Goal: Task Accomplishment & Management: Manage account settings

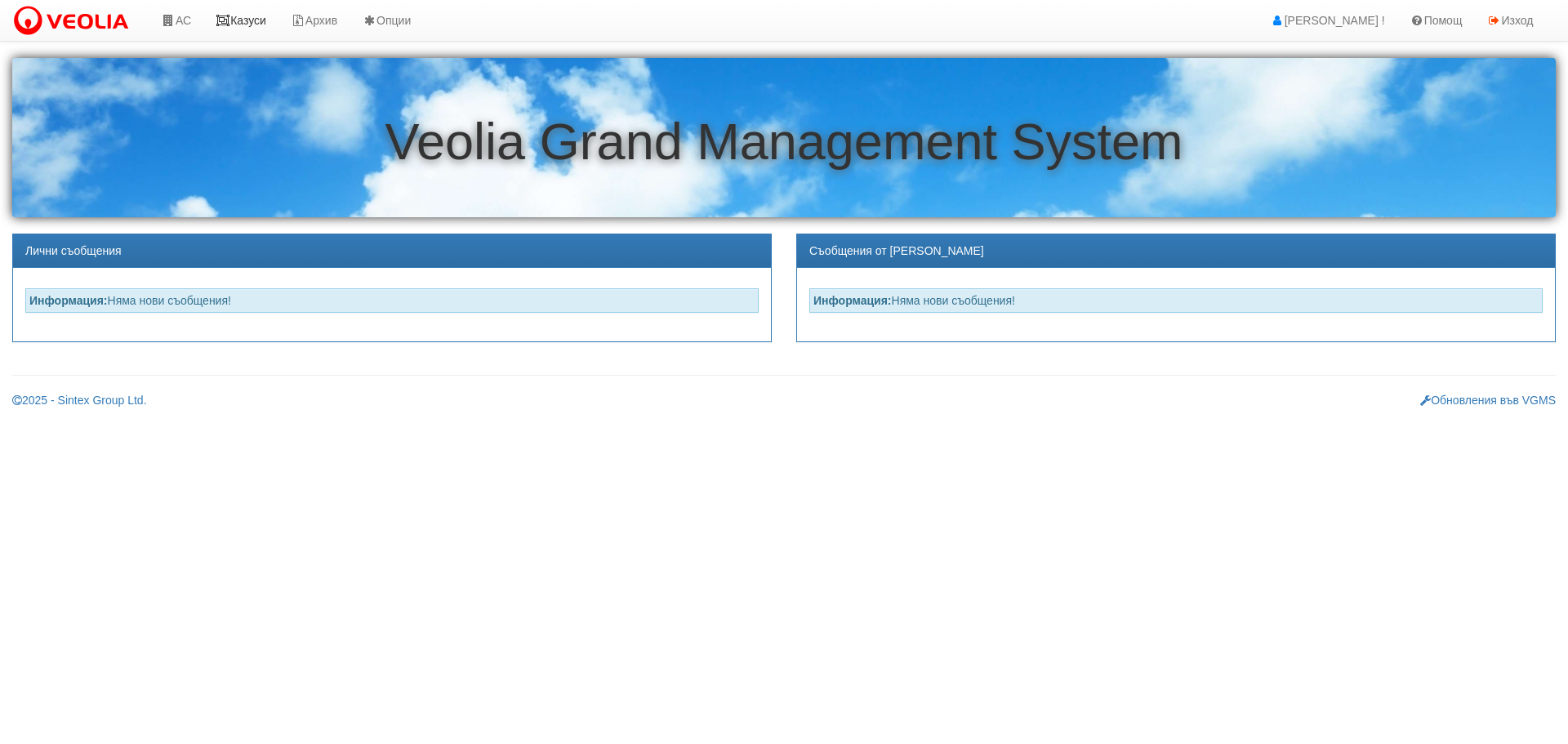
click at [264, 18] on link "Казуси" at bounding box center [241, 21] width 75 height 41
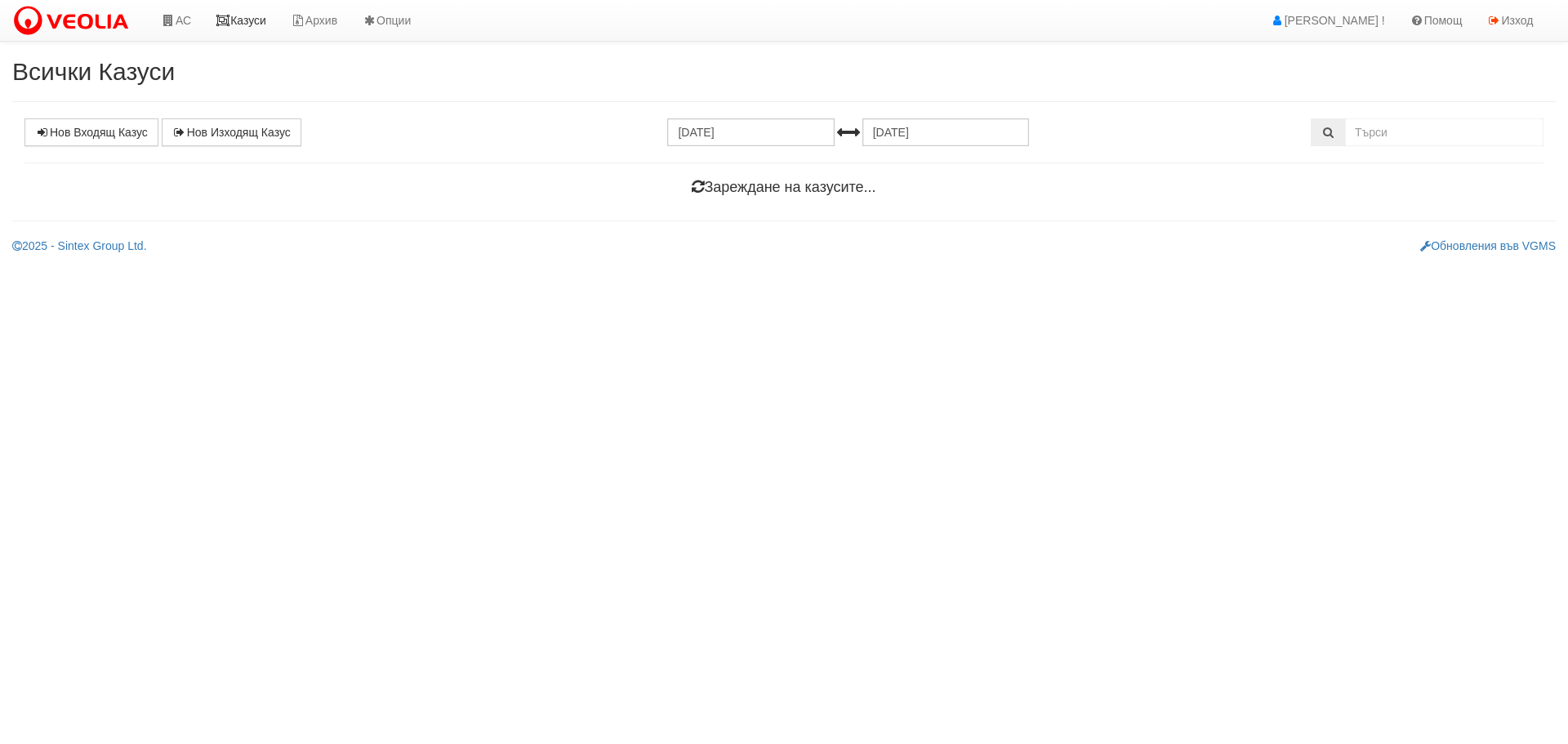
click at [247, 26] on link "Казуси" at bounding box center [241, 21] width 75 height 41
click at [237, 24] on link "Казуси" at bounding box center [241, 21] width 75 height 41
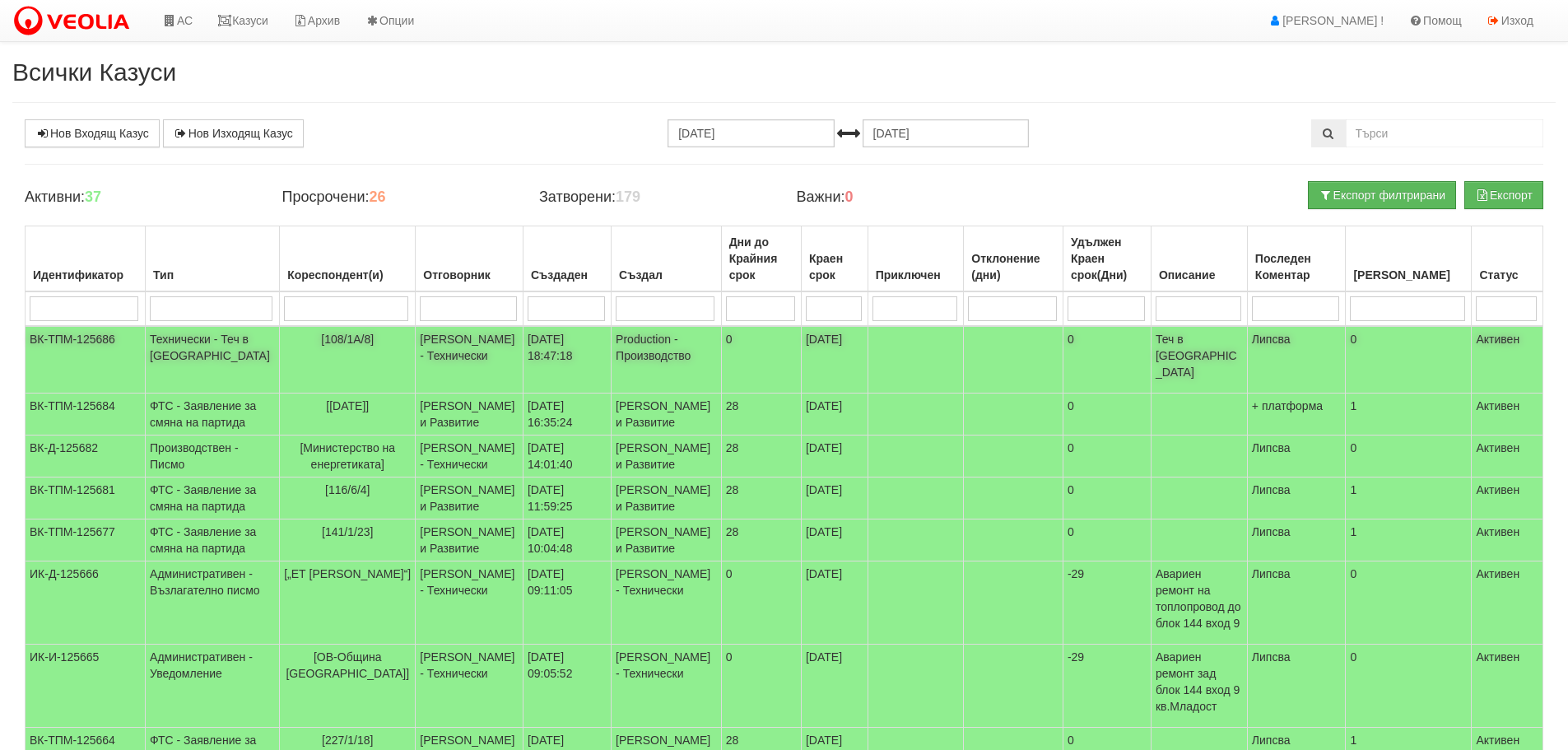
click at [213, 340] on td "Технически - Теч в [GEOGRAPHIC_DATA]" at bounding box center [213, 359] width 134 height 67
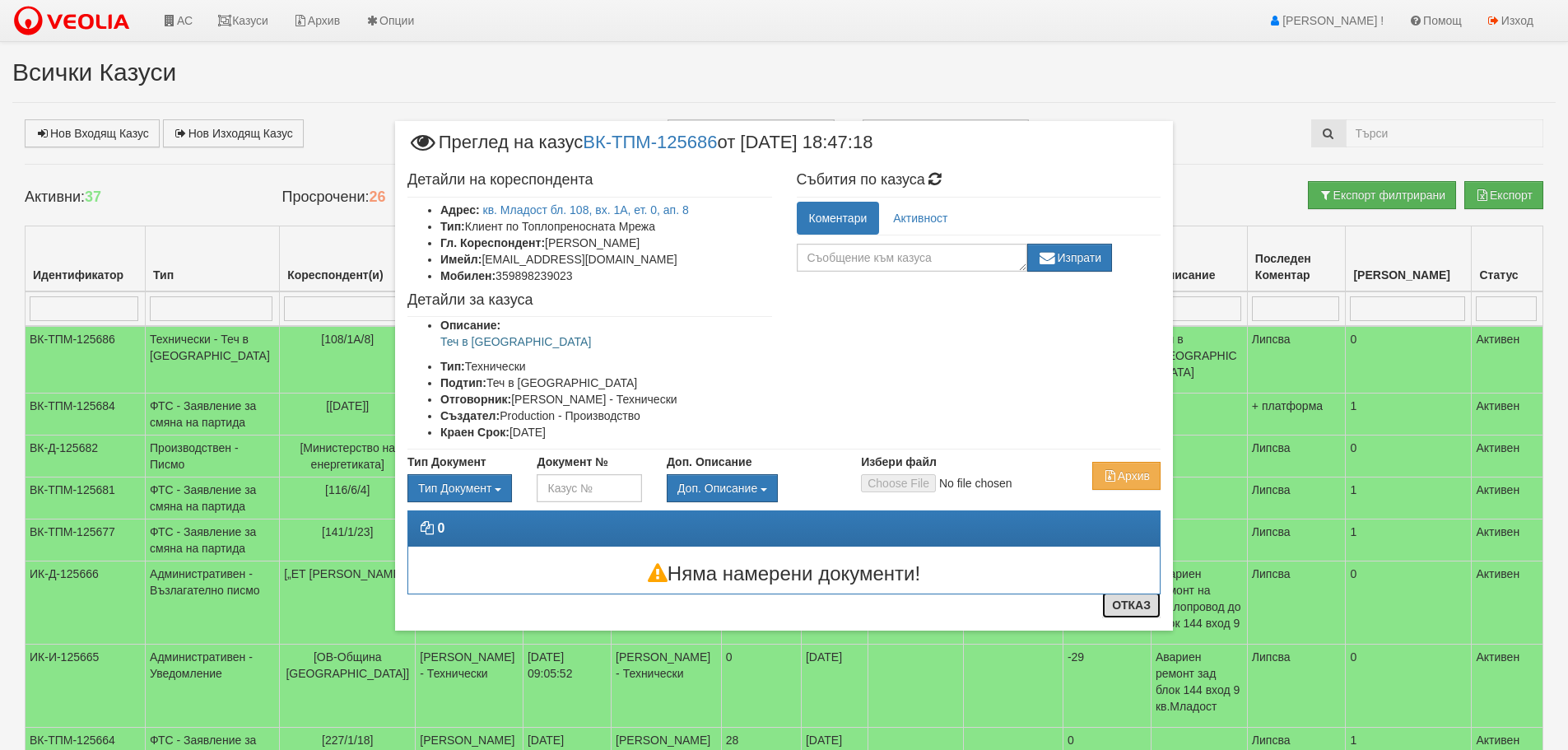
click at [1135, 611] on button "Отказ" at bounding box center [1131, 605] width 59 height 26
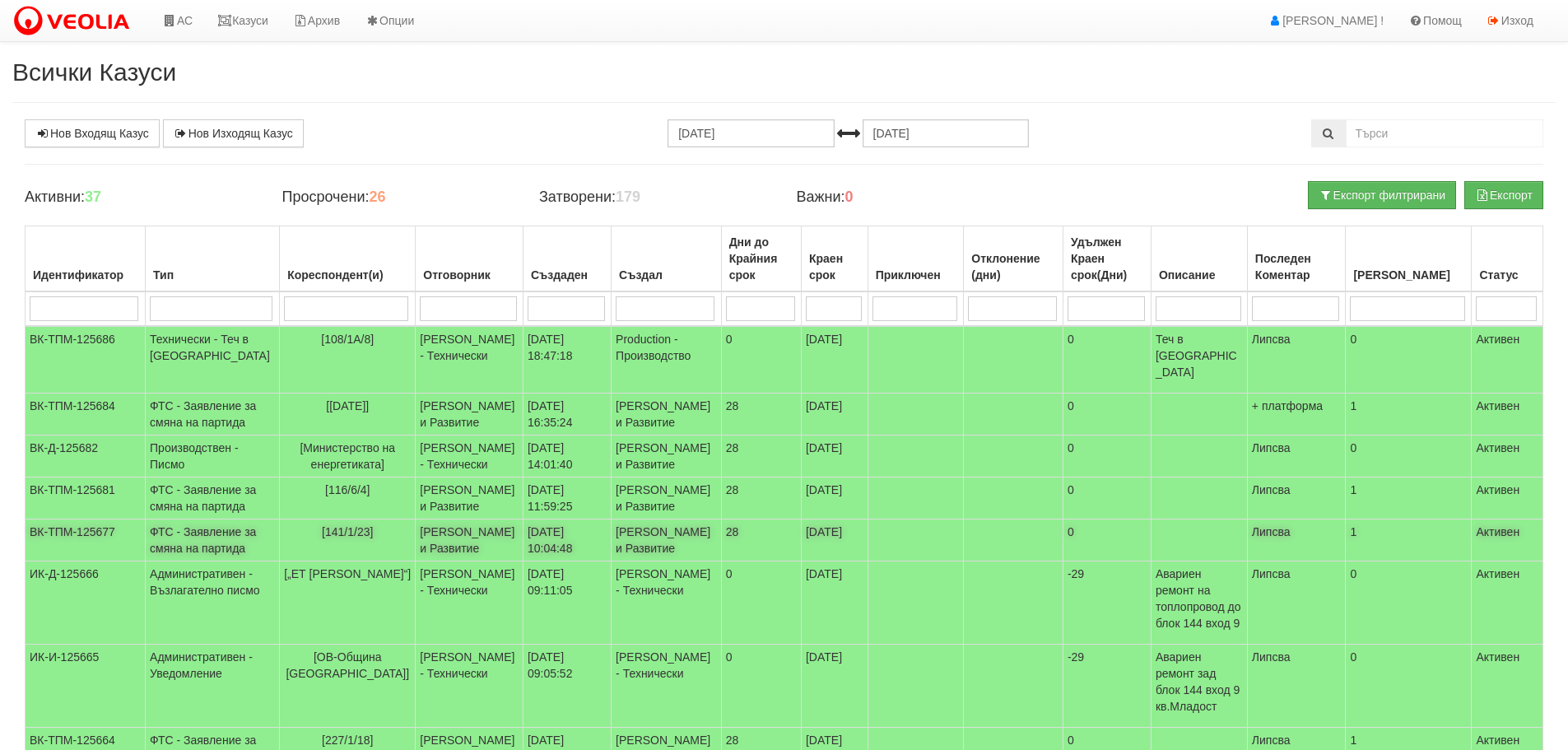
click at [222, 562] on td "ФТС - Заявление за смяна на партида" at bounding box center [213, 540] width 134 height 42
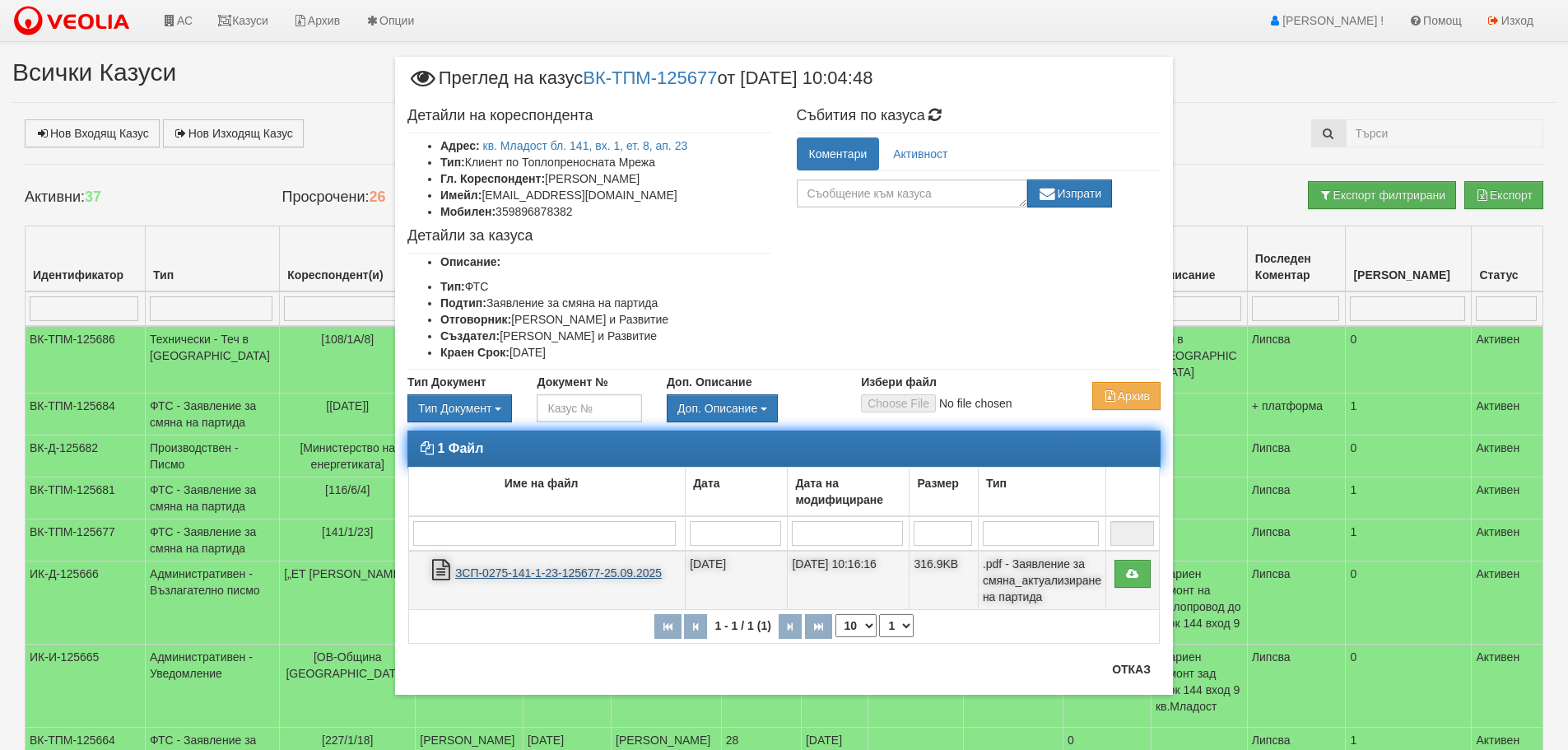
click at [568, 576] on link "ЗСП-0275-141-1-23-125677-25.09.2025" at bounding box center [558, 572] width 206 height 13
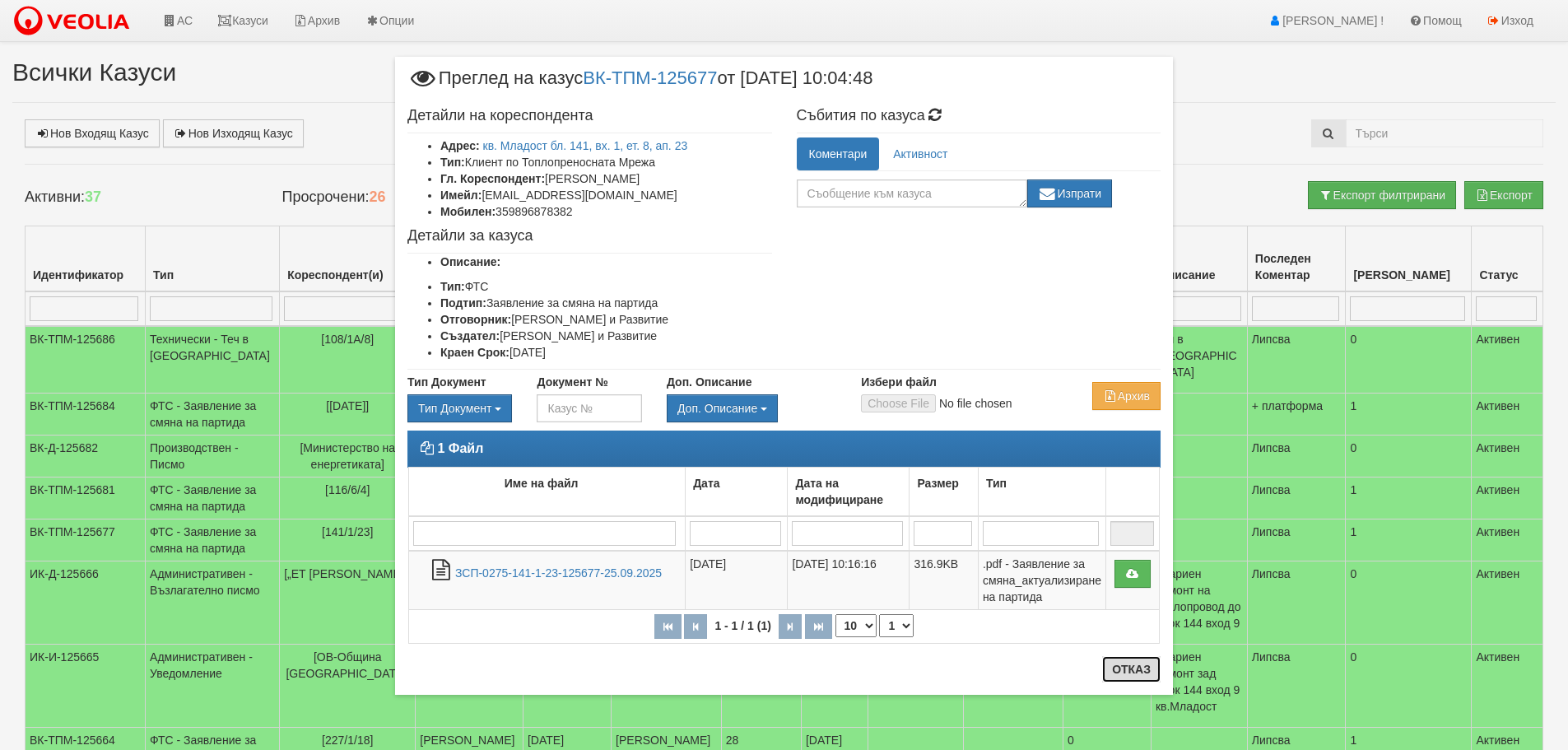
click at [1143, 668] on button "Отказ" at bounding box center [1131, 669] width 59 height 26
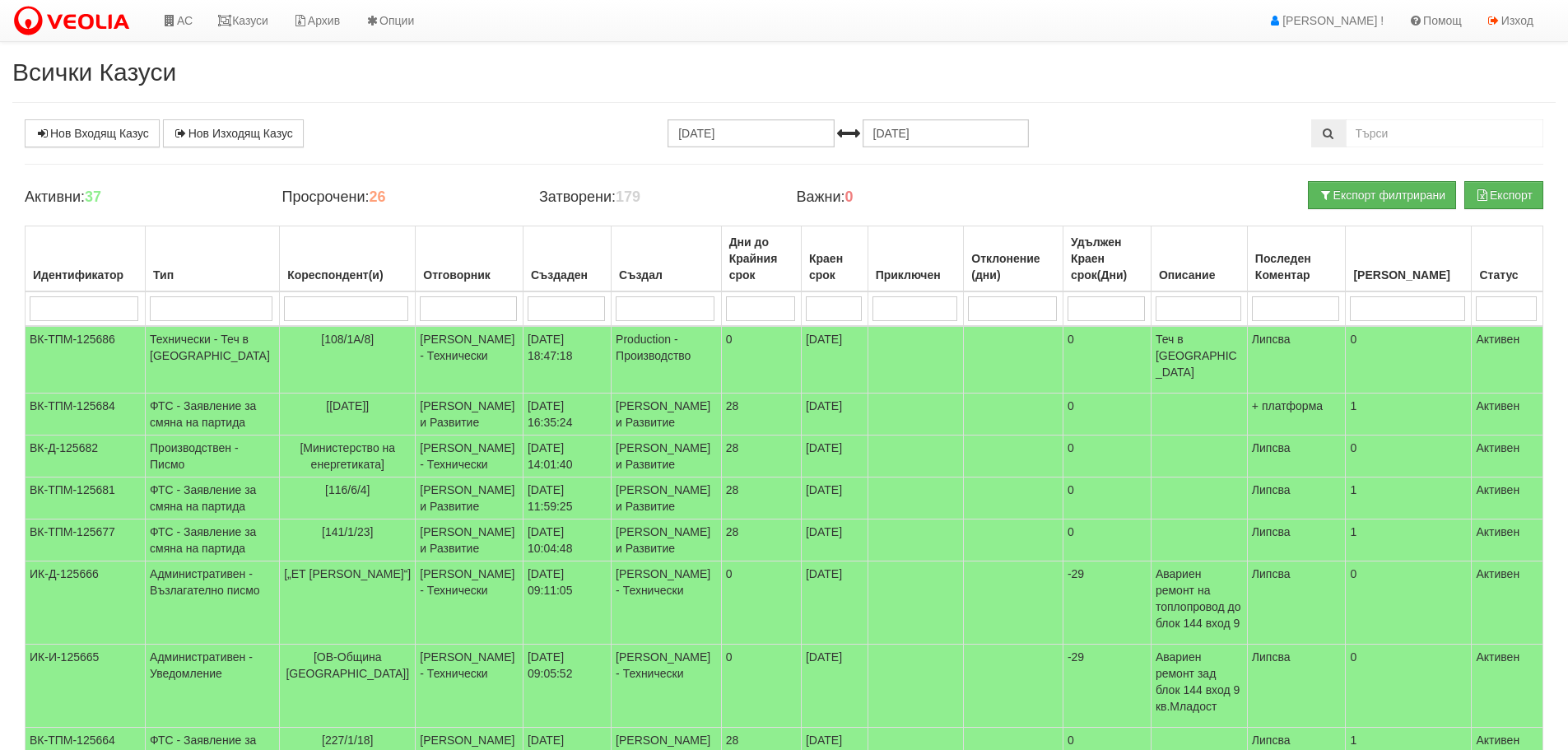
click at [322, 306] on input "search" at bounding box center [346, 308] width 124 height 25
type input "1"
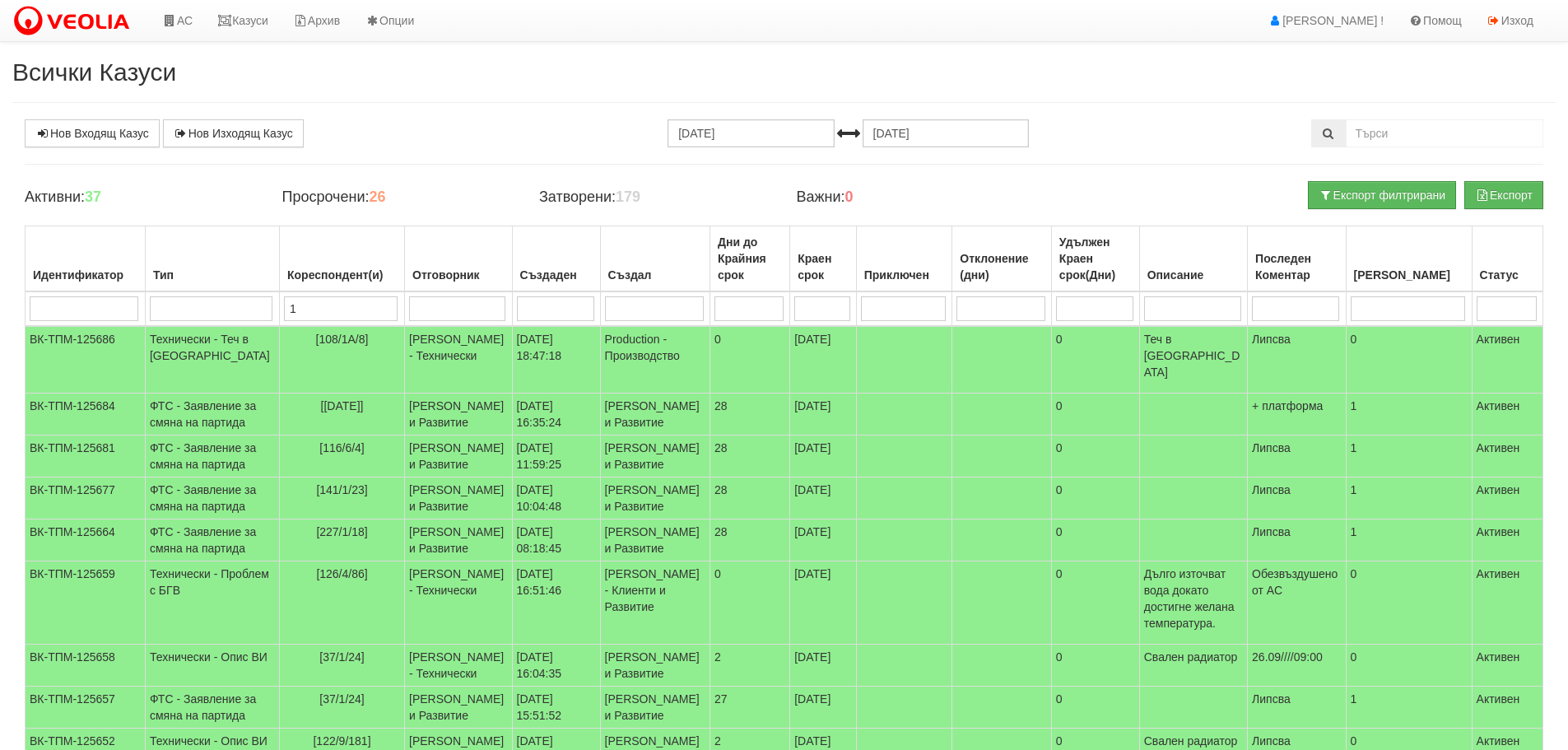
type input "14"
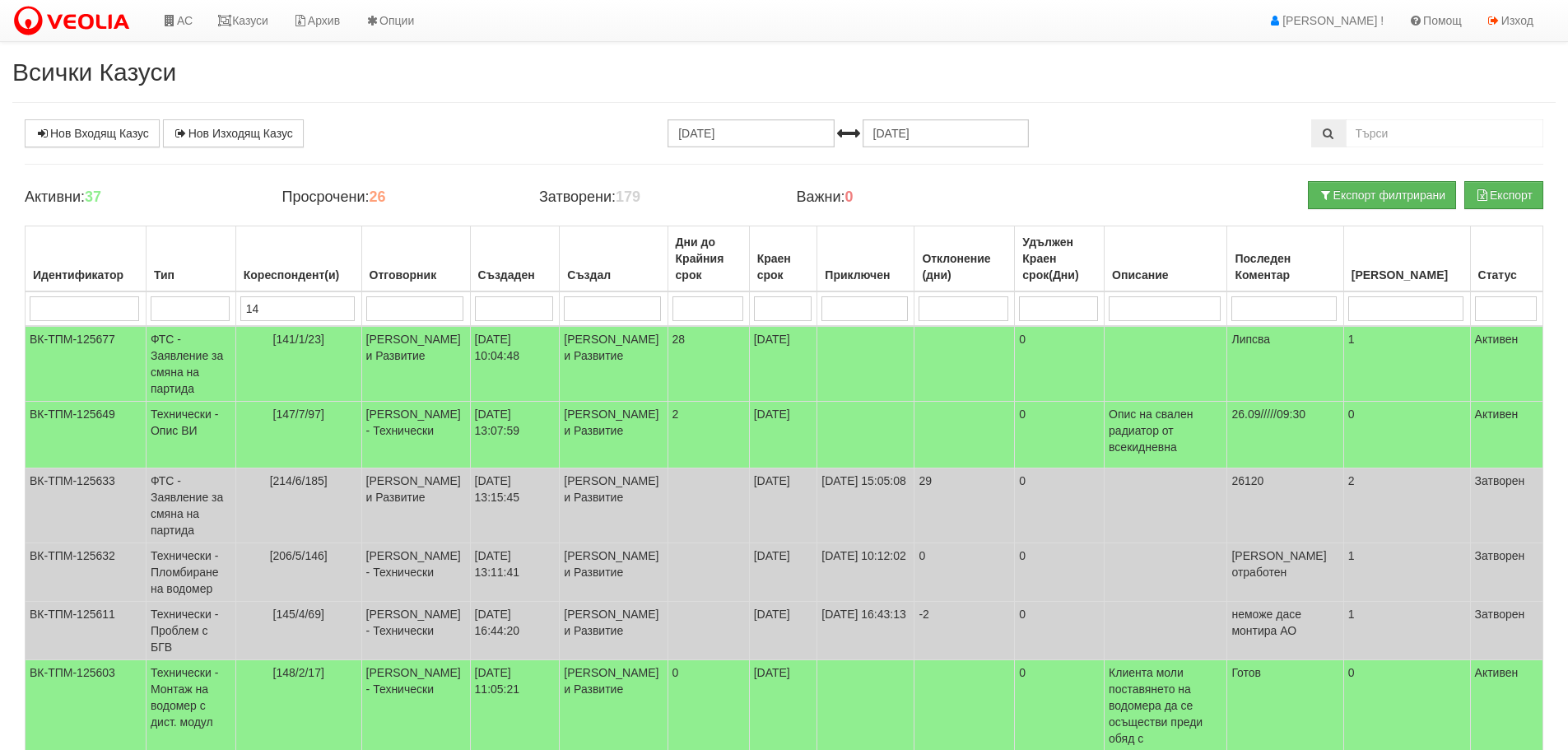
type input "148"
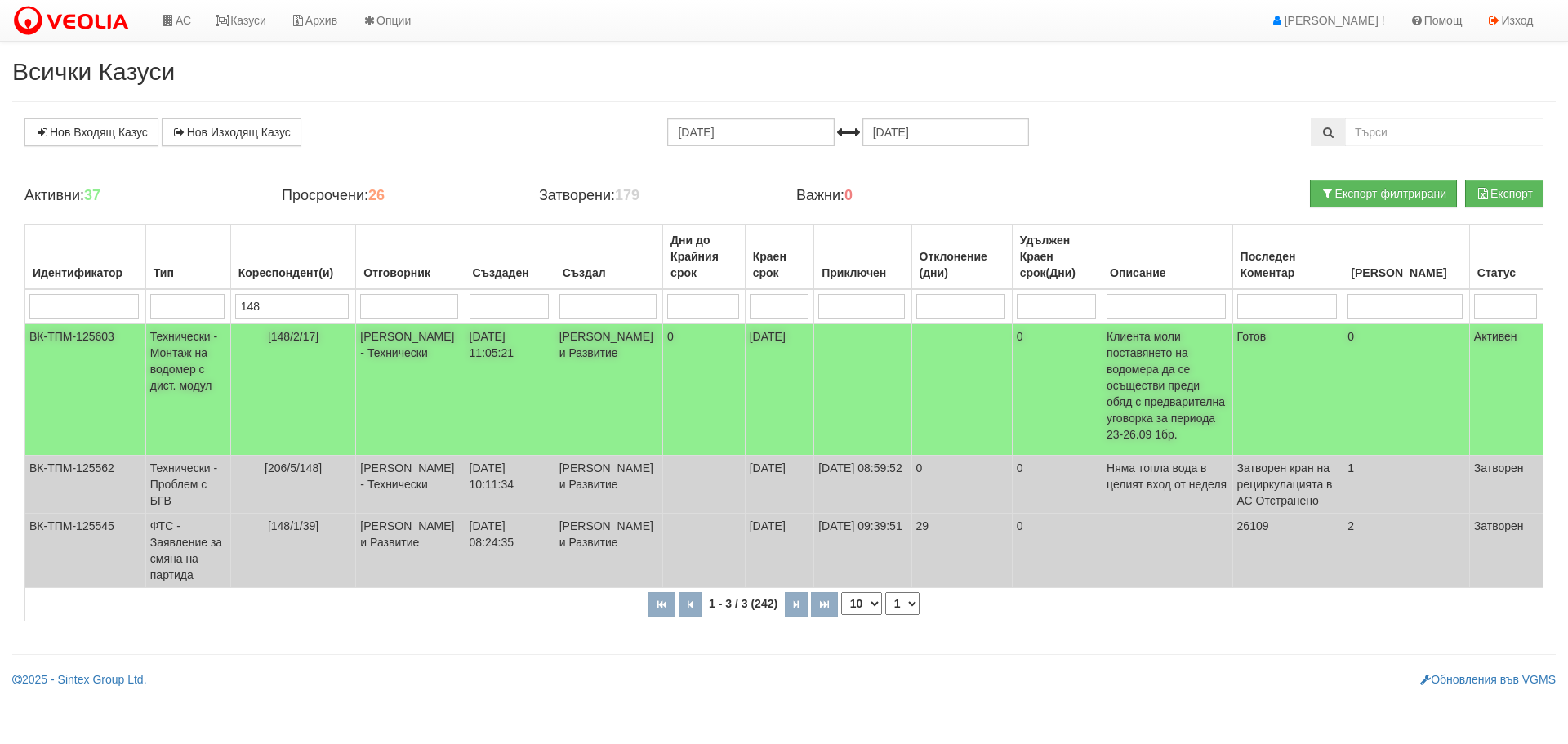
type input "148"
click at [181, 346] on td "Технически - Монтаж на водомер с дист. модул" at bounding box center [188, 389] width 85 height 132
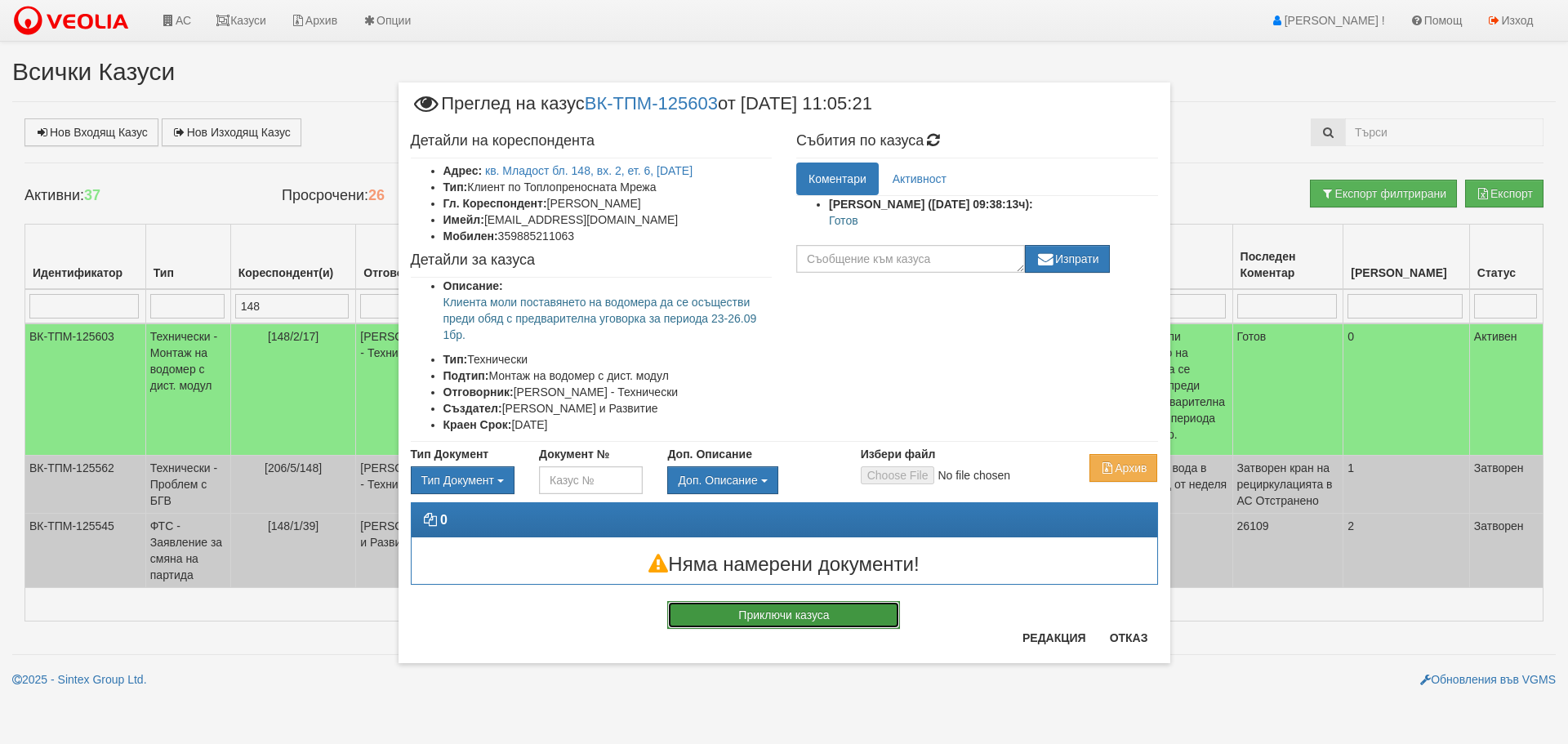
click at [825, 615] on button "Приключи казуса" at bounding box center [783, 615] width 232 height 27
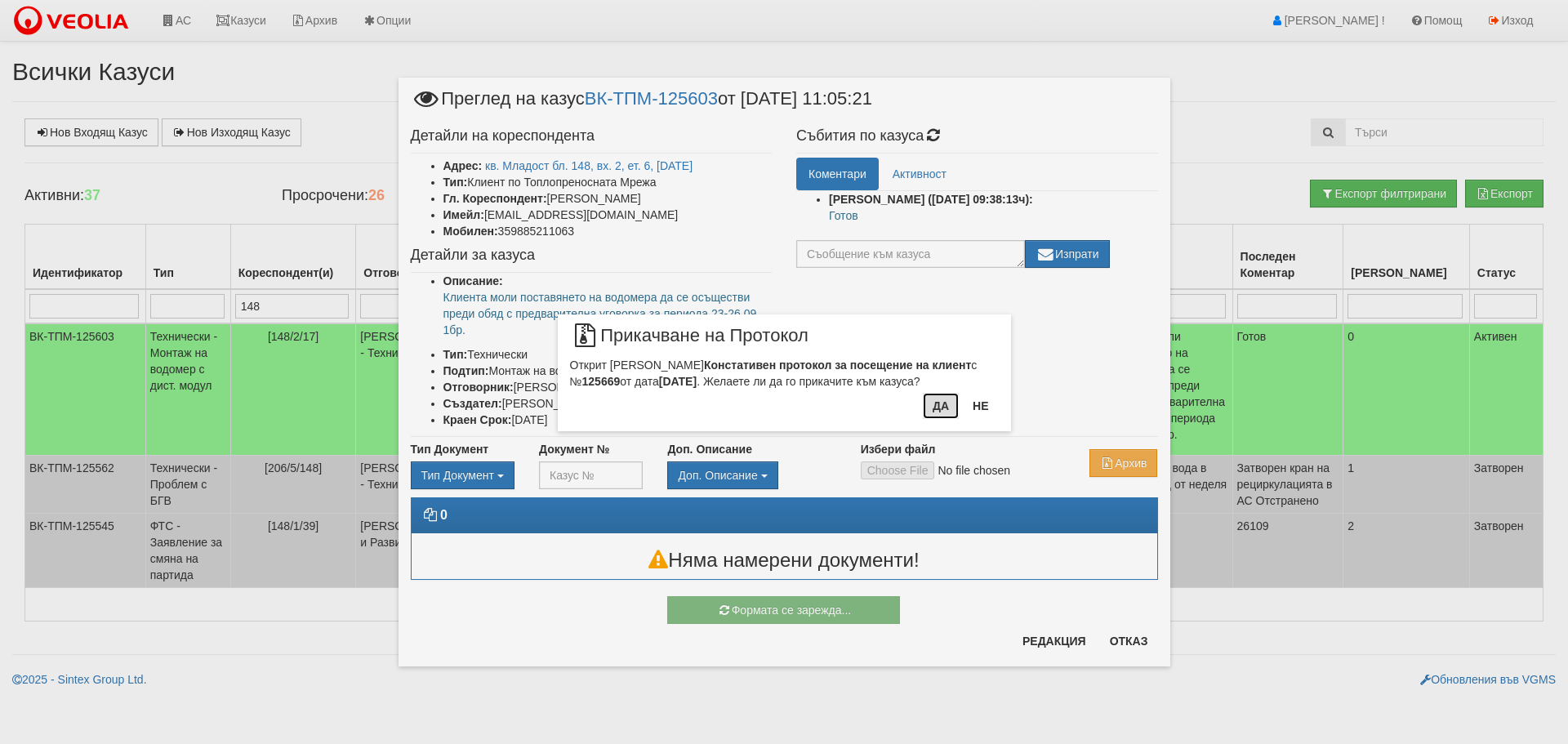
click at [934, 409] on button "Да" at bounding box center [940, 405] width 36 height 26
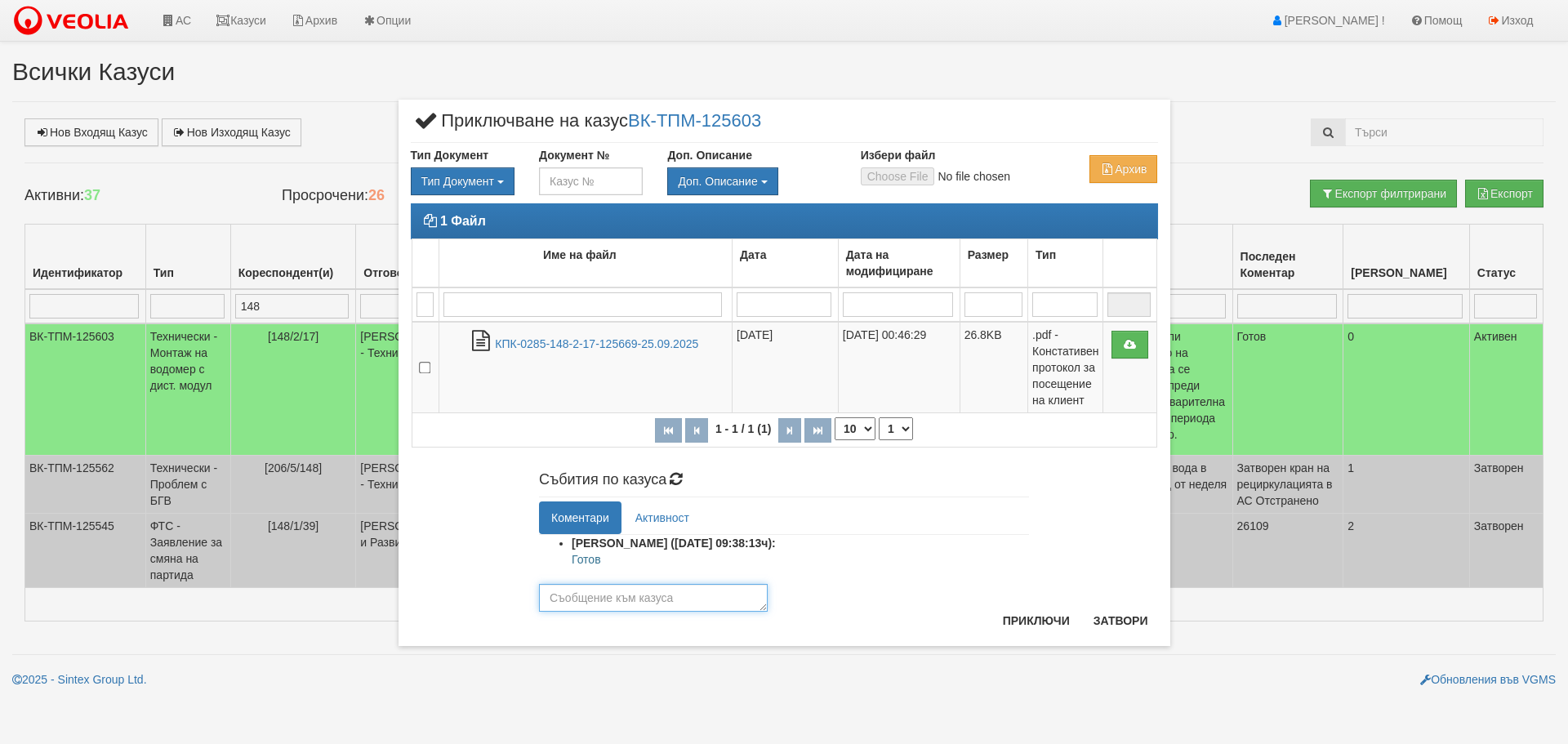
click at [686, 596] on textarea at bounding box center [653, 597] width 229 height 27
click at [631, 599] on textarea at bounding box center [653, 597] width 229 height 27
drag, startPoint x: 574, startPoint y: 600, endPoint x: 555, endPoint y: 608, distance: 20.6
click at [555, 608] on textarea "Ги" at bounding box center [653, 597] width 229 height 27
type textarea "Готов"
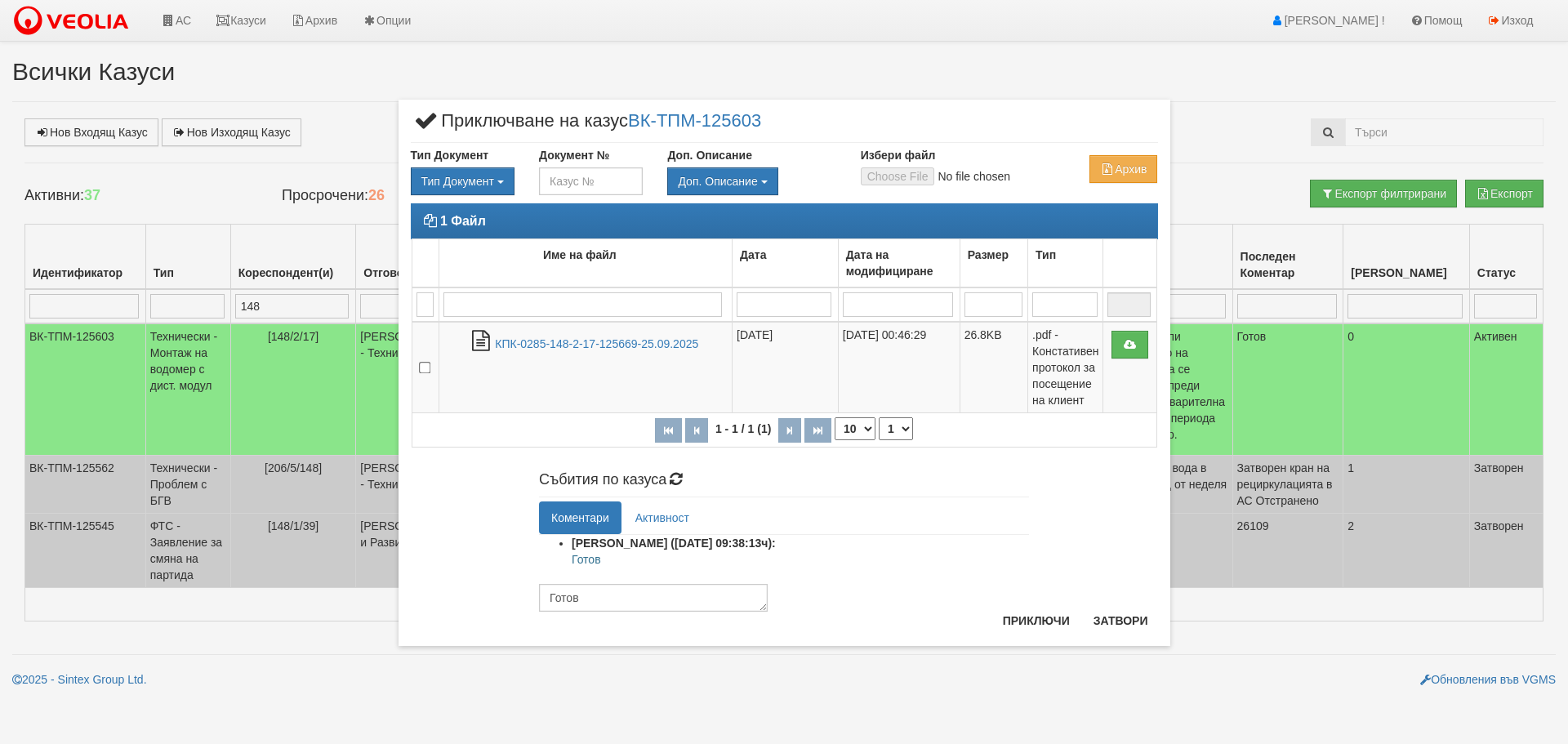
click at [1037, 605] on div "Коментари Активност Петър Добрев (25/09/2025г. 09:38:13ч): Готов Готов Изпрати" at bounding box center [784, 556] width 514 height 111
click at [1032, 626] on button "Приключи" at bounding box center [1036, 621] width 87 height 26
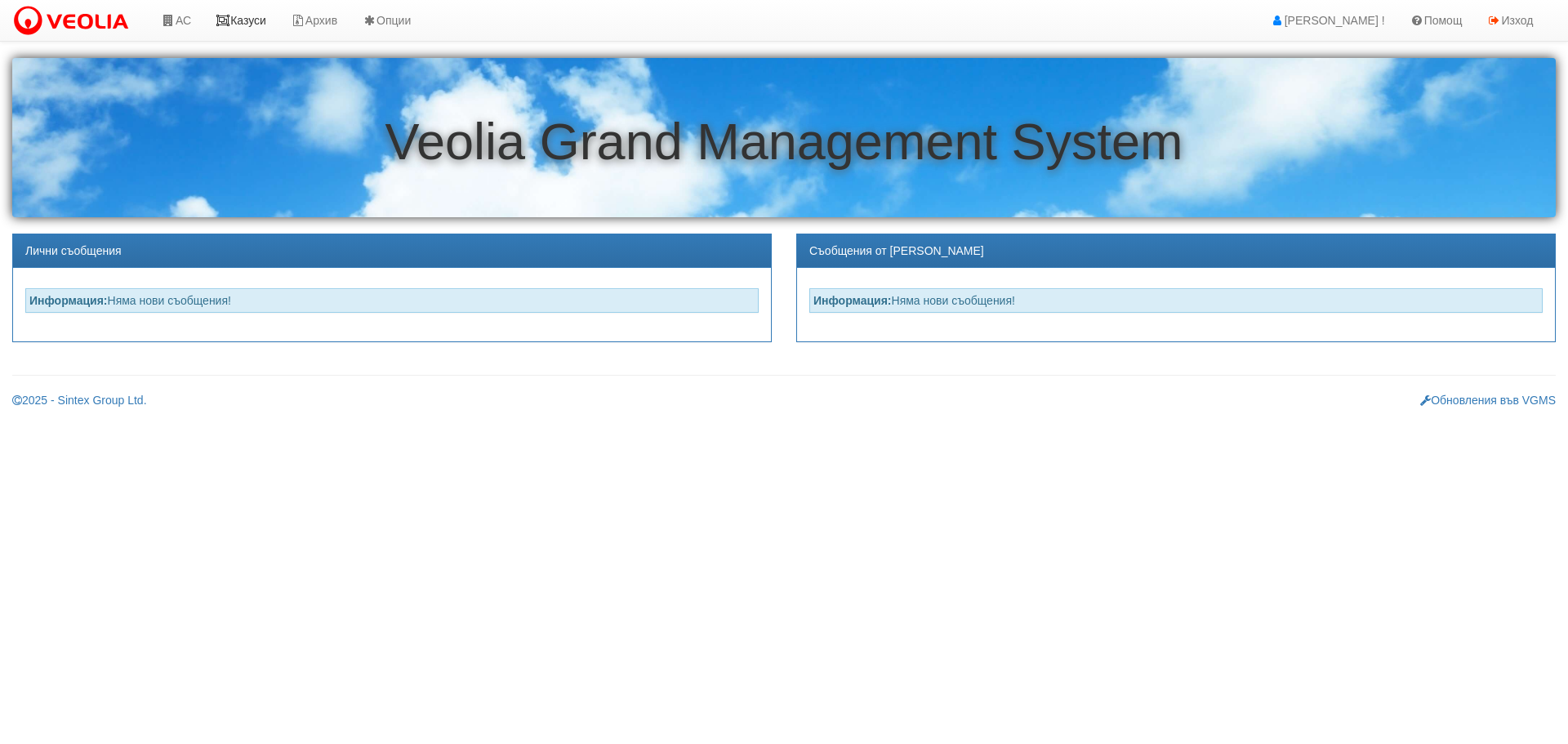
click at [265, 20] on link "Казуси" at bounding box center [241, 21] width 75 height 41
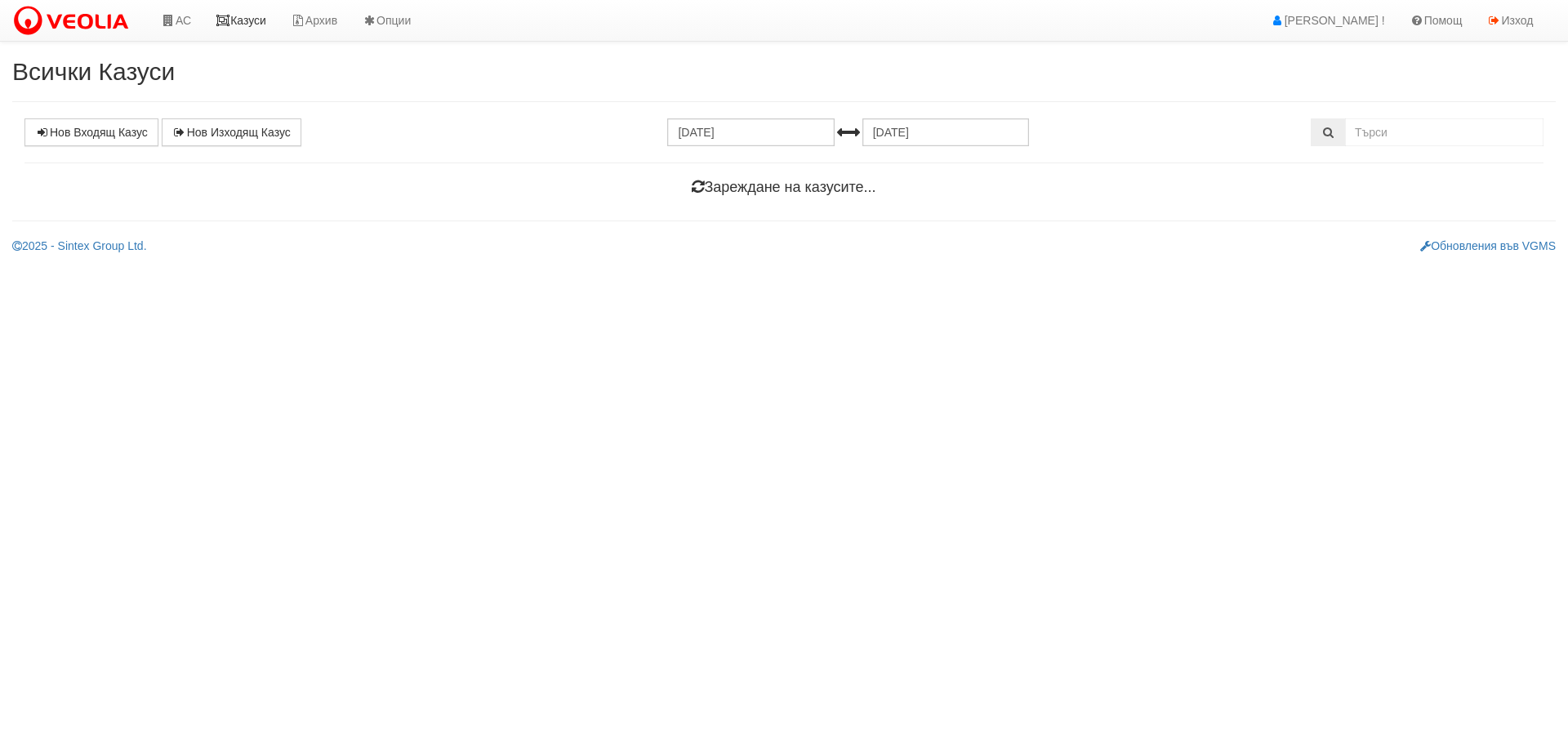
click at [246, 15] on link "Казуси" at bounding box center [241, 21] width 75 height 41
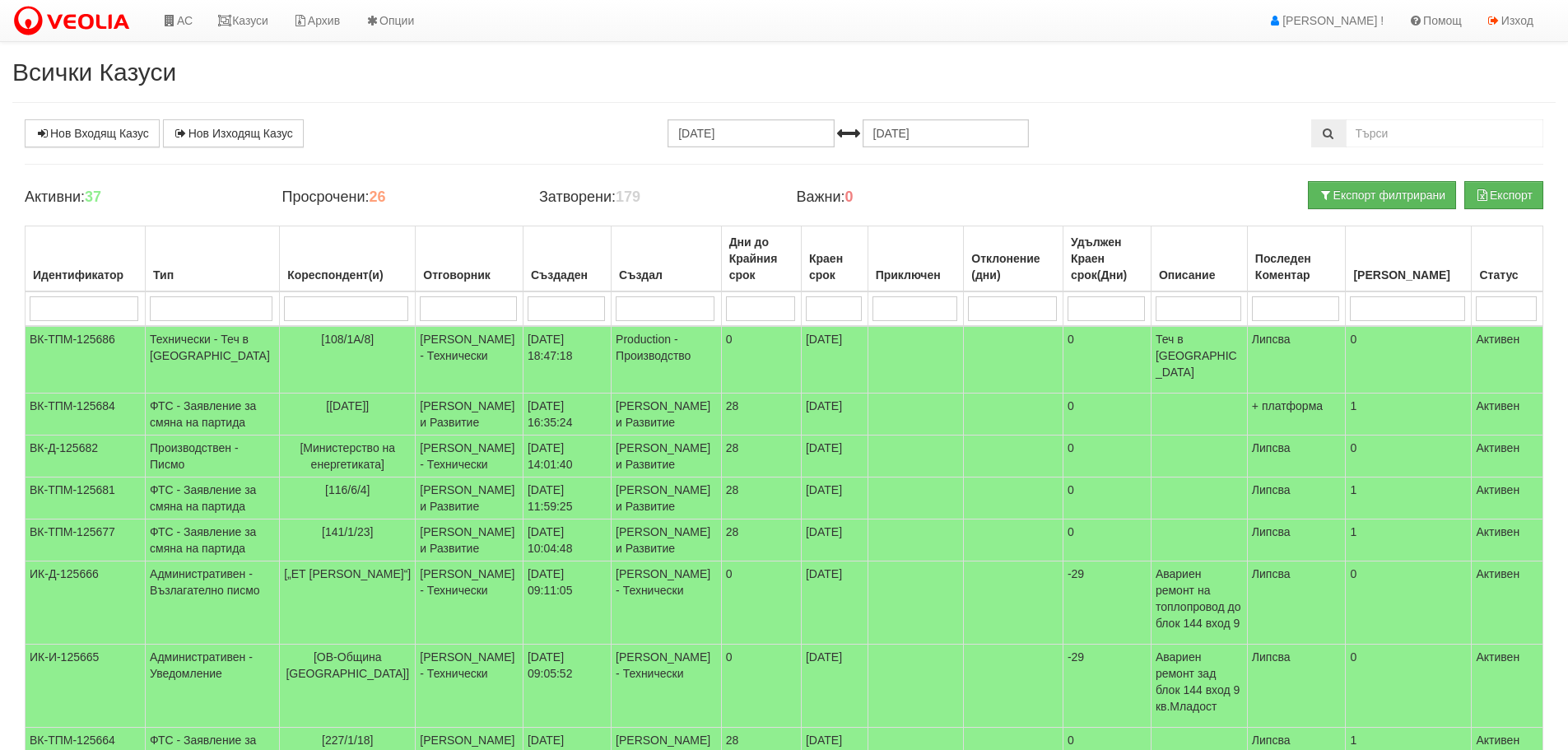
click at [438, 303] on input "search" at bounding box center [467, 308] width 96 height 25
type input "д"
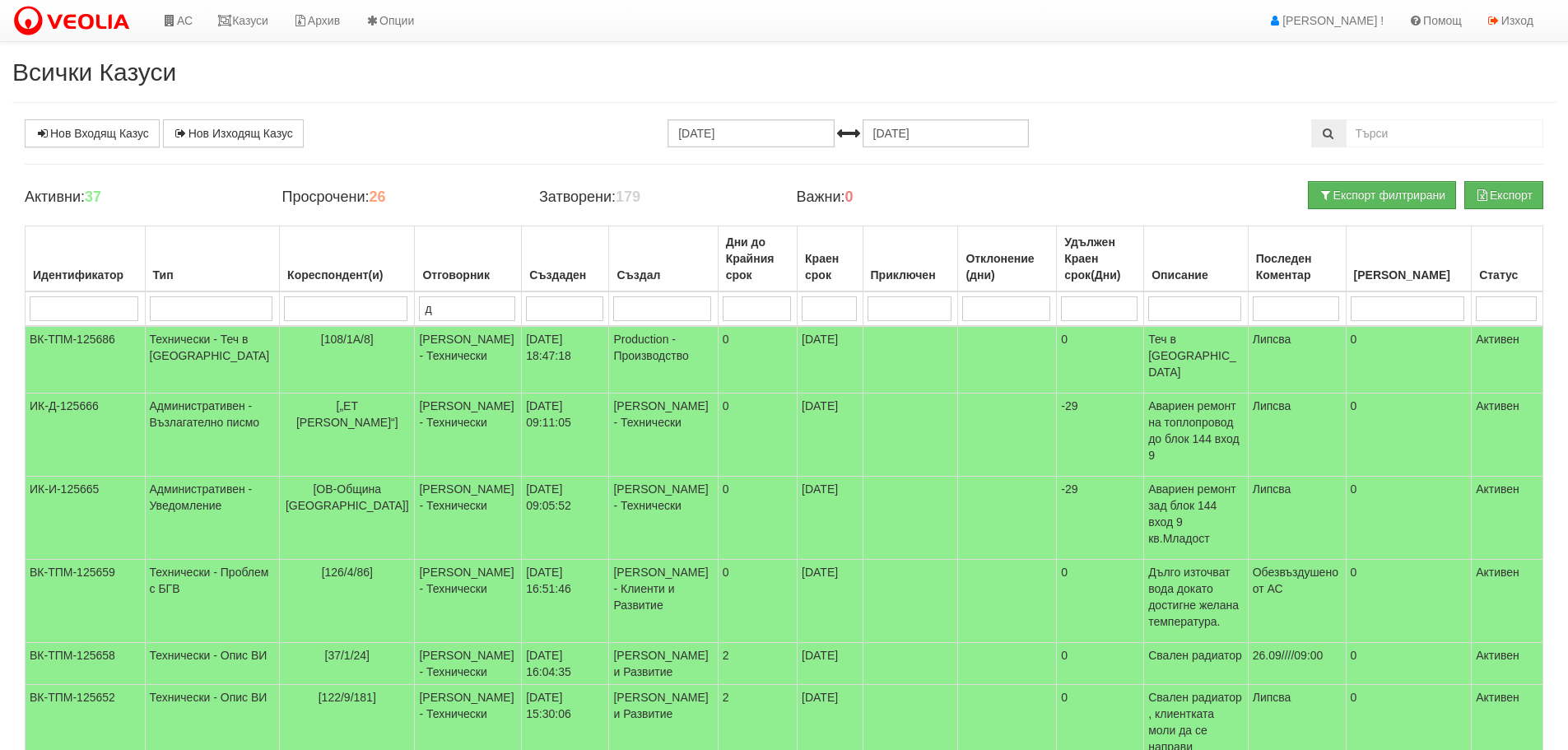
type input "ди"
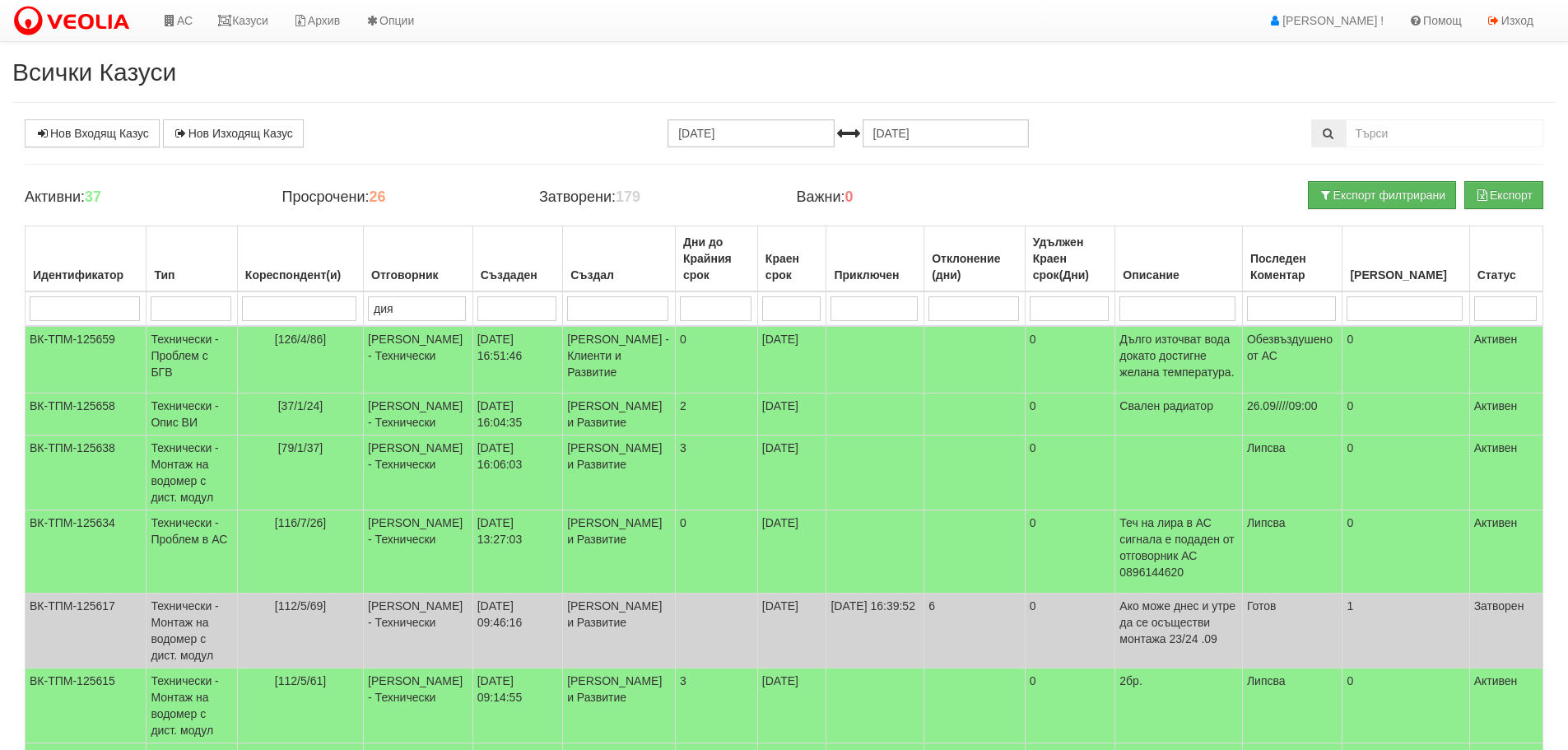
type input "диян"
click at [168, 353] on td "Технически - Проблем с БГВ" at bounding box center [192, 359] width 91 height 67
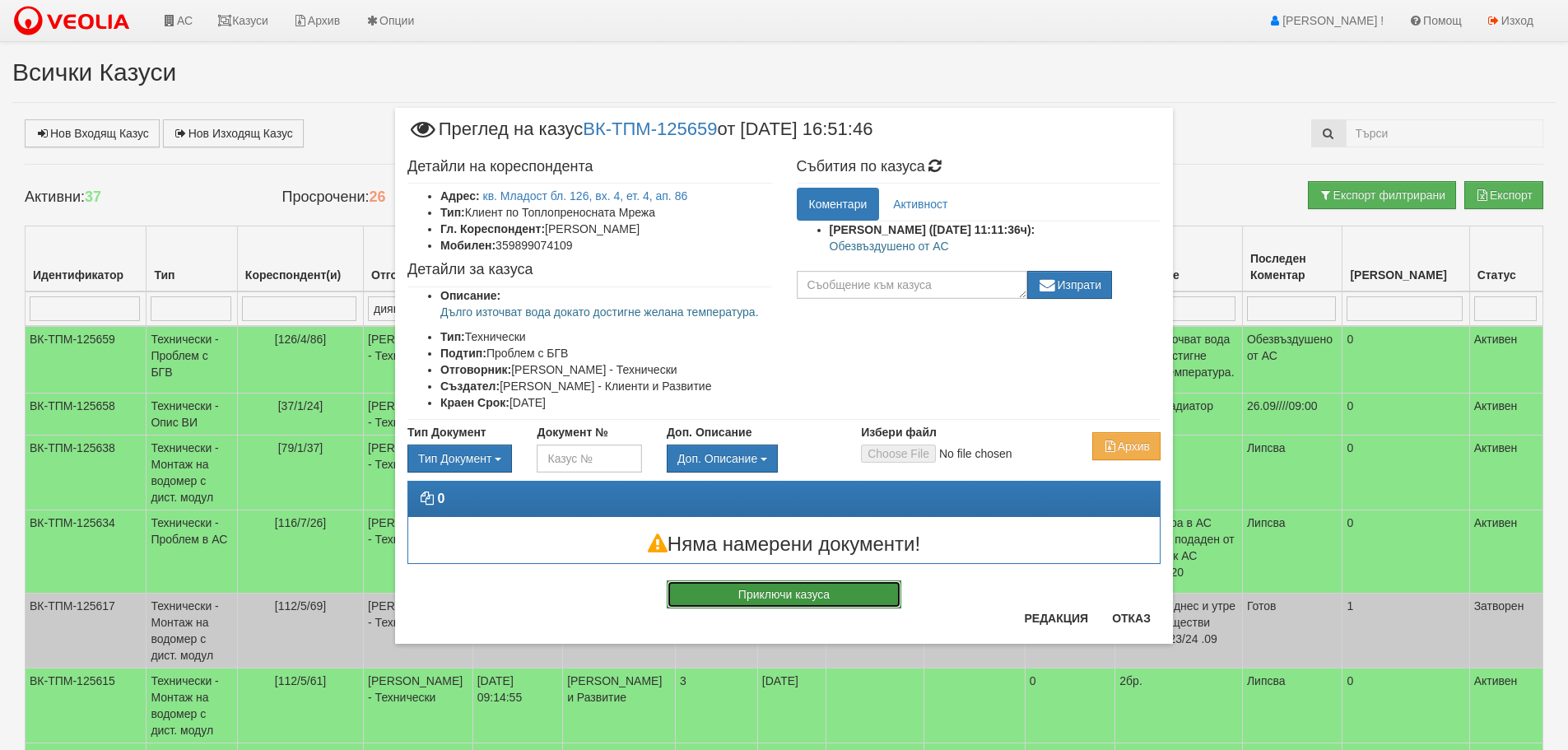
click at [758, 589] on button "Приключи казуса" at bounding box center [784, 594] width 234 height 28
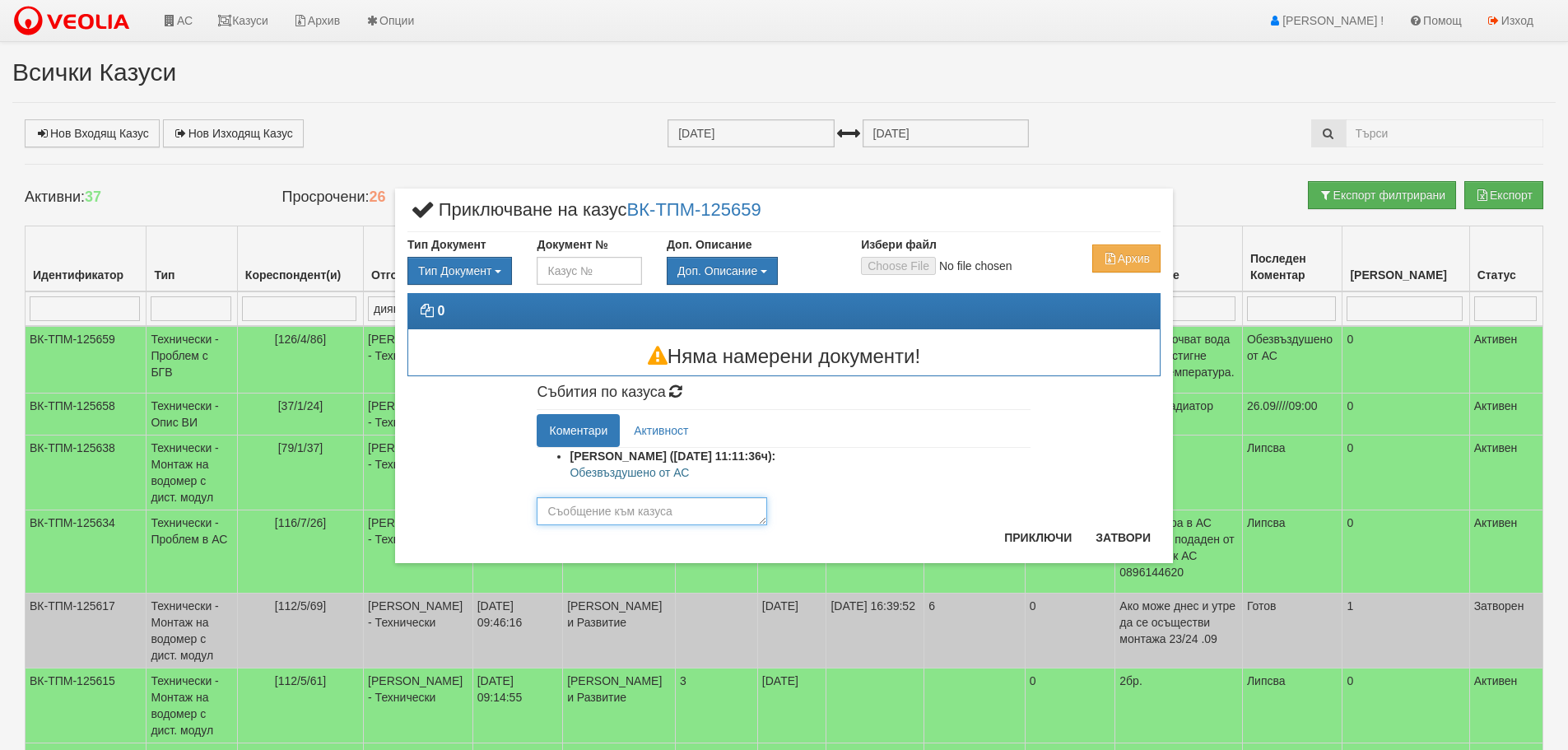
click at [665, 510] on textarea at bounding box center [651, 511] width 231 height 28
type textarea "готов"
click at [1036, 535] on button "Приключи" at bounding box center [1038, 537] width 87 height 26
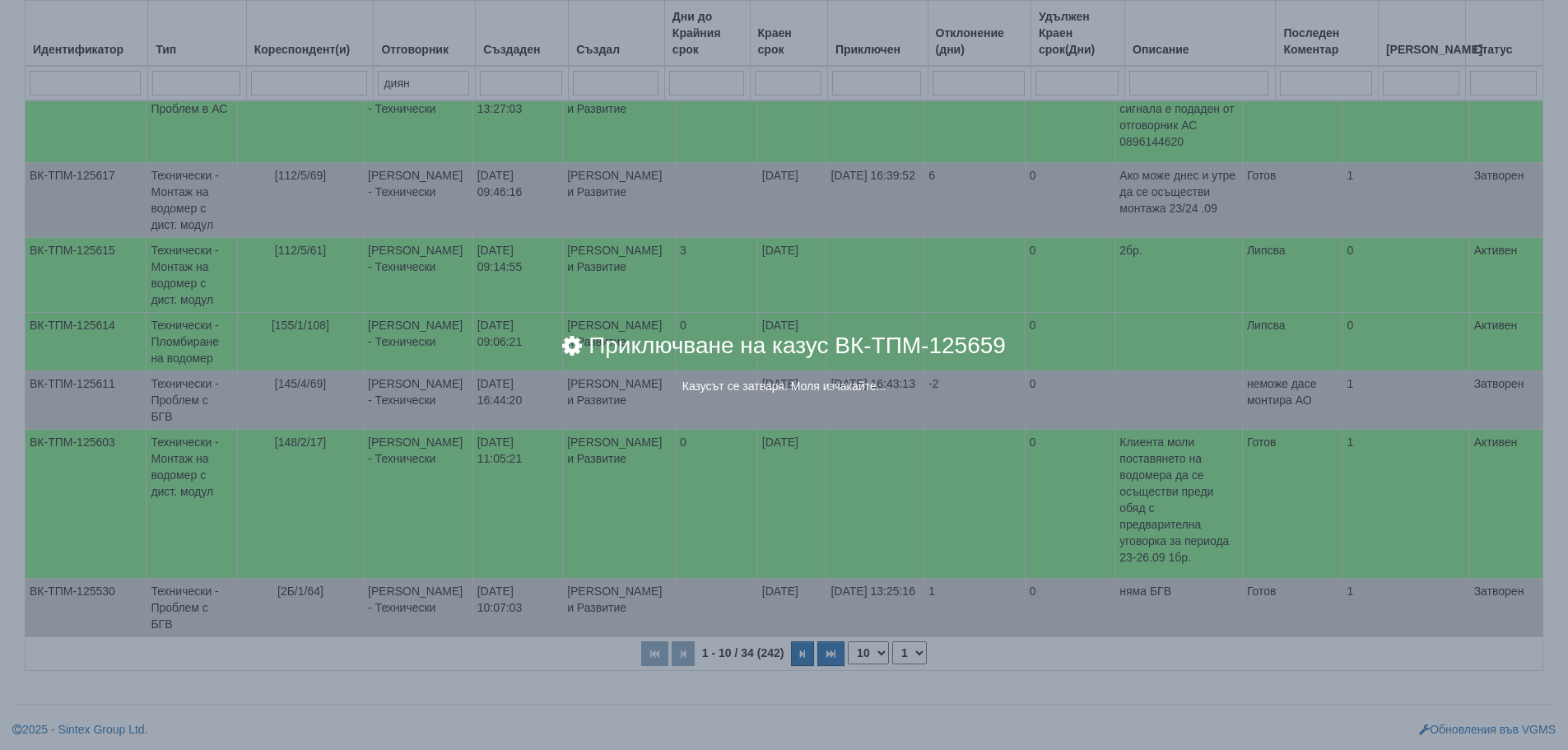
scroll to position [463, 0]
click at [179, 482] on div "× Приключване на казус ВК-ТПМ-125659 Казусът се затваря. Моля изчакайте..." at bounding box center [784, 375] width 1568 height 750
click at [191, 491] on div "× Приключване на казус ВК-ТПМ-125659 Казусът се затваря. Моля изчакайте..." at bounding box center [784, 375] width 1568 height 750
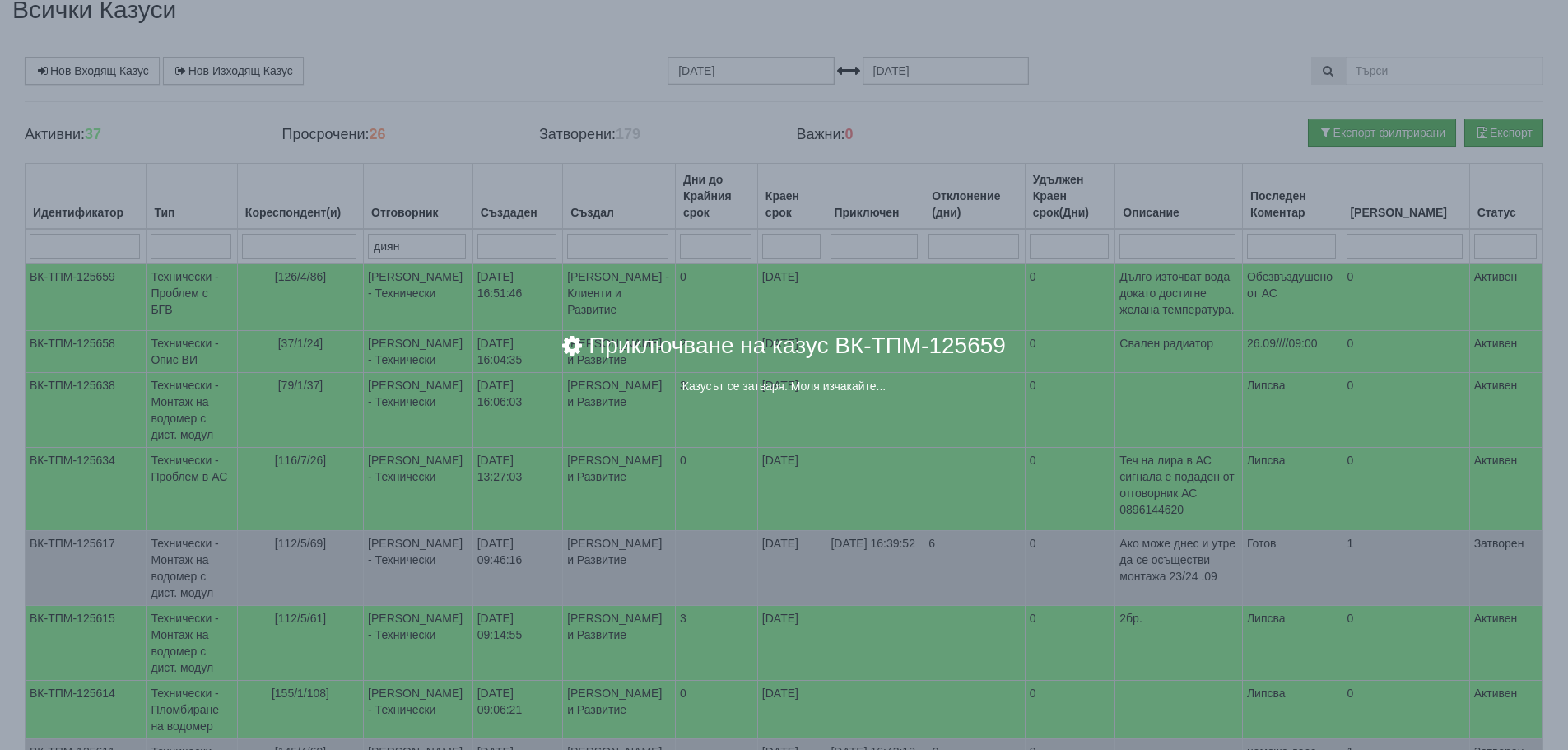
scroll to position [165, 0]
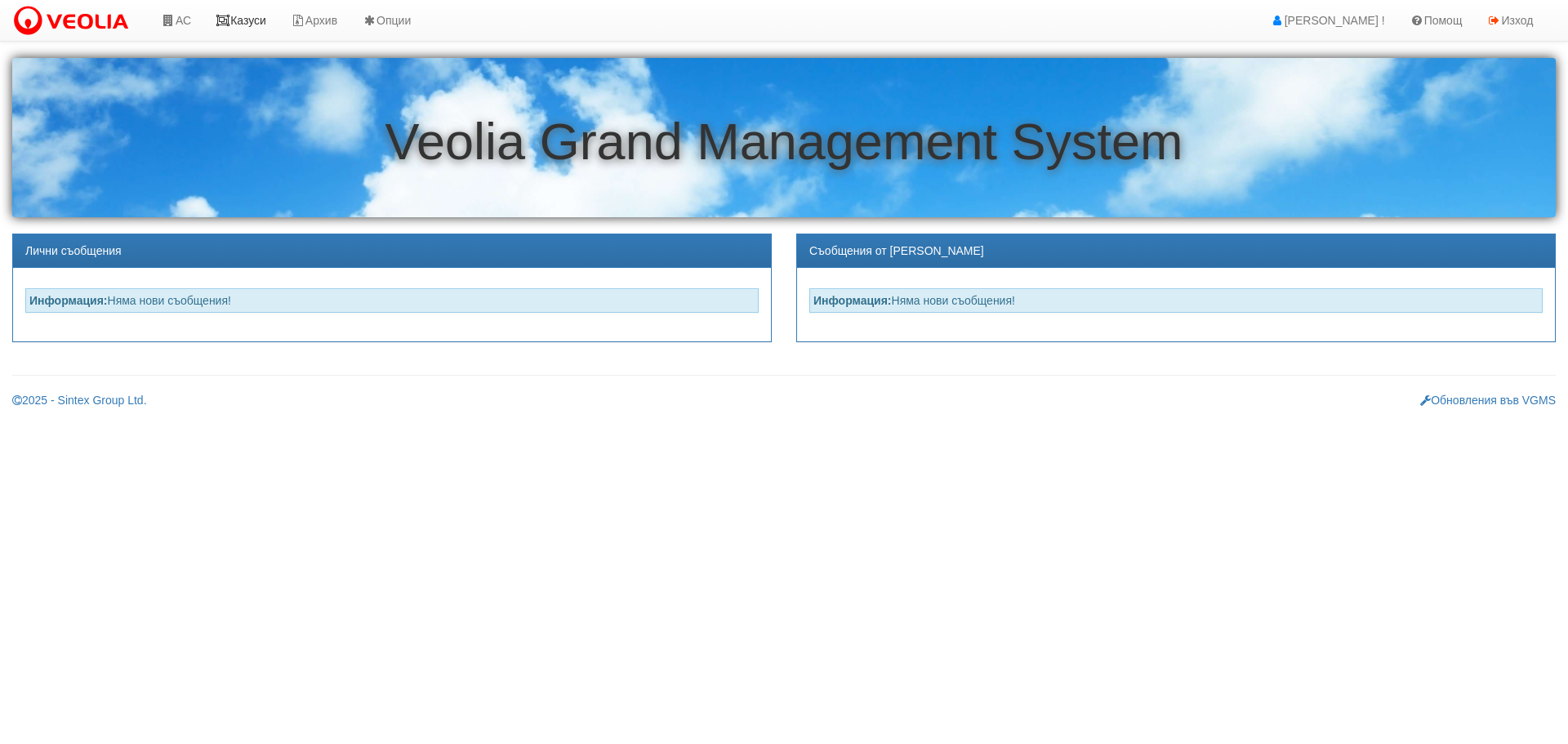
click at [255, 15] on link "Казуси" at bounding box center [241, 21] width 75 height 41
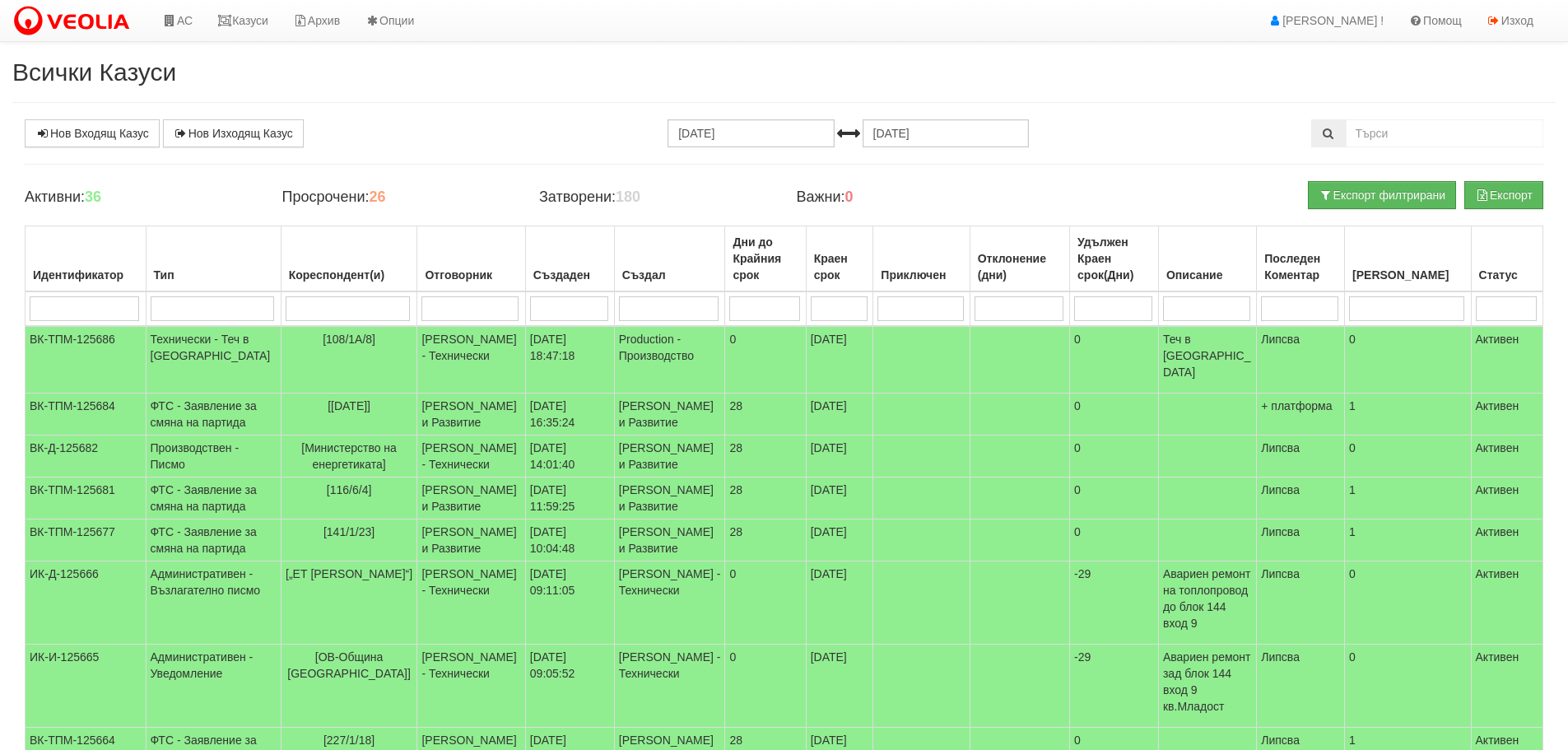
click at [467, 315] on input "search" at bounding box center [470, 308] width 97 height 25
type input "д"
type input "ди"
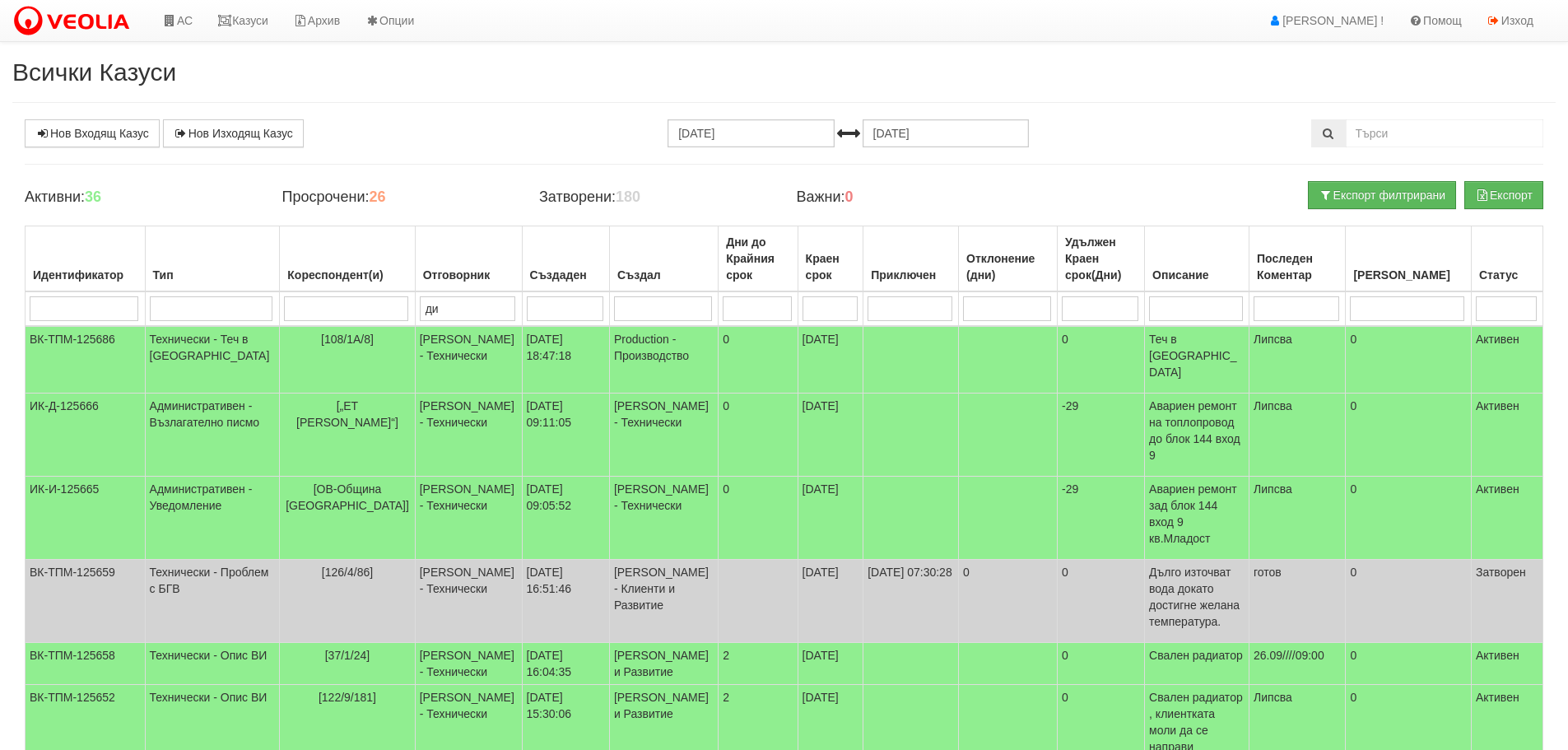
type input "ди"
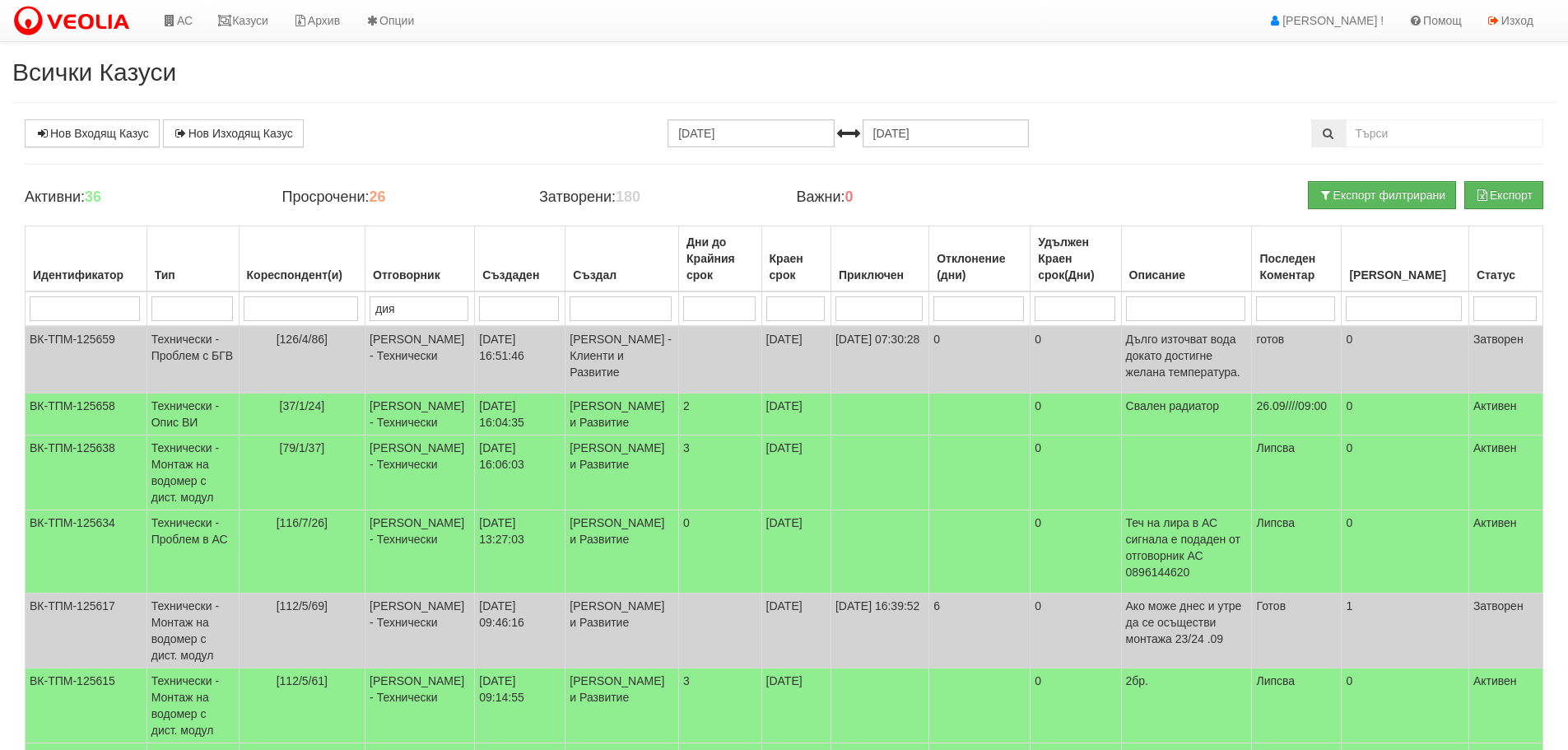
type input "диян"
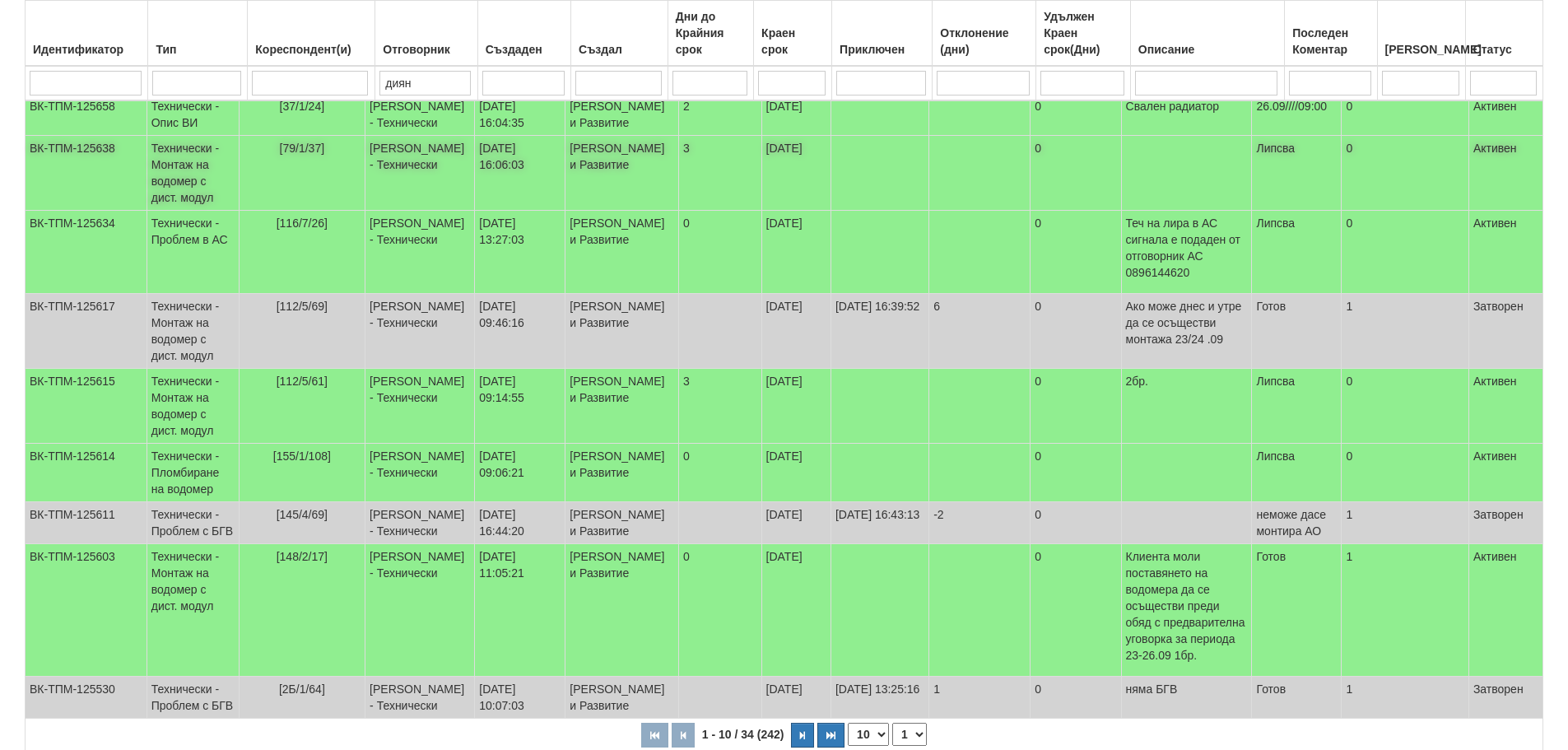
scroll to position [329, 0]
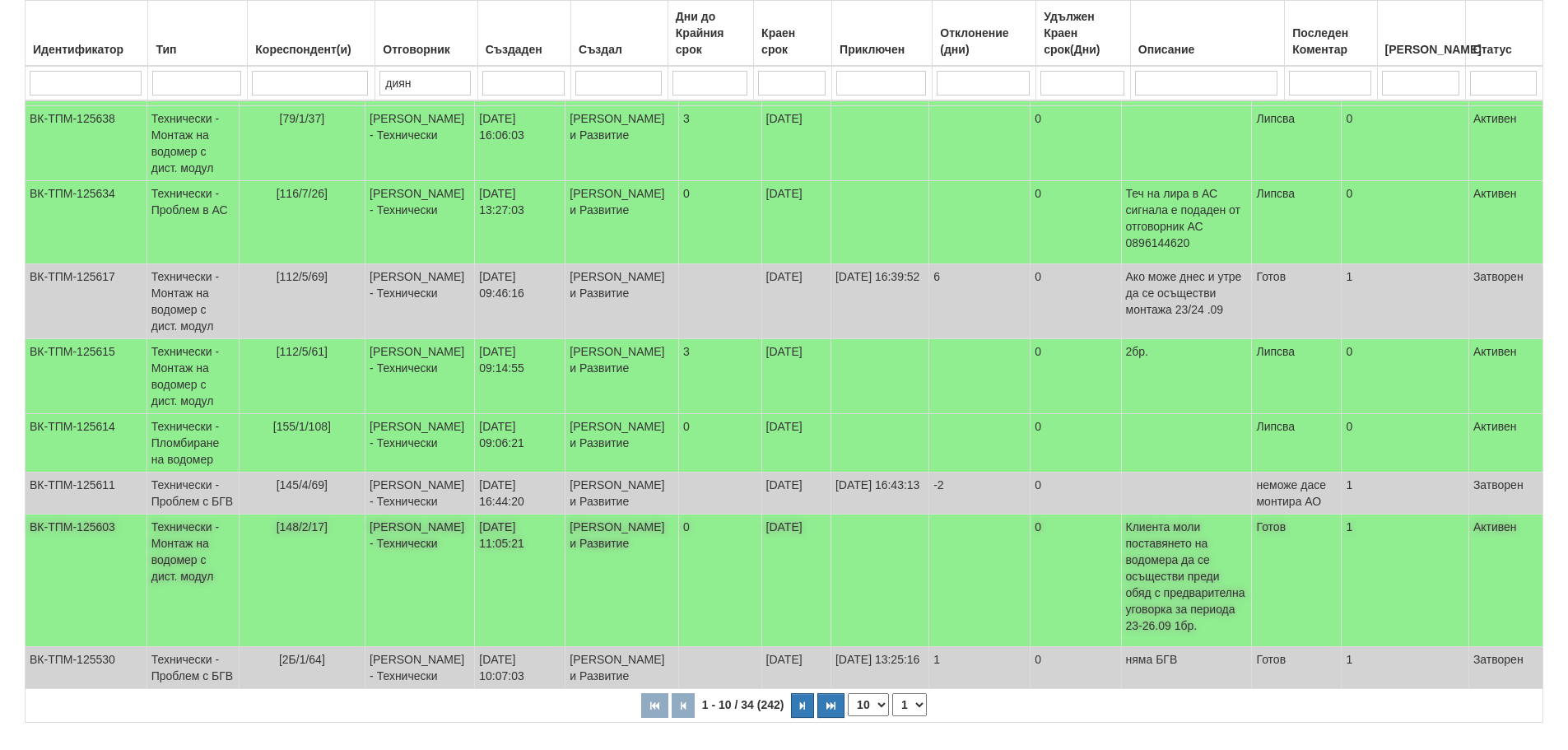
type input "диян"
click at [200, 622] on td "Технически - Монтаж на водомер с дист. модул" at bounding box center [193, 580] width 92 height 132
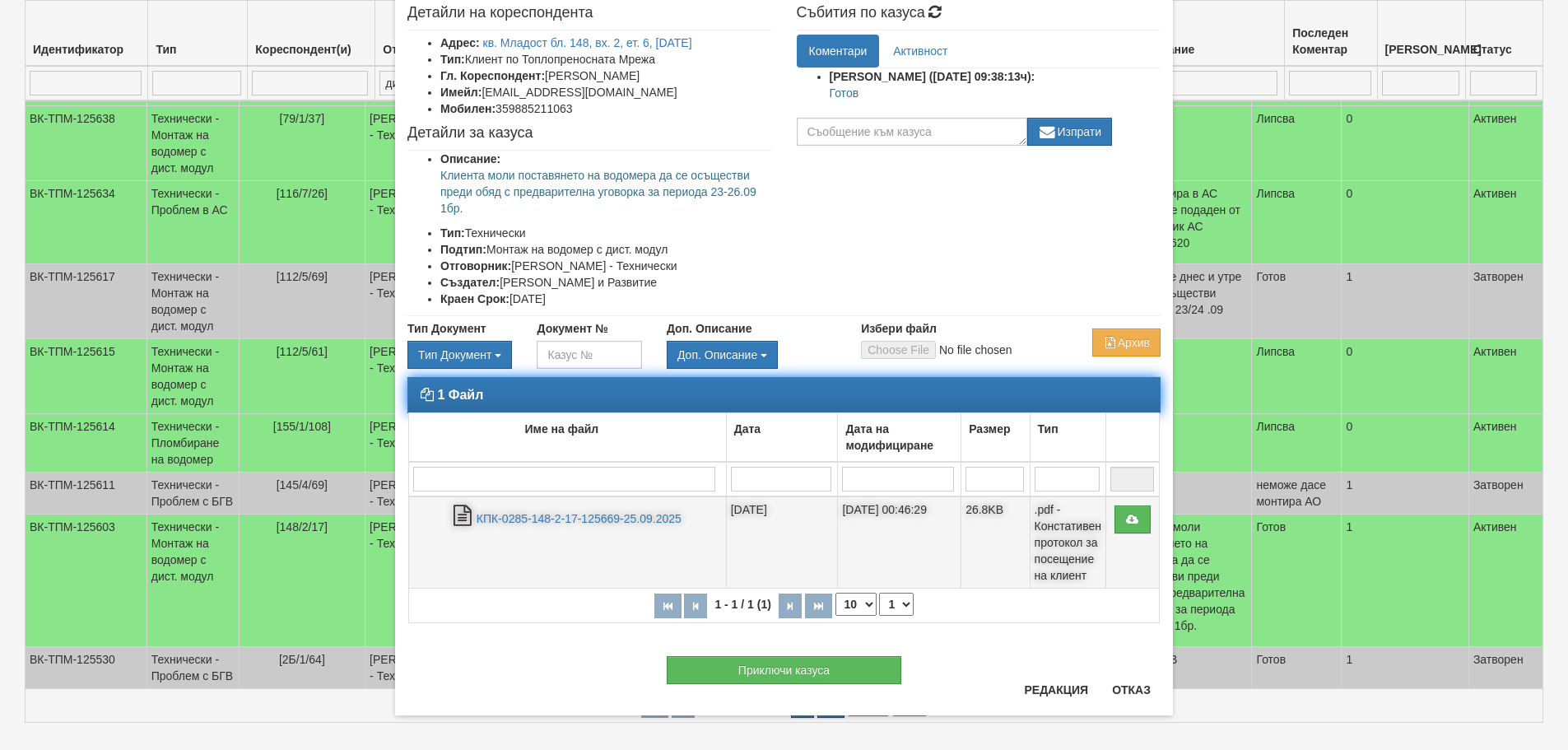
scroll to position [94, 0]
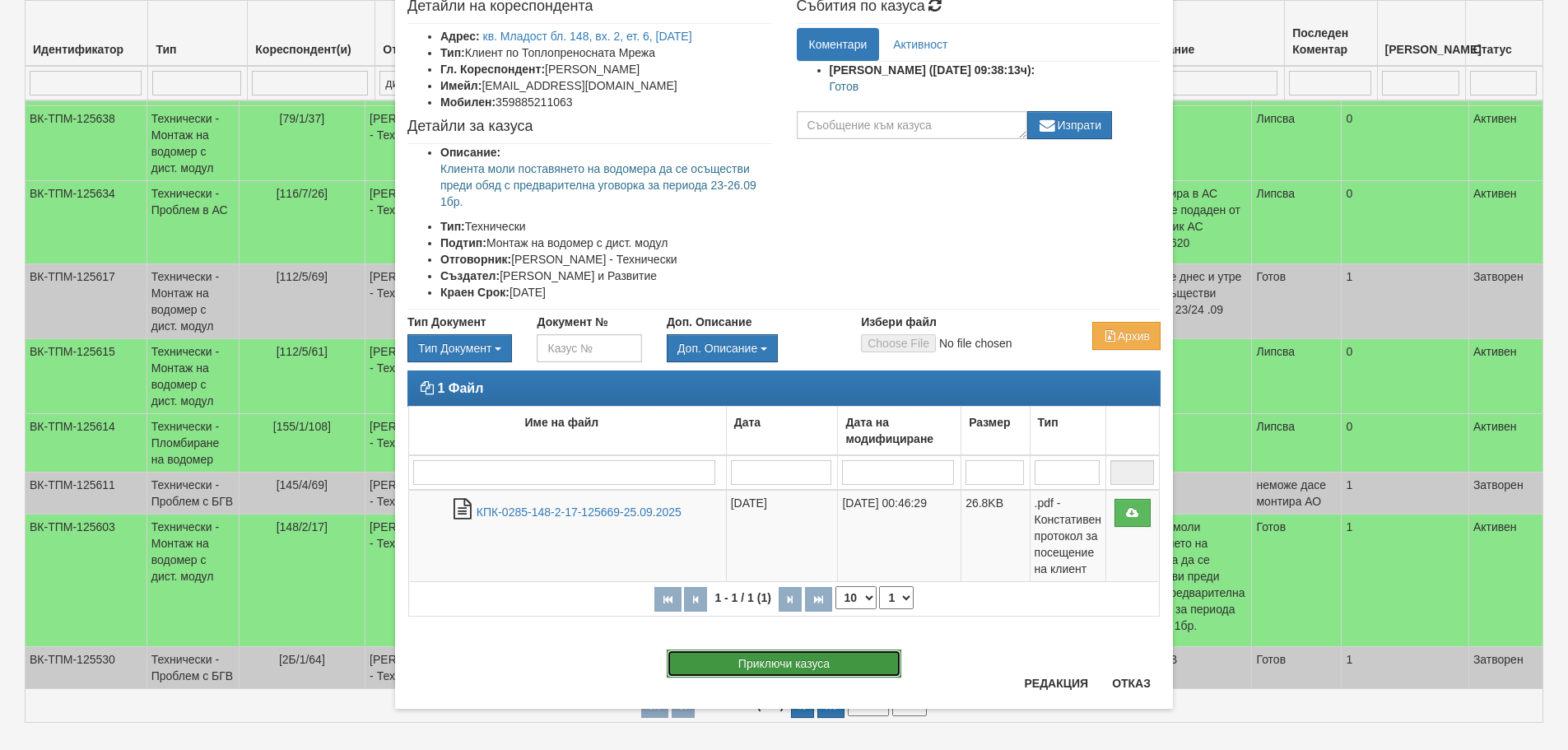
click at [757, 665] on button "Приключи казуса" at bounding box center [784, 664] width 234 height 28
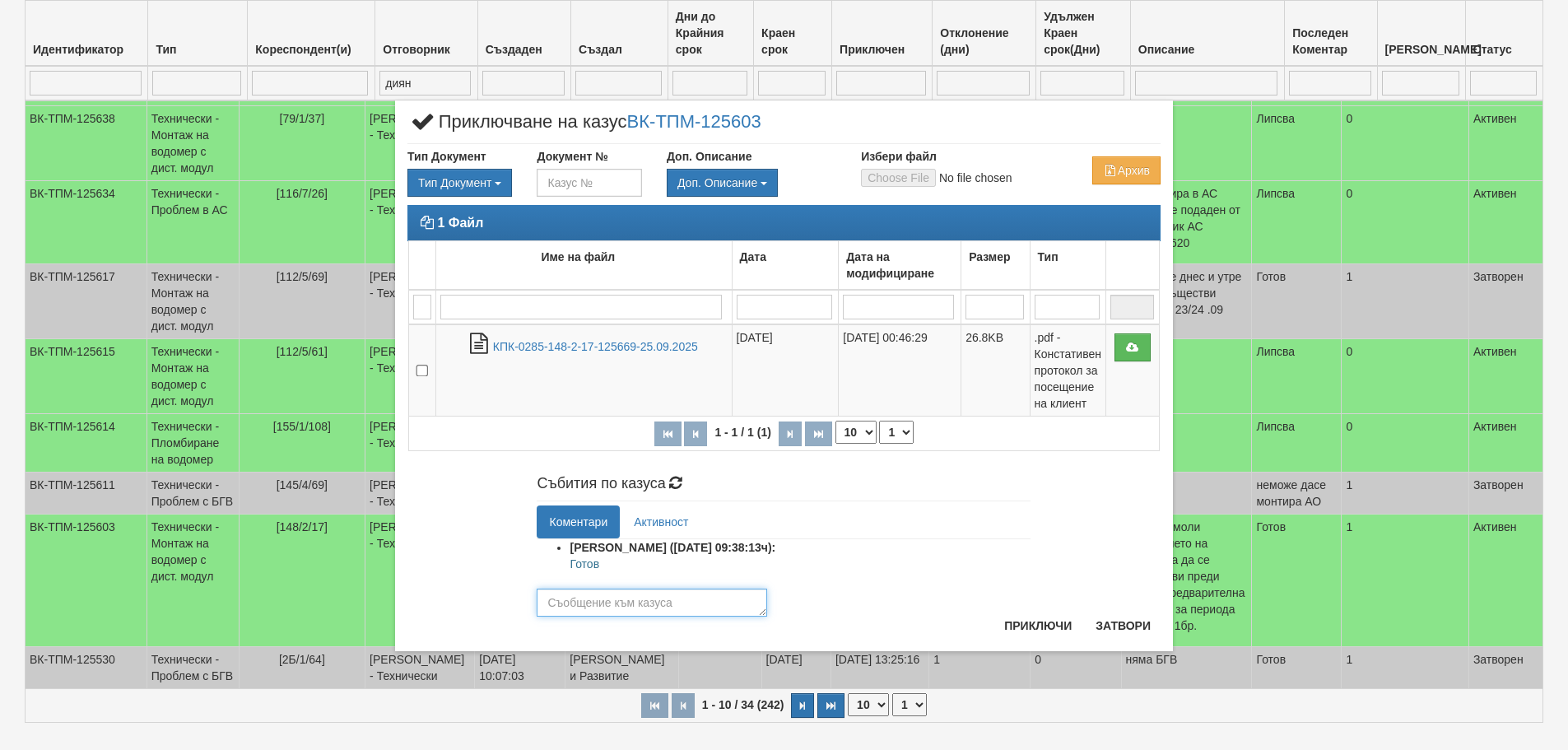
click at [648, 602] on textarea at bounding box center [651, 602] width 231 height 28
type textarea "Готов"
click at [1032, 622] on button "Приключи" at bounding box center [1038, 626] width 87 height 26
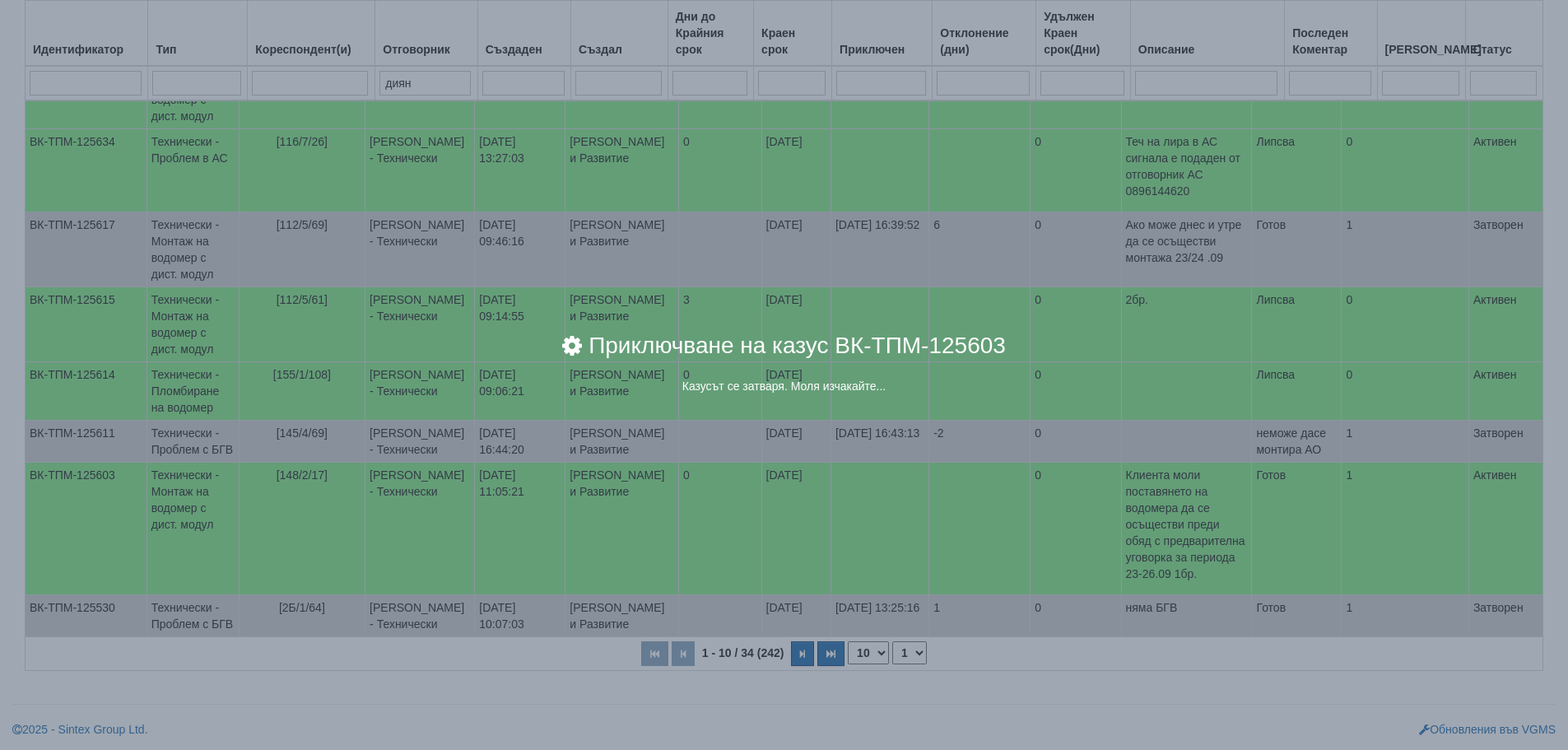
scroll to position [447, 0]
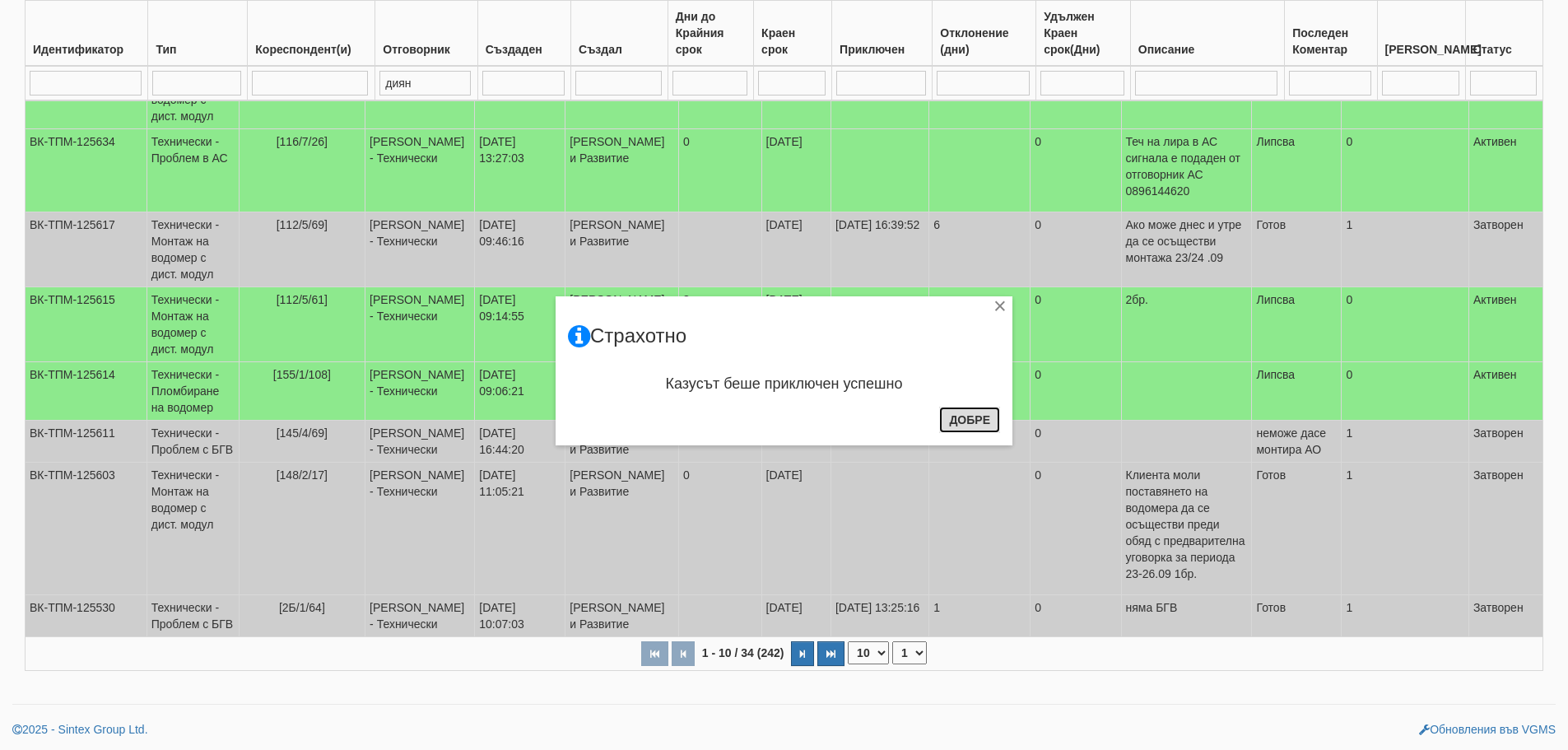
click at [974, 422] on button "Добре" at bounding box center [969, 420] width 60 height 26
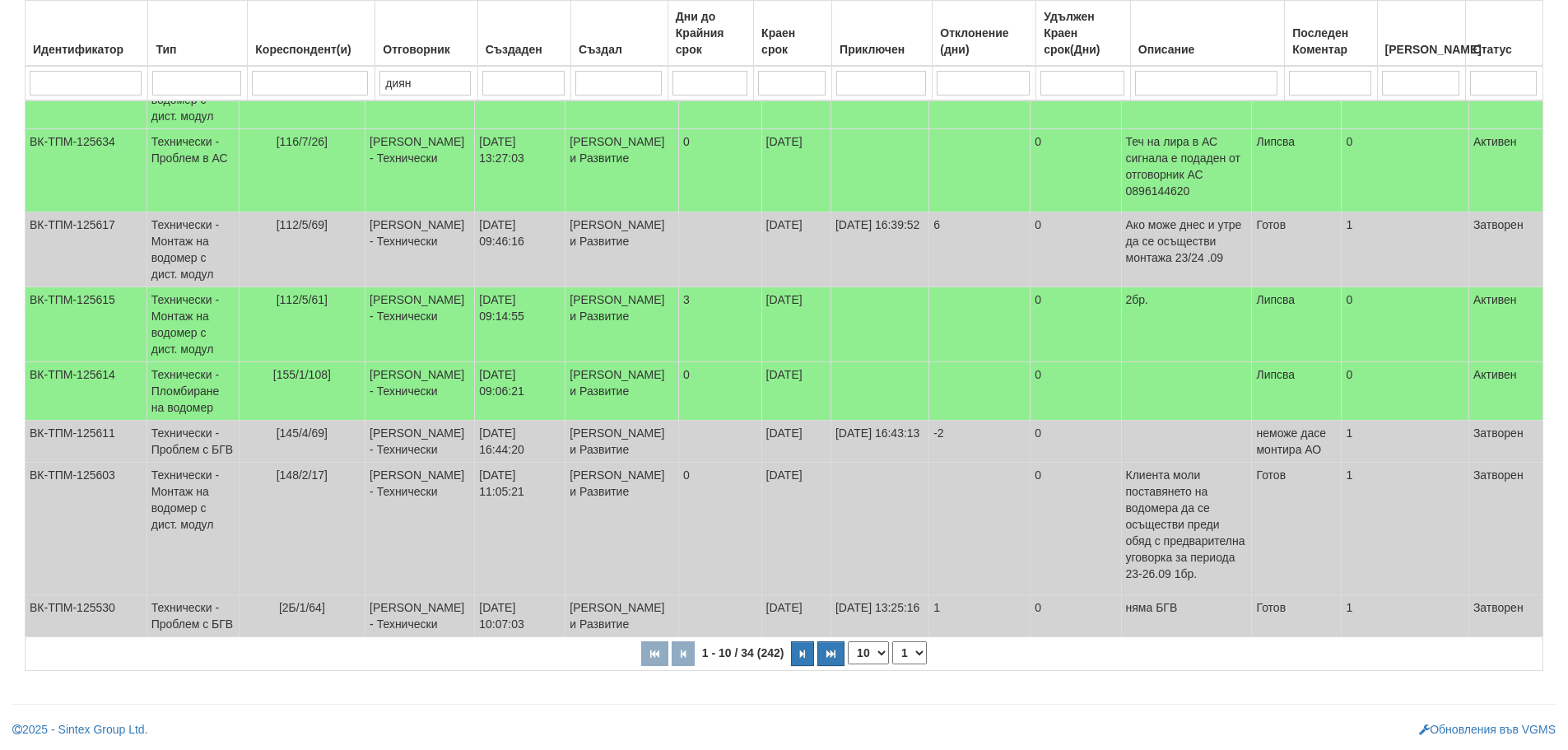
scroll to position [365, 0]
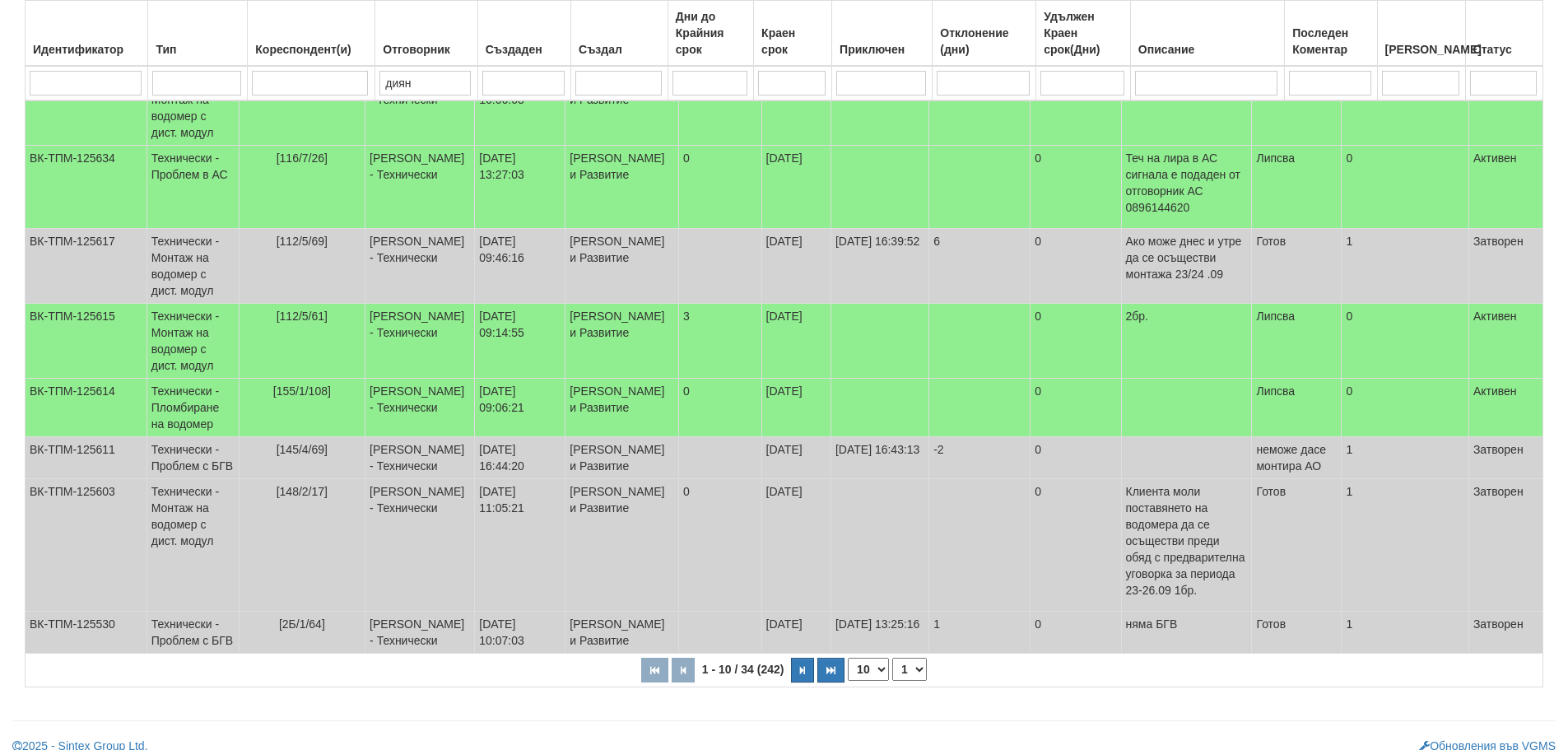
click at [917, 681] on select "1 2 3 4" at bounding box center [910, 669] width 35 height 23
click at [894, 681] on select "1 2 3 4" at bounding box center [910, 669] width 35 height 23
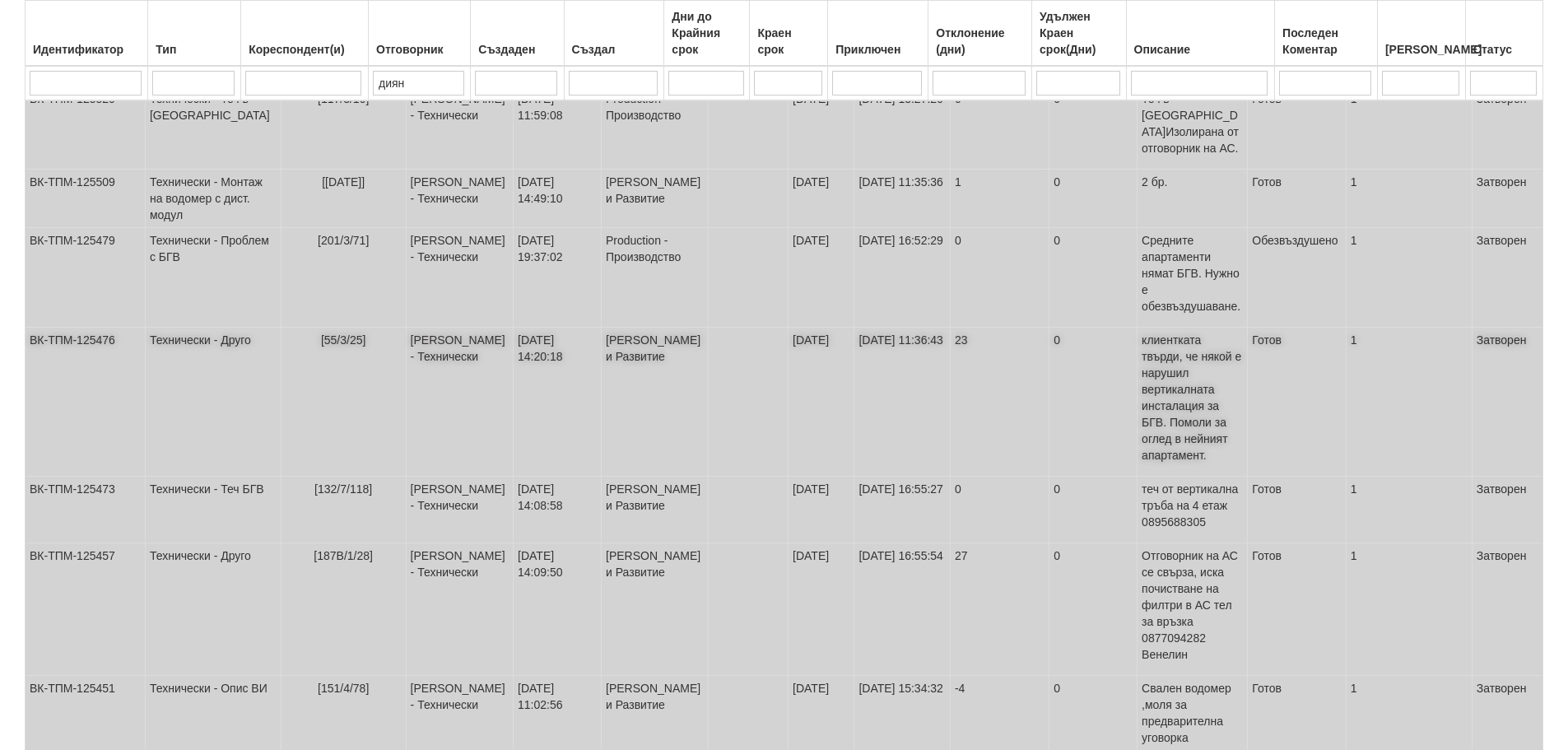
scroll to position [430, 0]
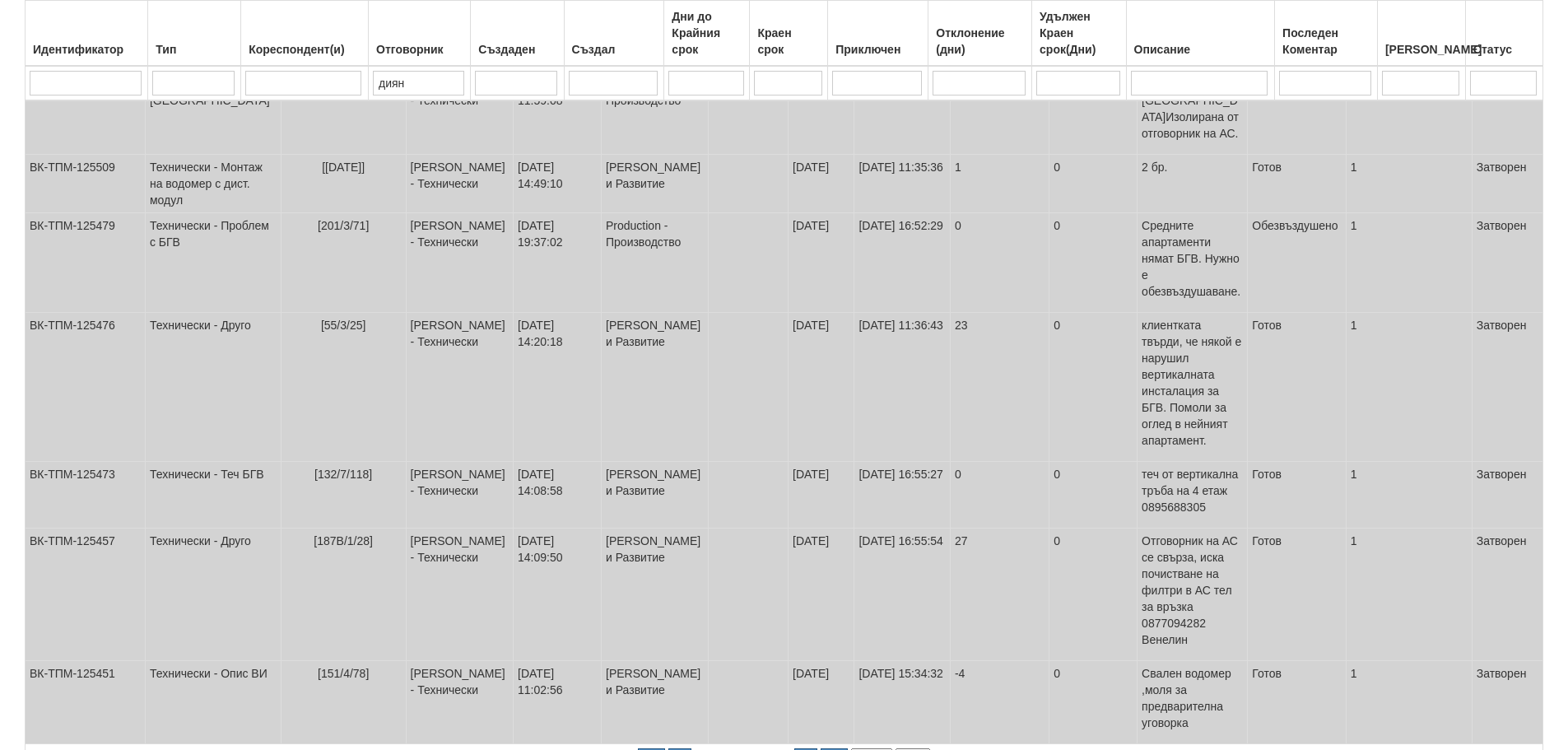
click at [923, 748] on select "1 2 3 4" at bounding box center [912, 760] width 35 height 23
click at [895, 748] on select "1 2 3 4" at bounding box center [912, 760] width 35 height 23
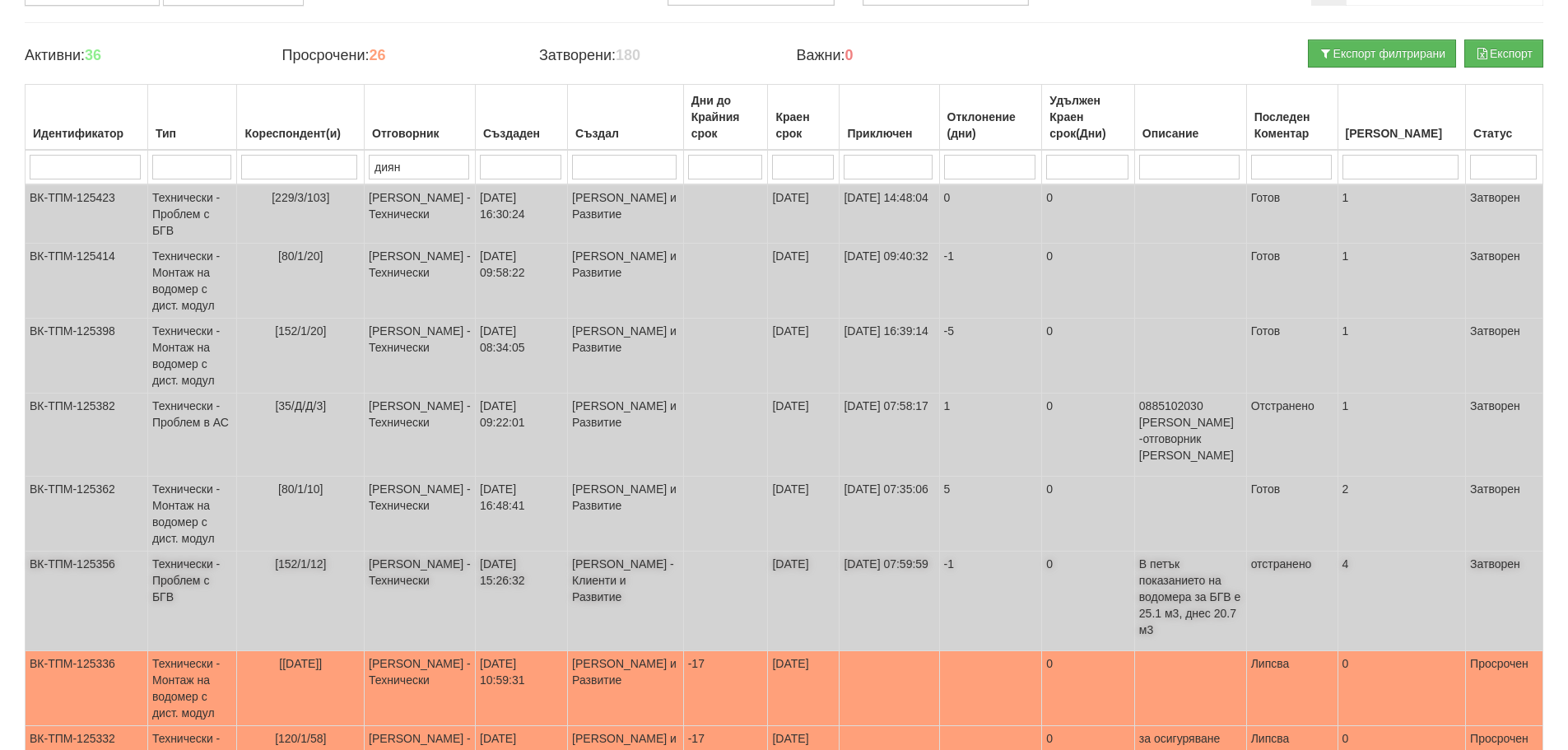
scroll to position [414, 0]
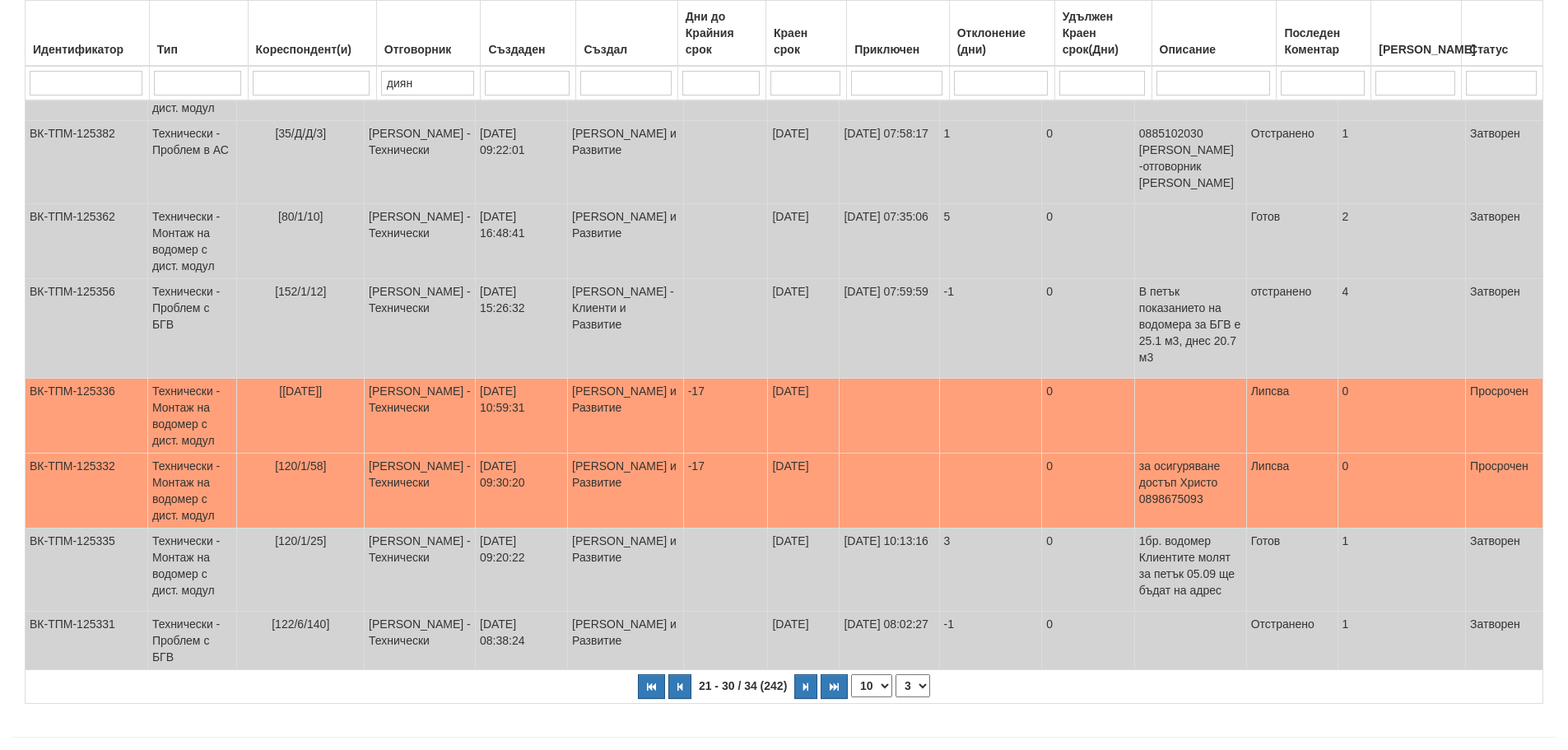
click at [904, 674] on select "1 2 3 4" at bounding box center [912, 685] width 35 height 23
click at [895, 674] on select "1 2 3 4" at bounding box center [912, 685] width 35 height 23
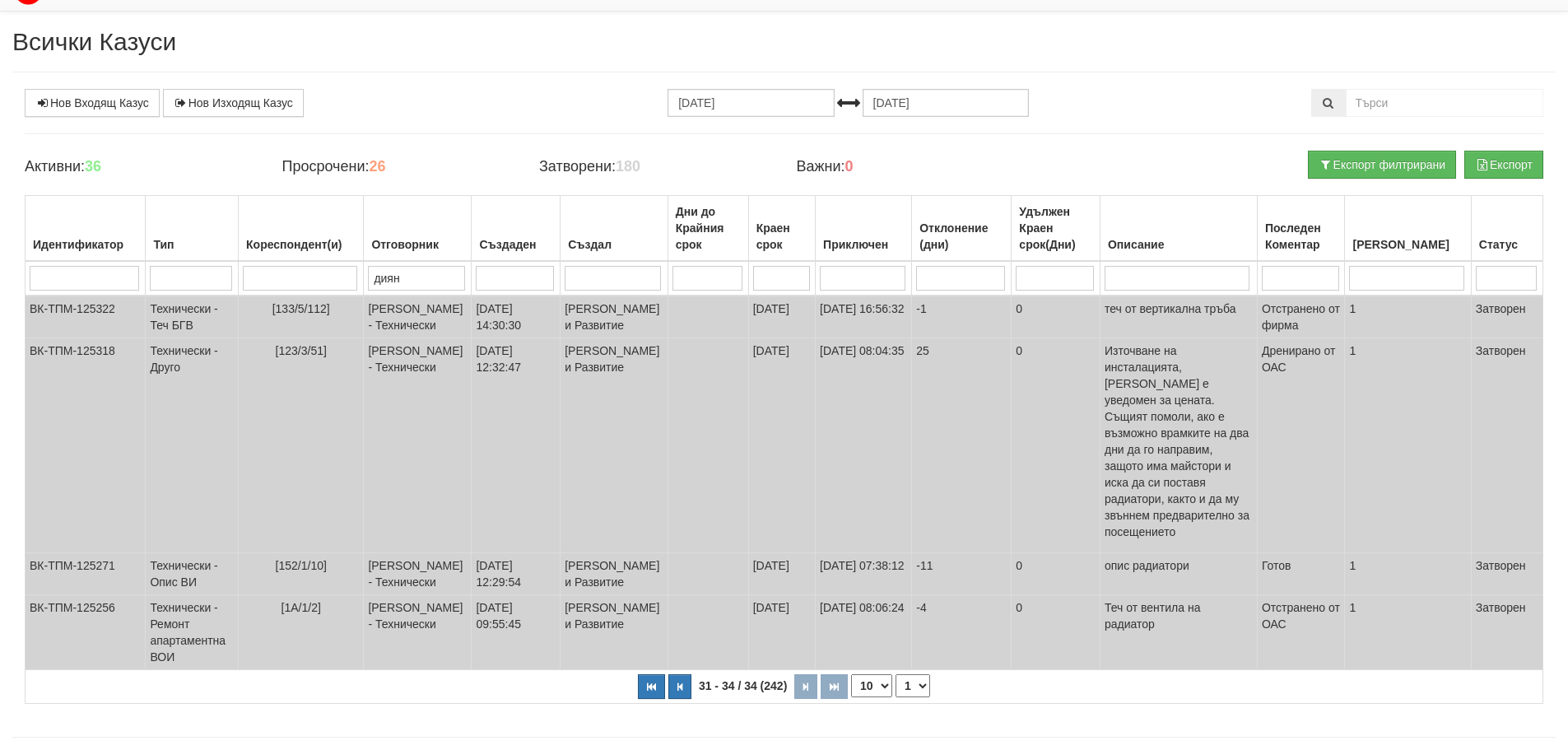
scroll to position [47, 0]
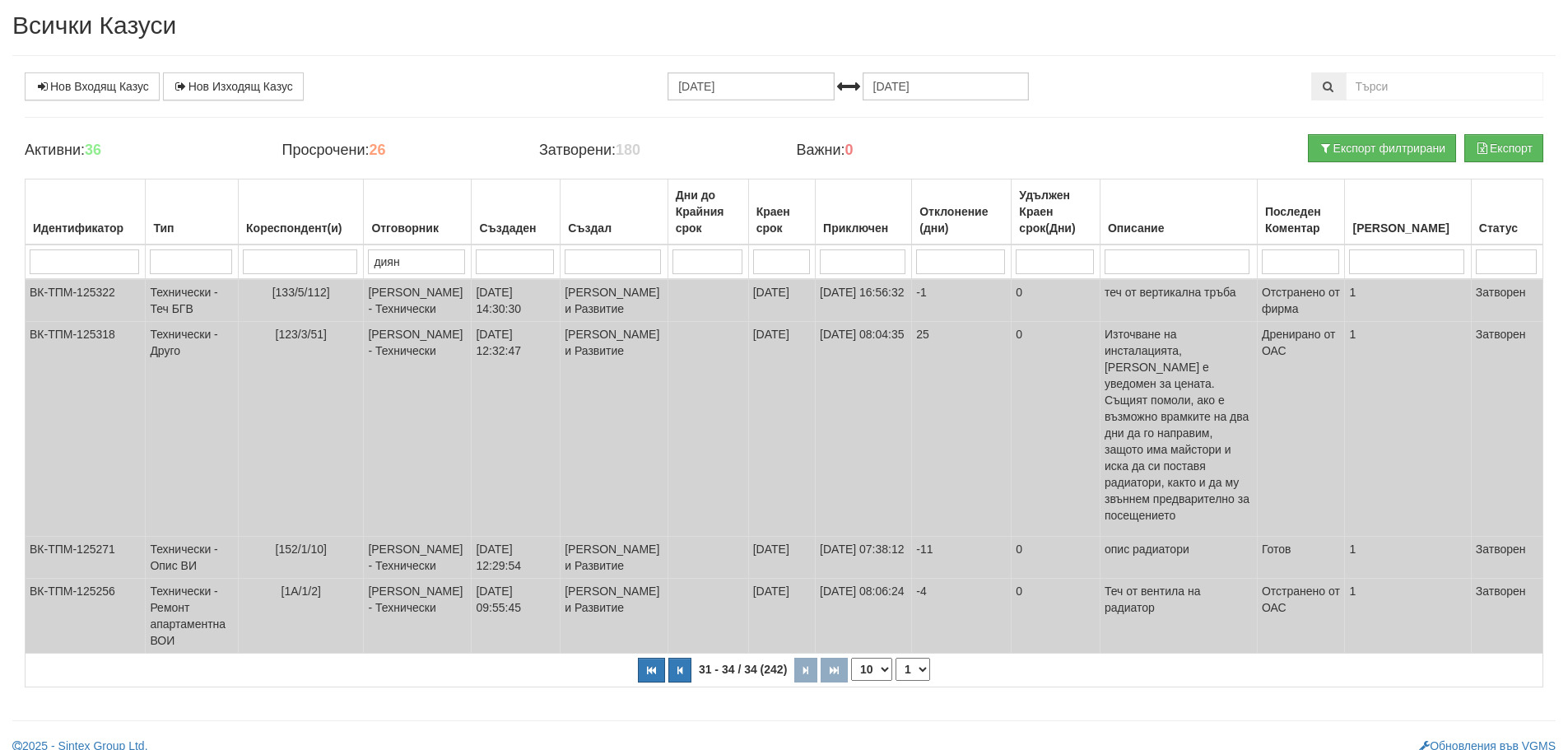
click at [907, 660] on select "1 2 3 4" at bounding box center [912, 669] width 35 height 23
click at [895, 681] on select "1 2 3 4" at bounding box center [912, 669] width 35 height 23
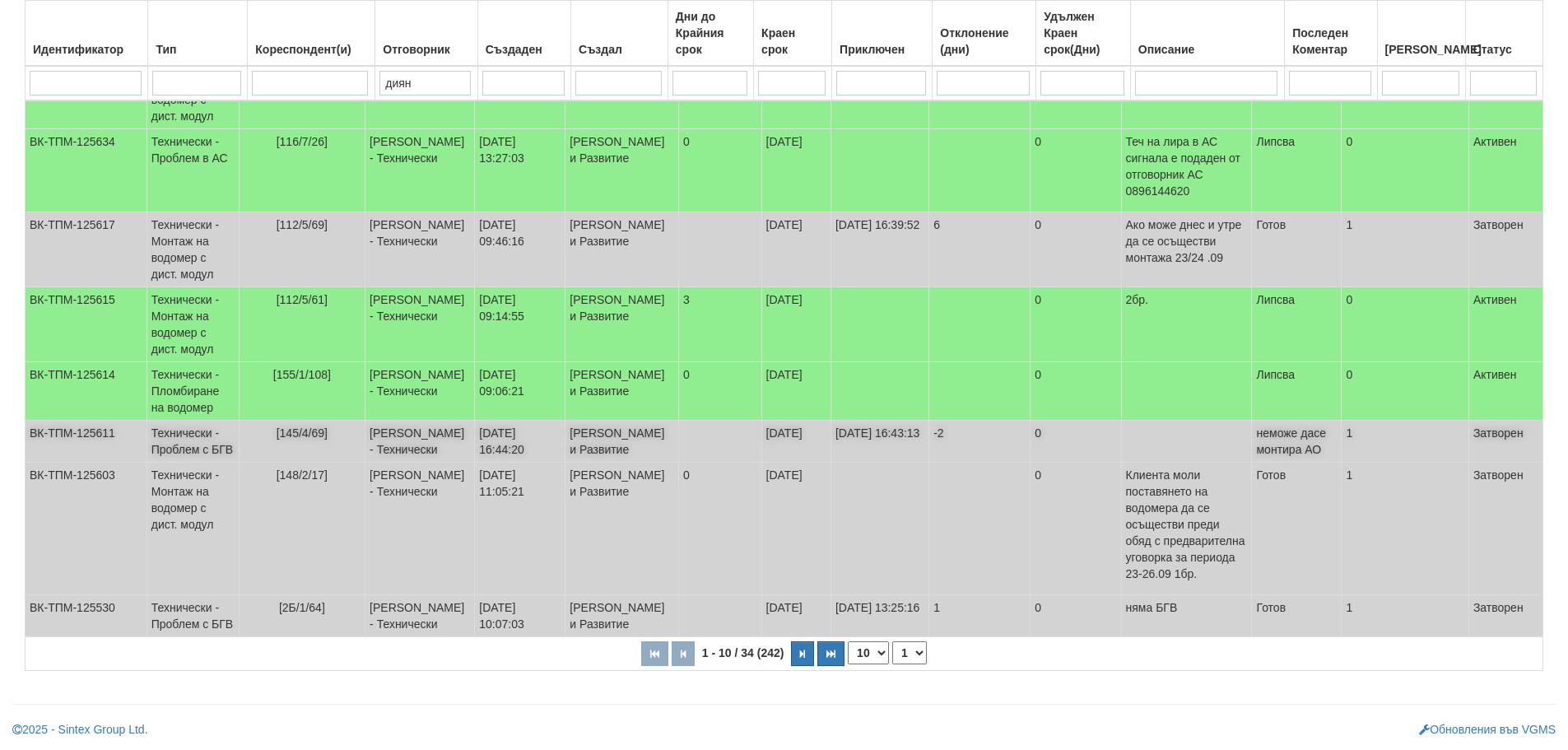
scroll to position [447, 0]
click at [901, 651] on select "1 2 3 4" at bounding box center [910, 652] width 35 height 23
click at [894, 641] on select "1 2 3 4" at bounding box center [910, 652] width 35 height 23
select select "2"
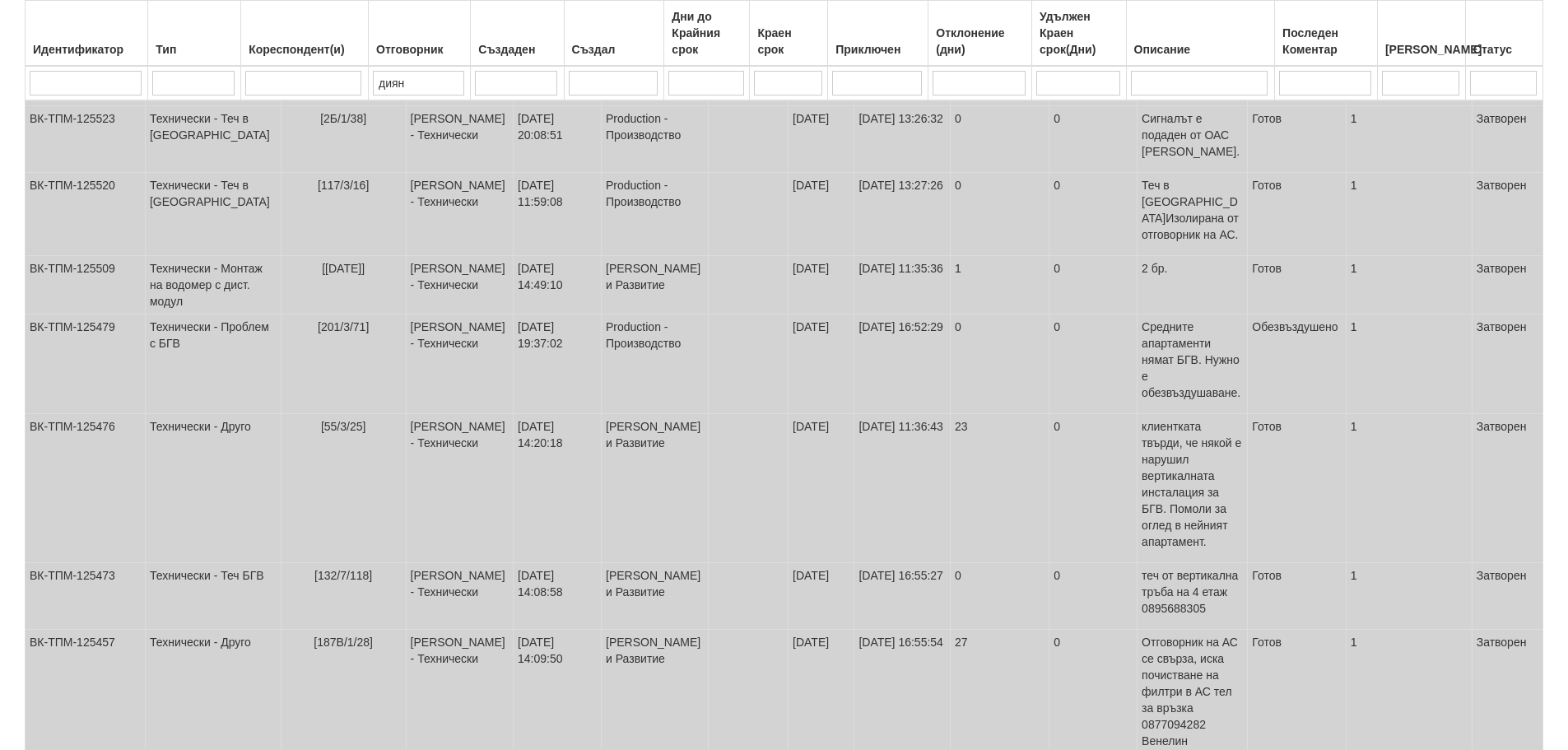
scroll to position [0, 0]
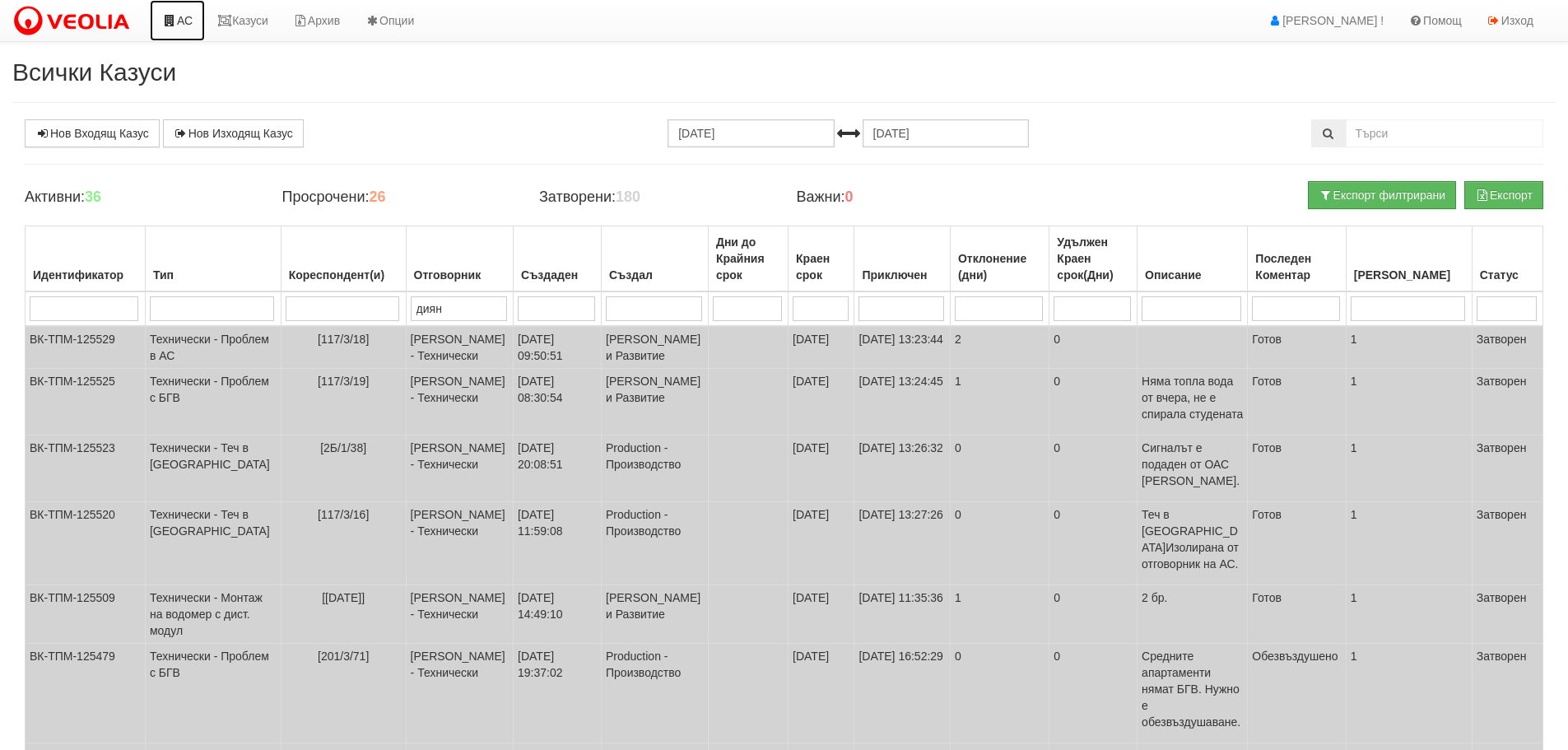
click at [185, 14] on link "АС" at bounding box center [177, 21] width 55 height 41
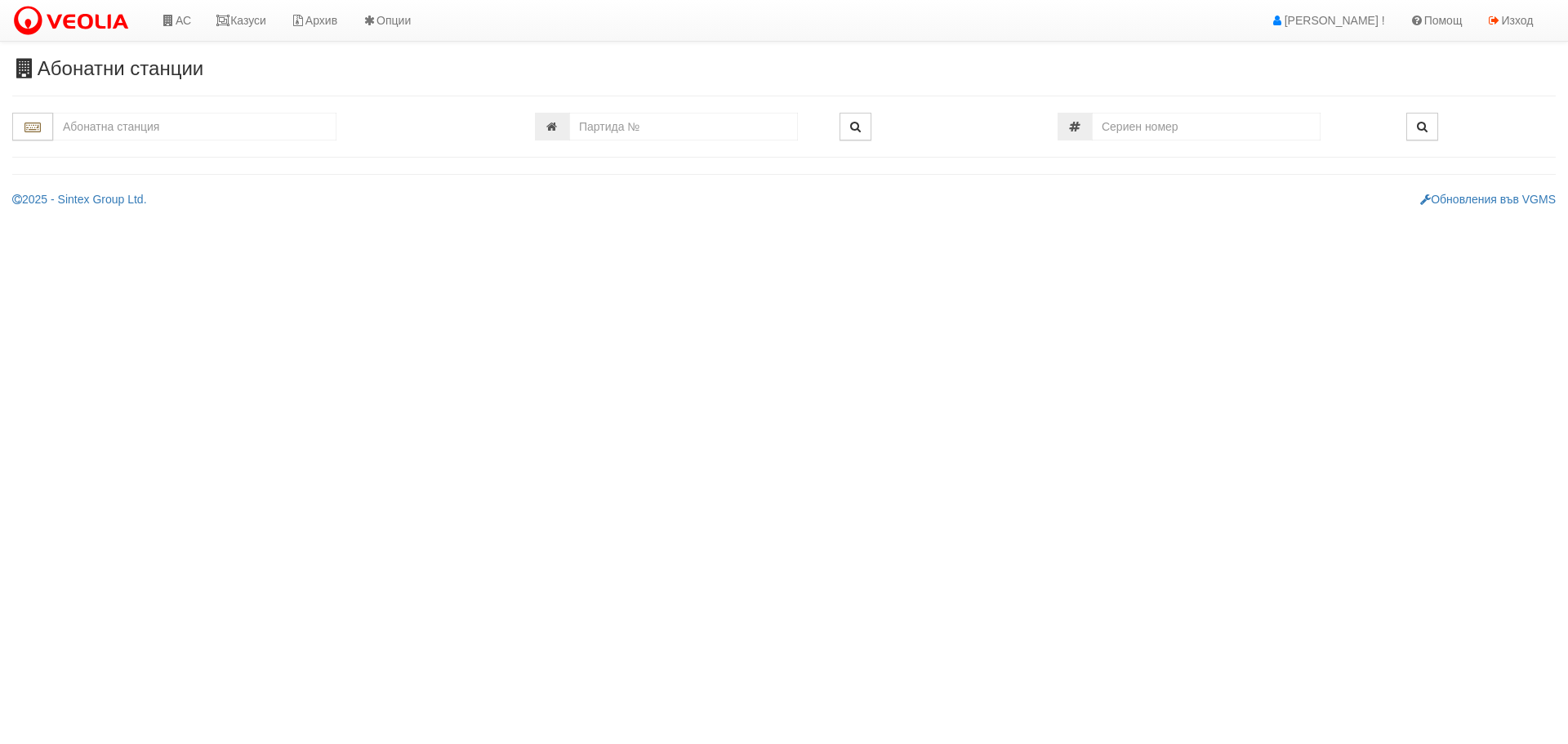
click at [207, 126] on input "text" at bounding box center [195, 126] width 284 height 27
click at [160, 171] on div "109/3,4,5 - Младост - "ВЕОЛИЯ"" at bounding box center [195, 171] width 279 height 19
type input "109/3,4,5 - Младост - "ВЕОЛИЯ""
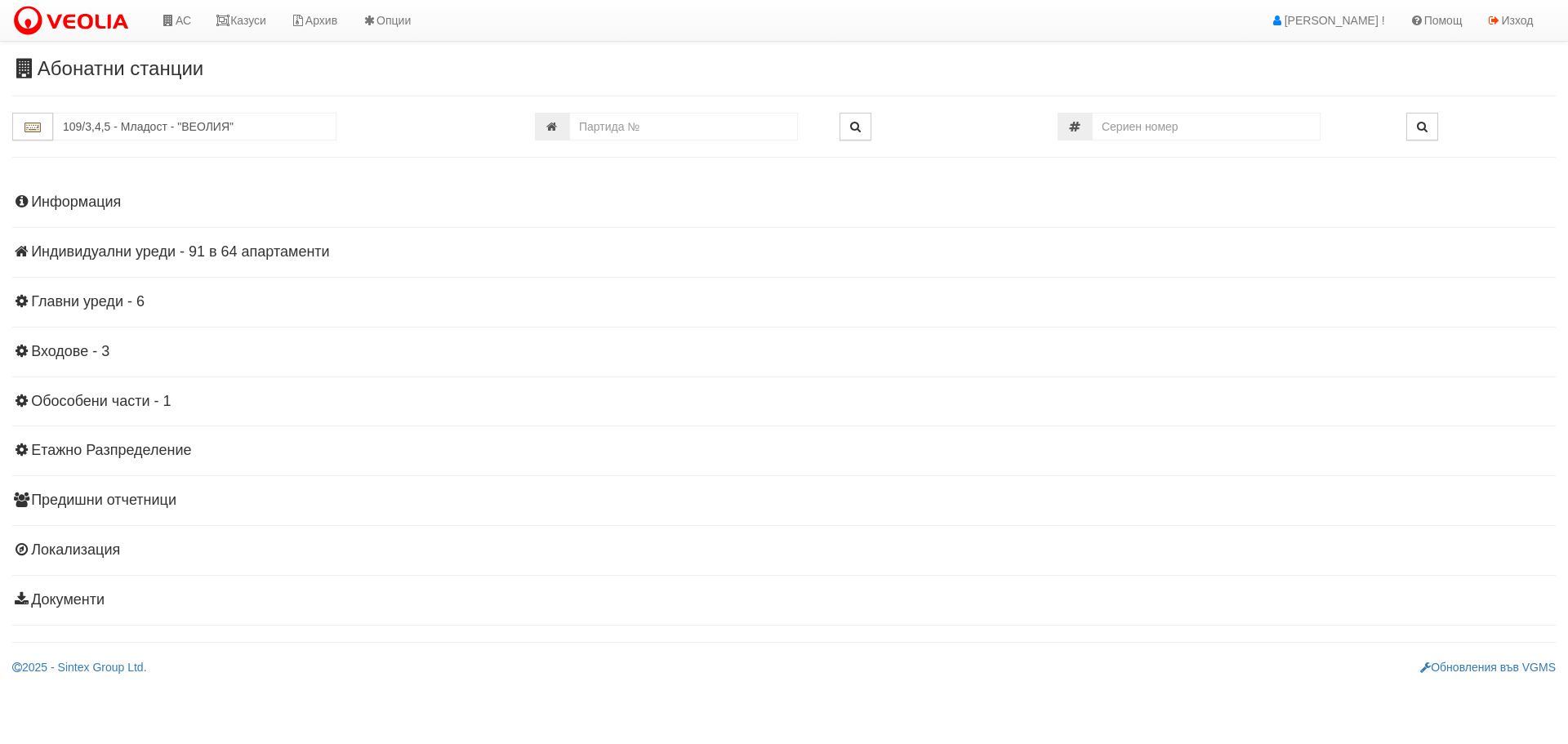
click at [241, 253] on h4 "Индивидуални уреди - 91 в 64 апартаменти" at bounding box center [784, 252] width 1543 height 16
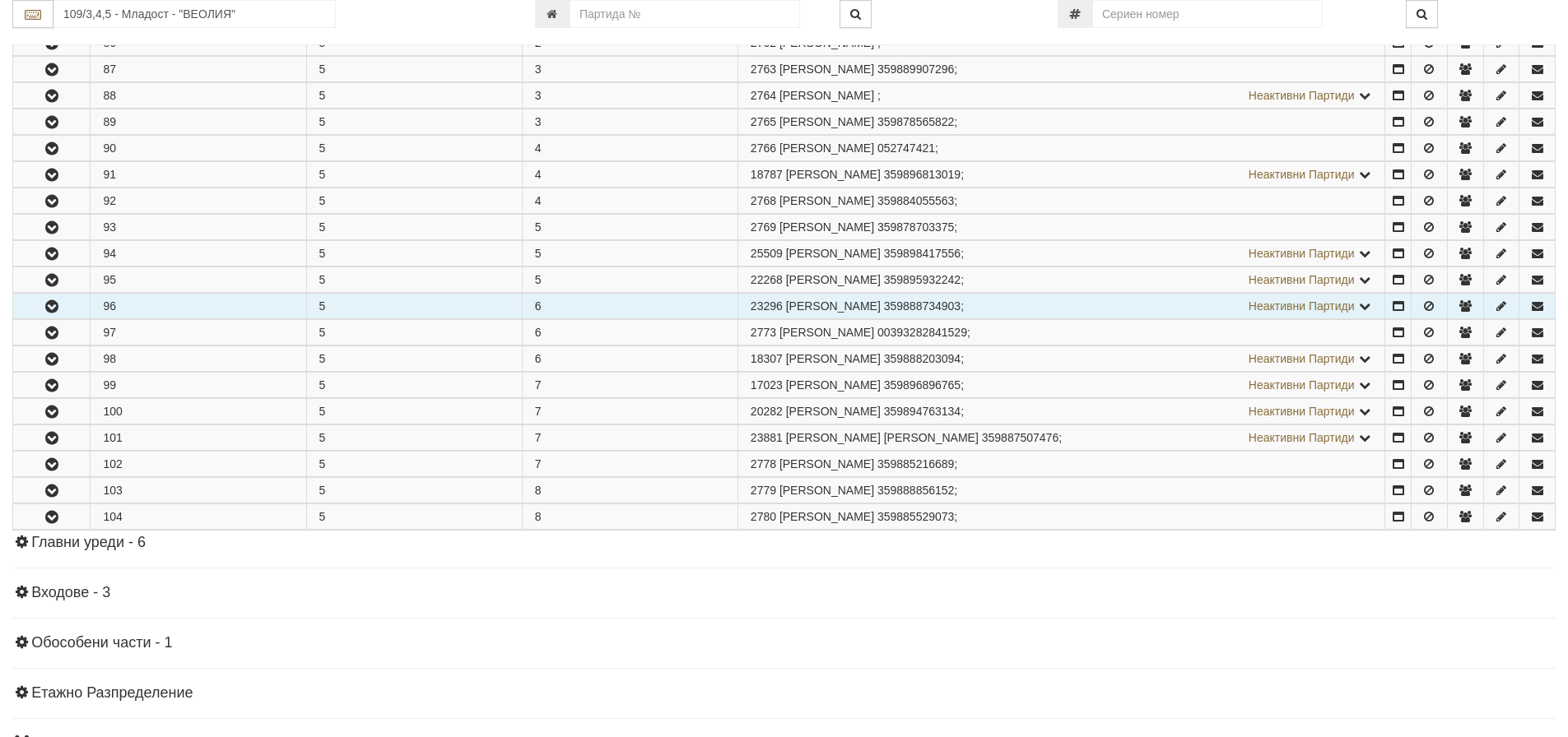
scroll to position [1468, 0]
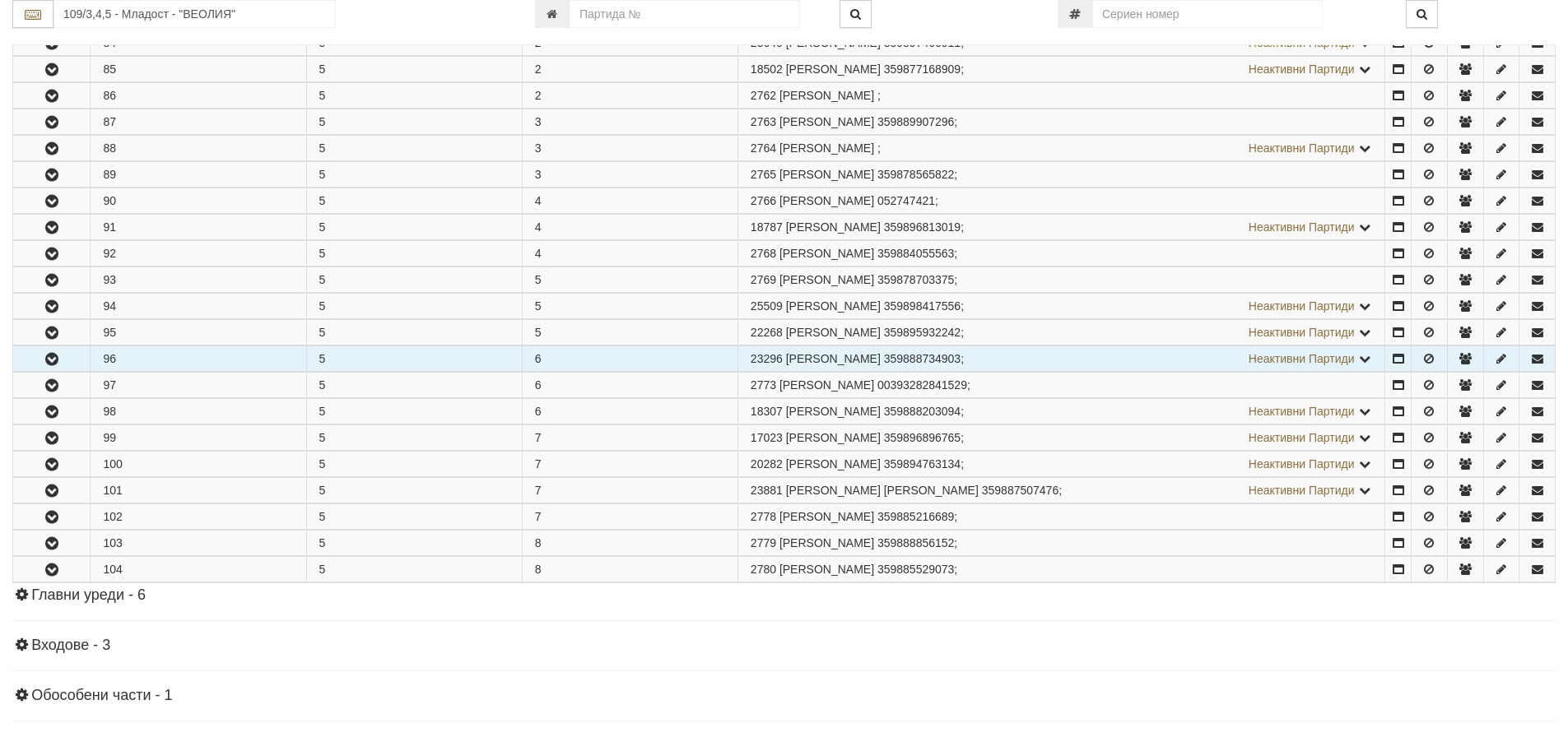
click at [55, 357] on icon "button" at bounding box center [52, 359] width 20 height 11
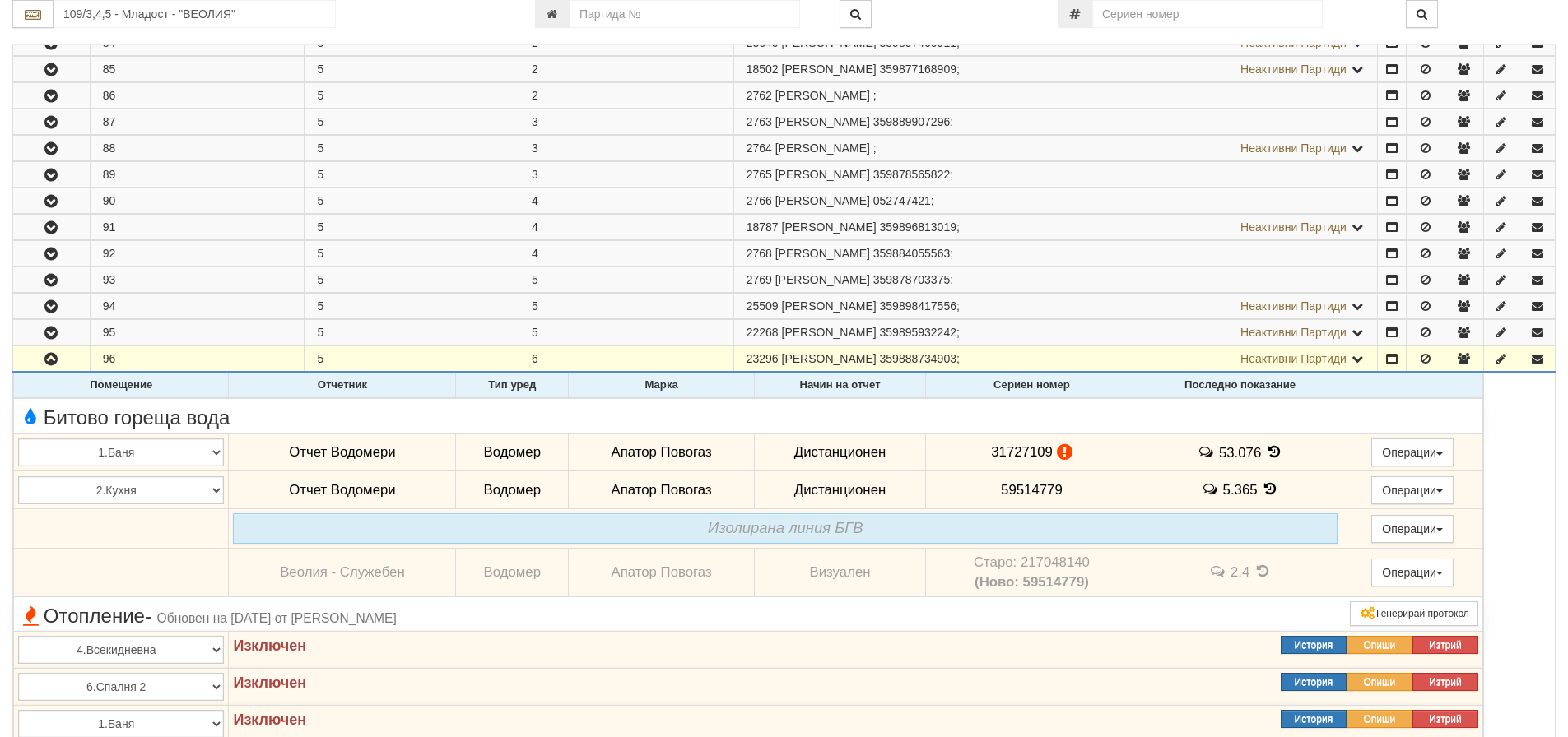
scroll to position [1386, 0]
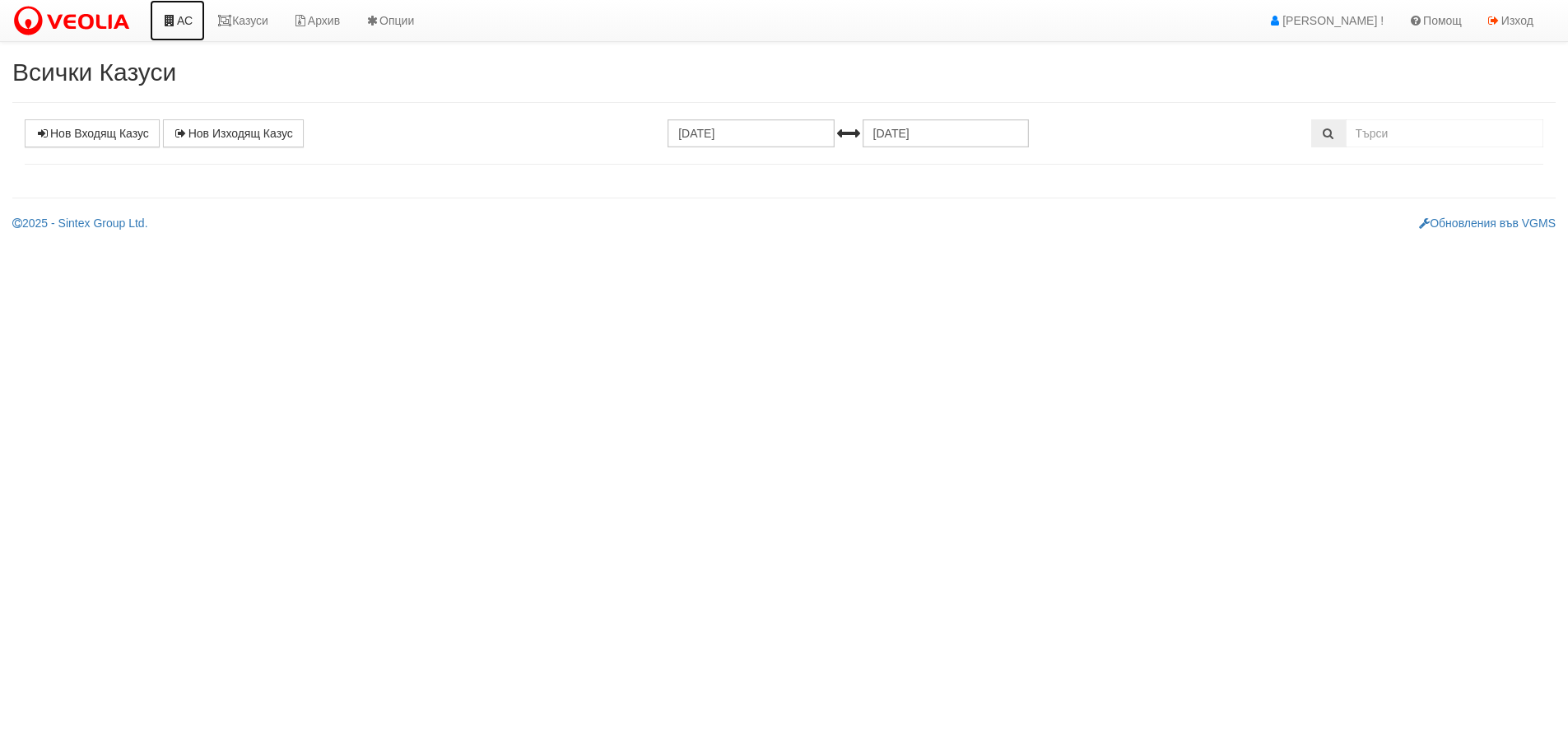
click at [179, 12] on link "АС" at bounding box center [177, 21] width 55 height 41
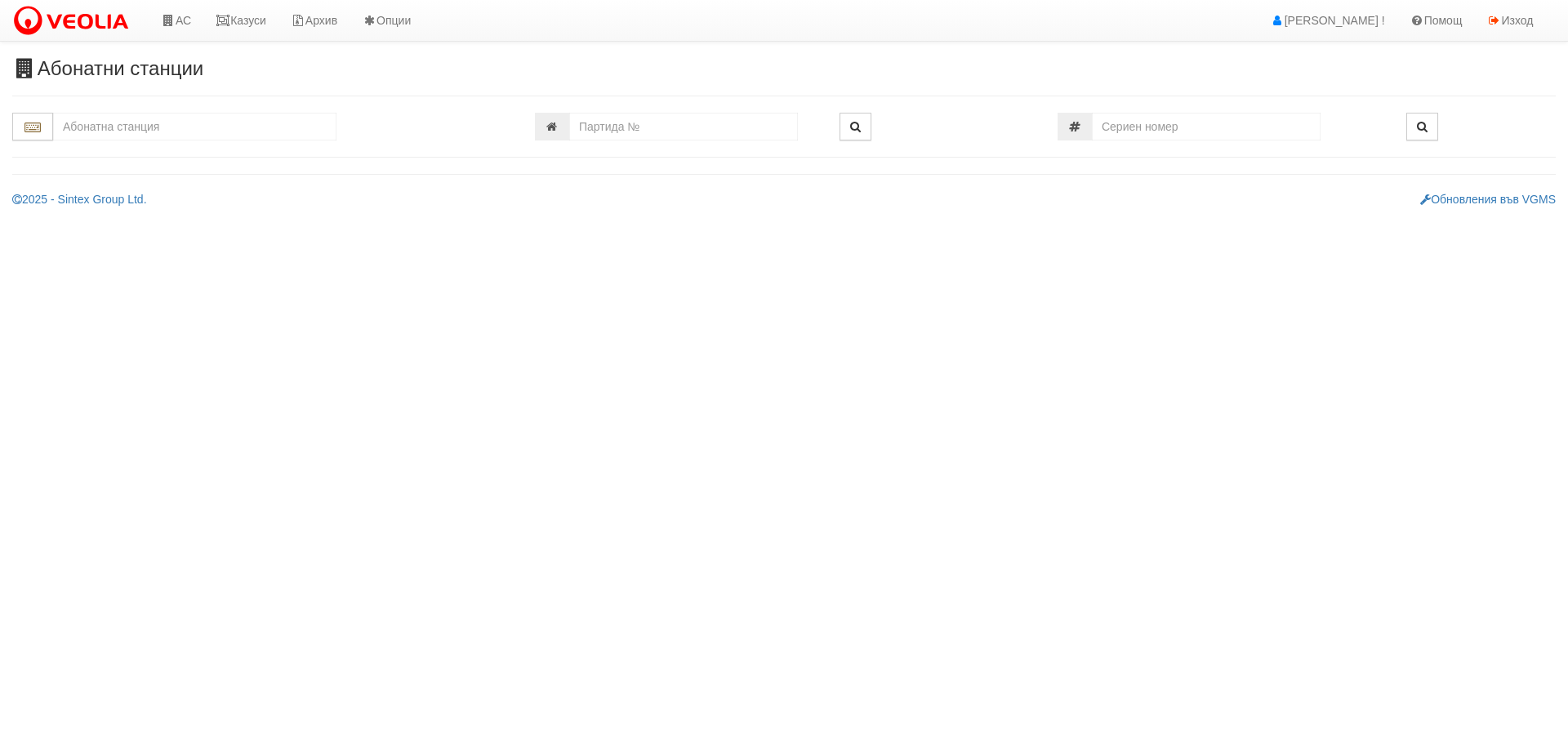
click at [153, 120] on input "text" at bounding box center [195, 126] width 284 height 27
click at [85, 162] on div "109/3,4,5 - Младост - "ВЕОЛИЯ"" at bounding box center [195, 171] width 279 height 19
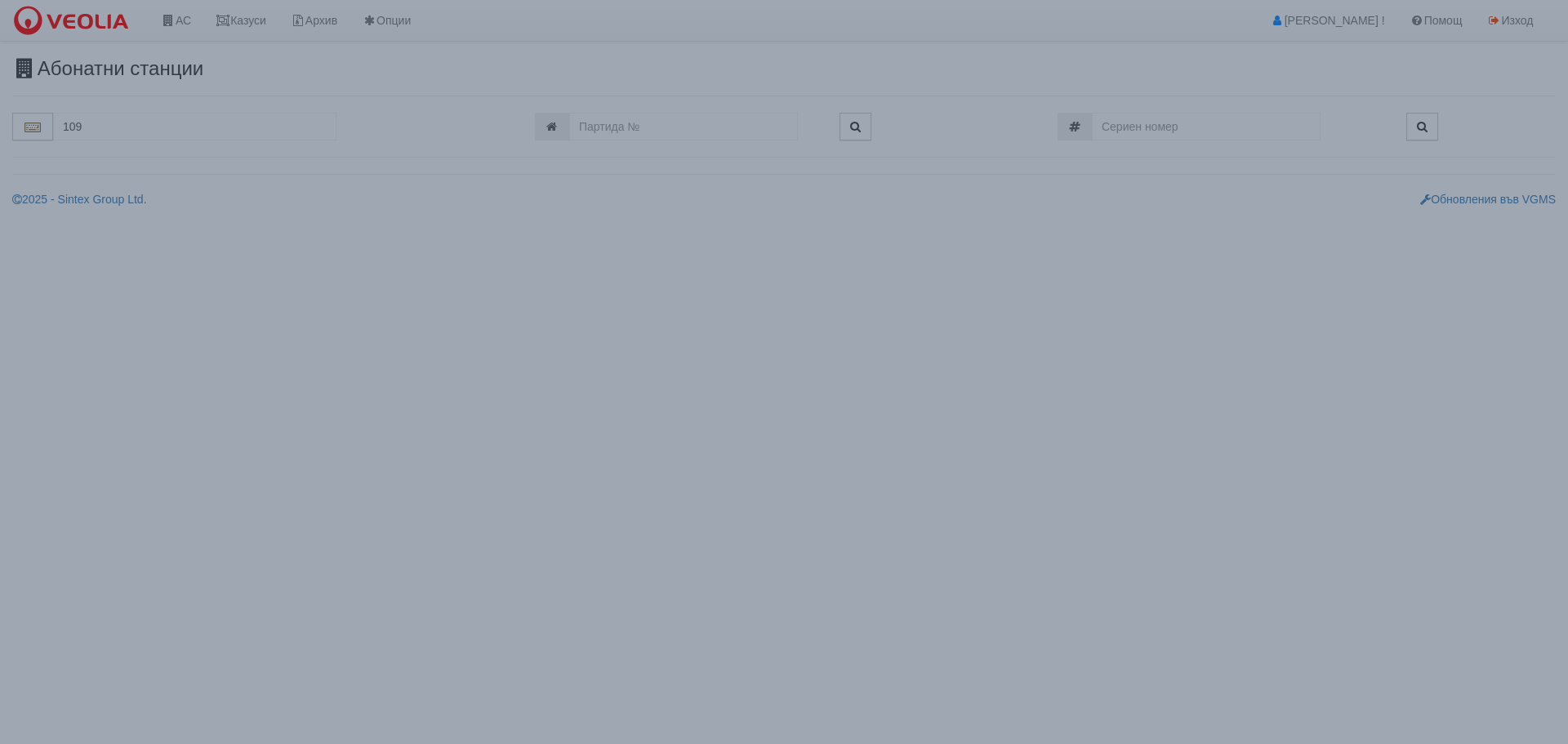
type input "109/3,4,5 - Младост - "ВЕОЛИЯ""
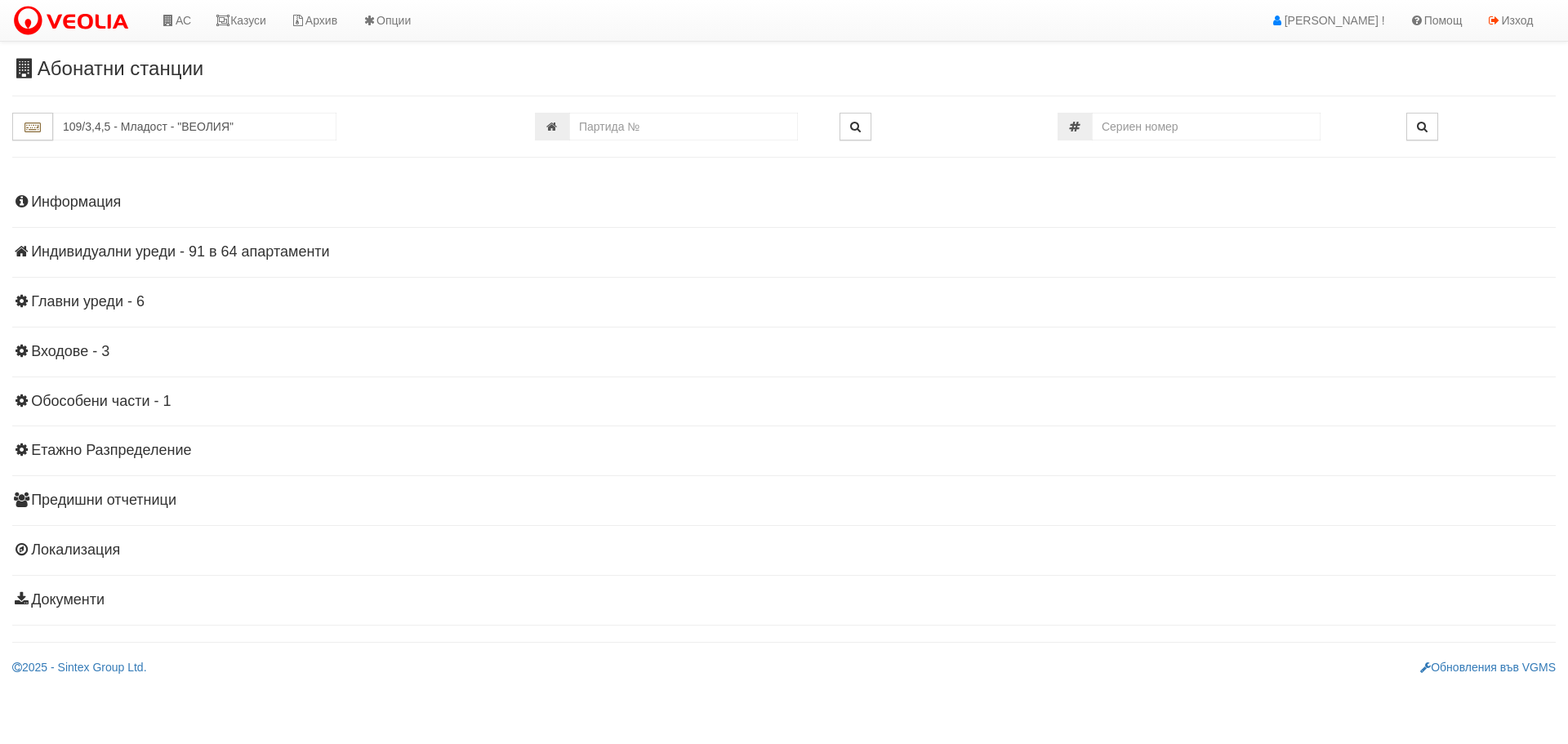
click at [153, 243] on div "Информация Параметри Брой Апартаменти: 64 Ползватели 08/2025 70 % 0 % 134" at bounding box center [784, 399] width 1543 height 451
click at [148, 257] on h4 "Индивидуални уреди - 91 в 64 апартаменти" at bounding box center [784, 252] width 1543 height 16
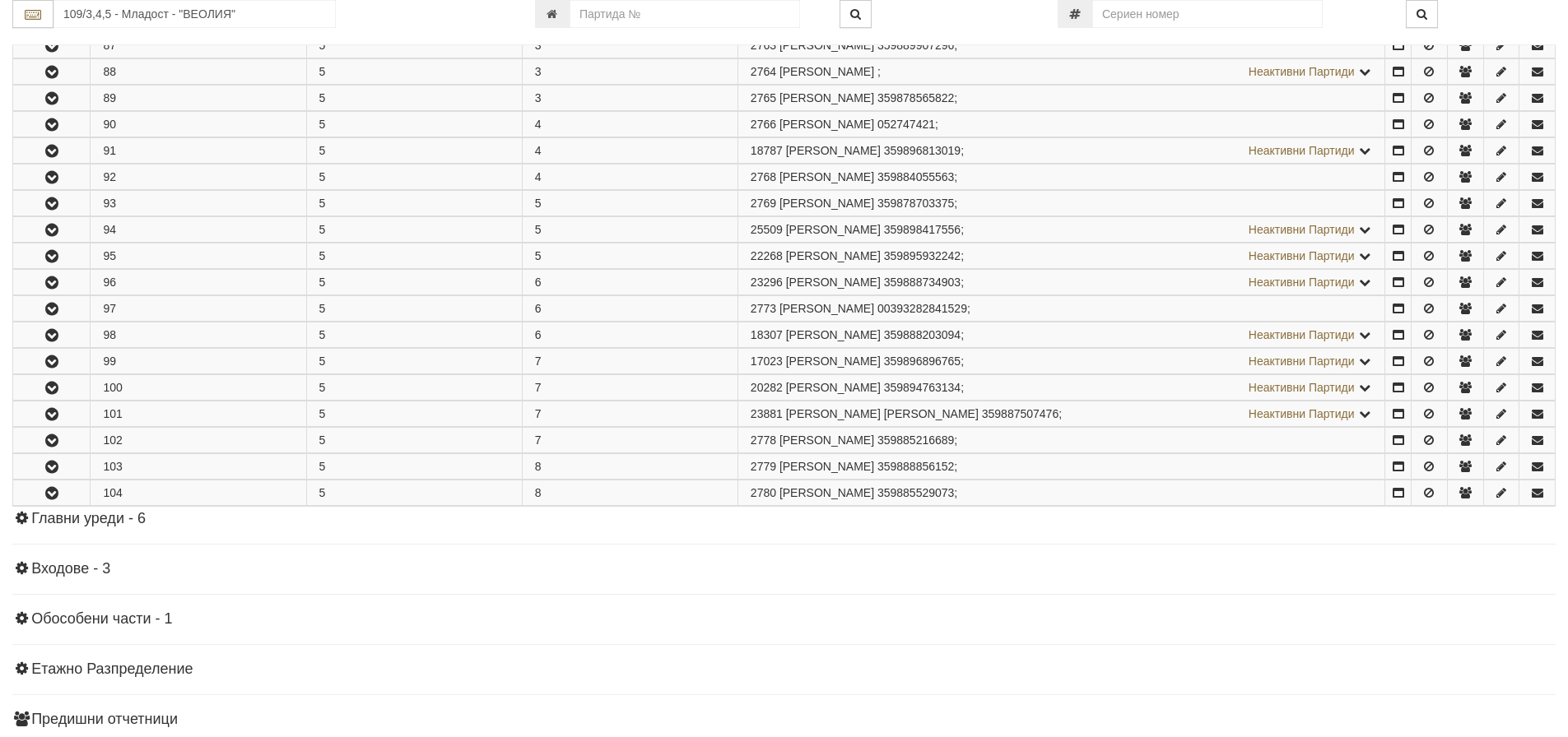
scroll to position [1564, 0]
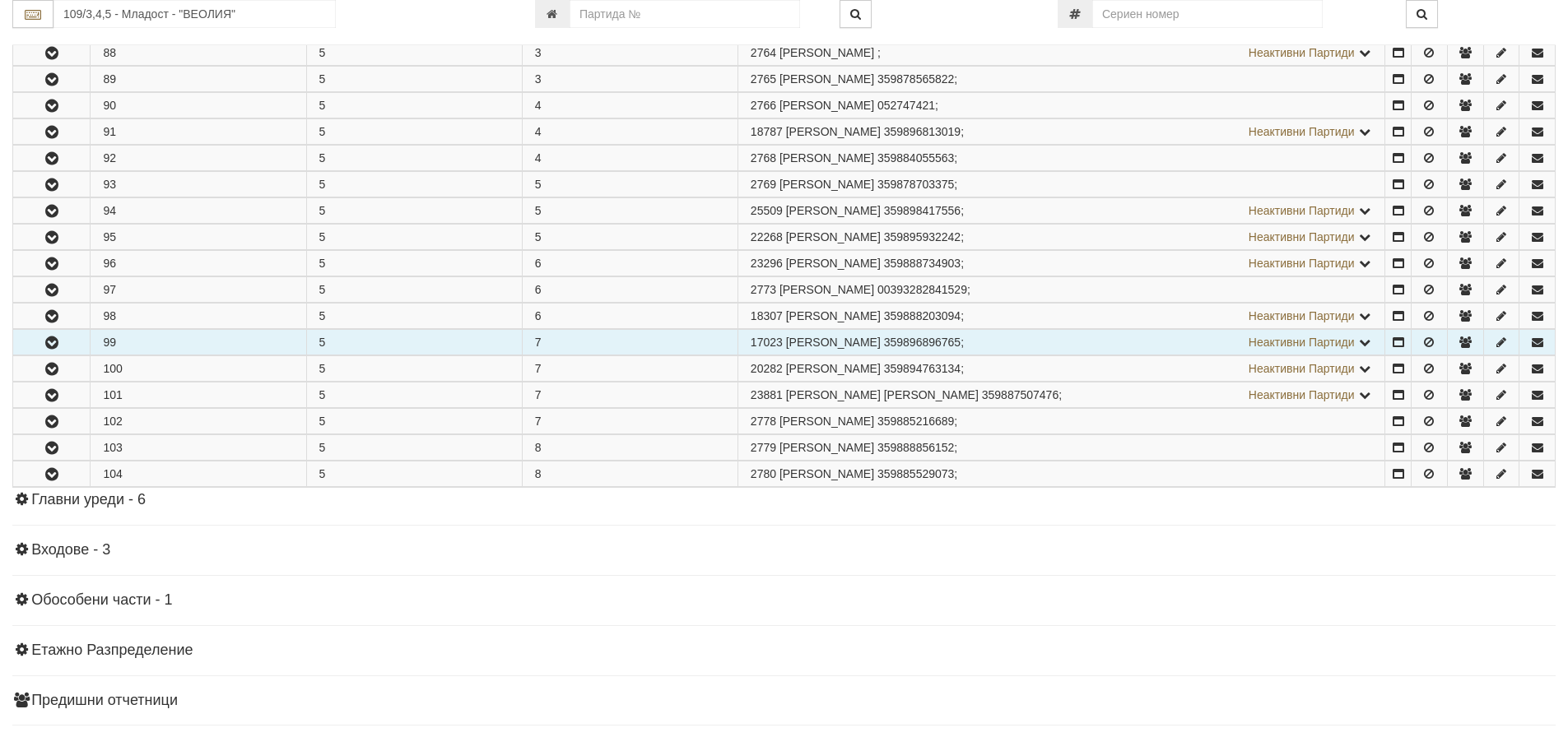
click at [51, 340] on icon "button" at bounding box center [52, 343] width 20 height 11
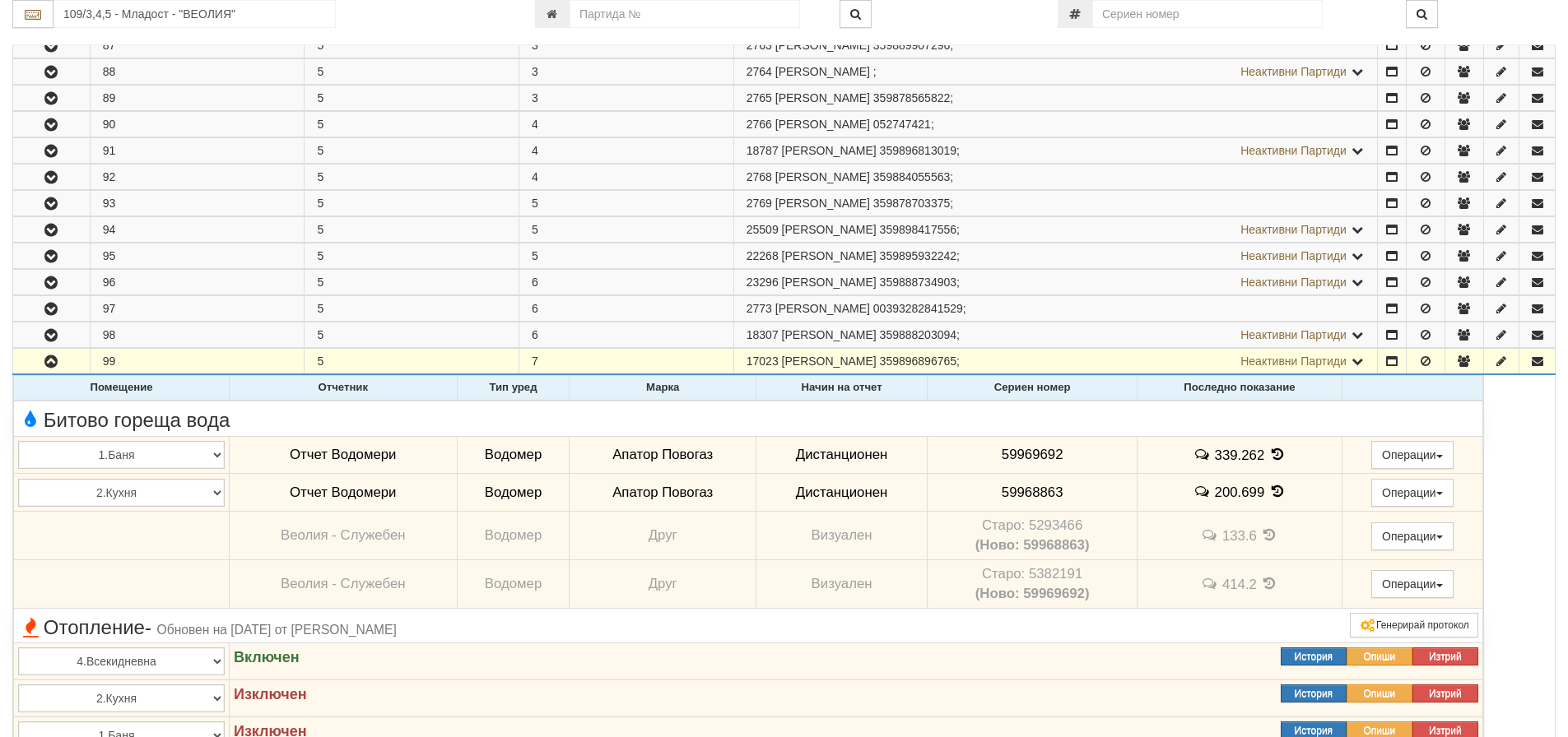
scroll to position [1482, 0]
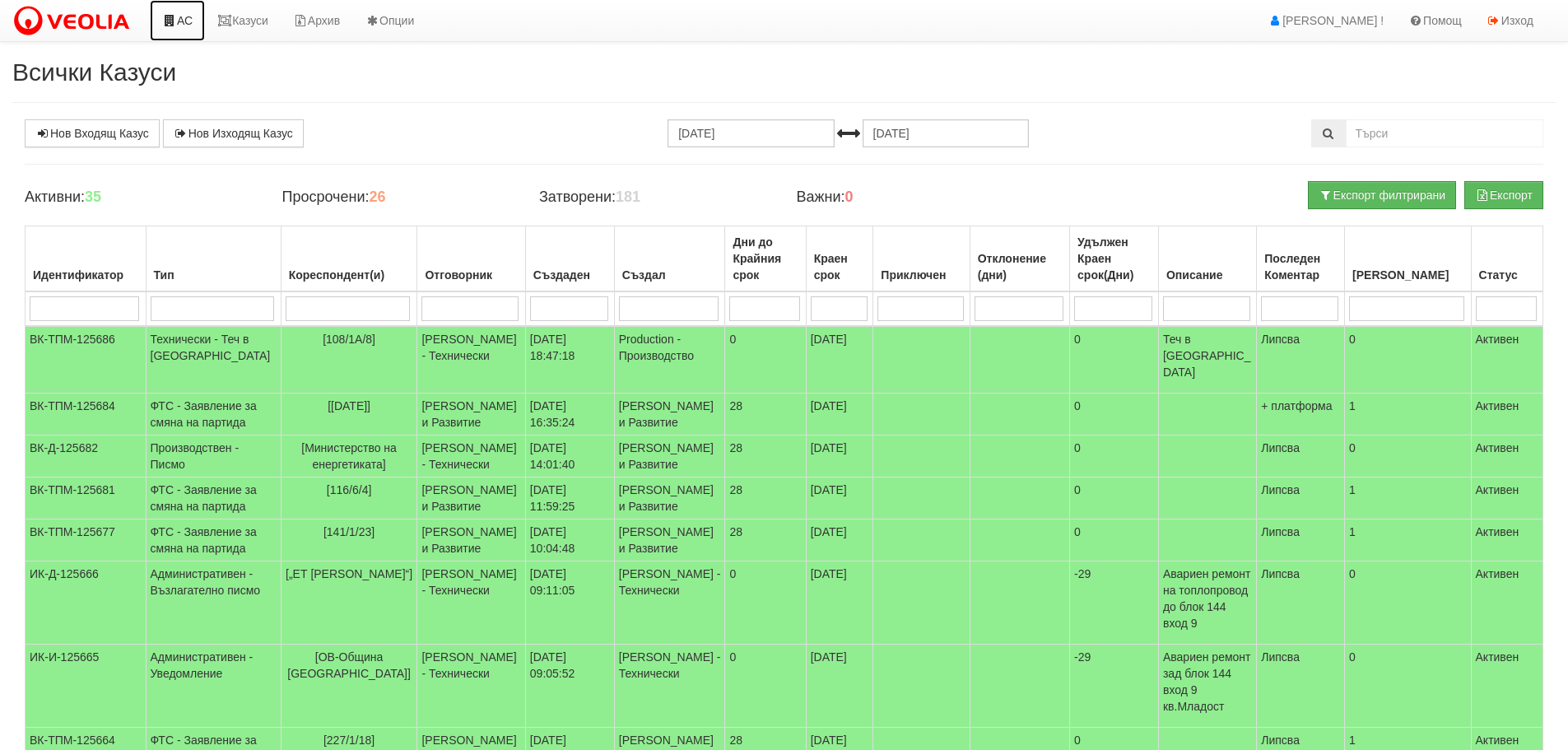
click at [184, 17] on link "АС" at bounding box center [177, 21] width 55 height 41
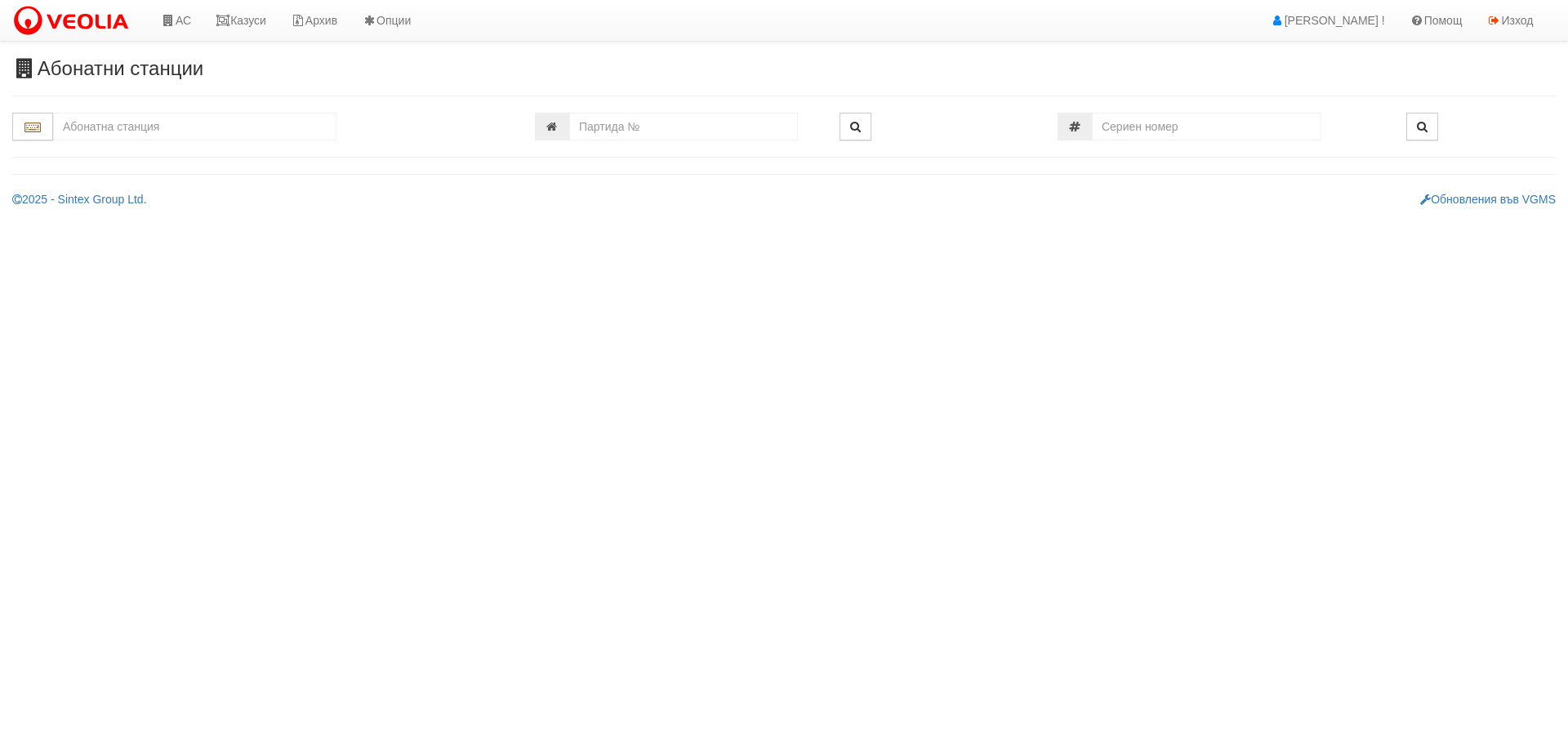
click at [190, 136] on input "text" at bounding box center [195, 126] width 284 height 27
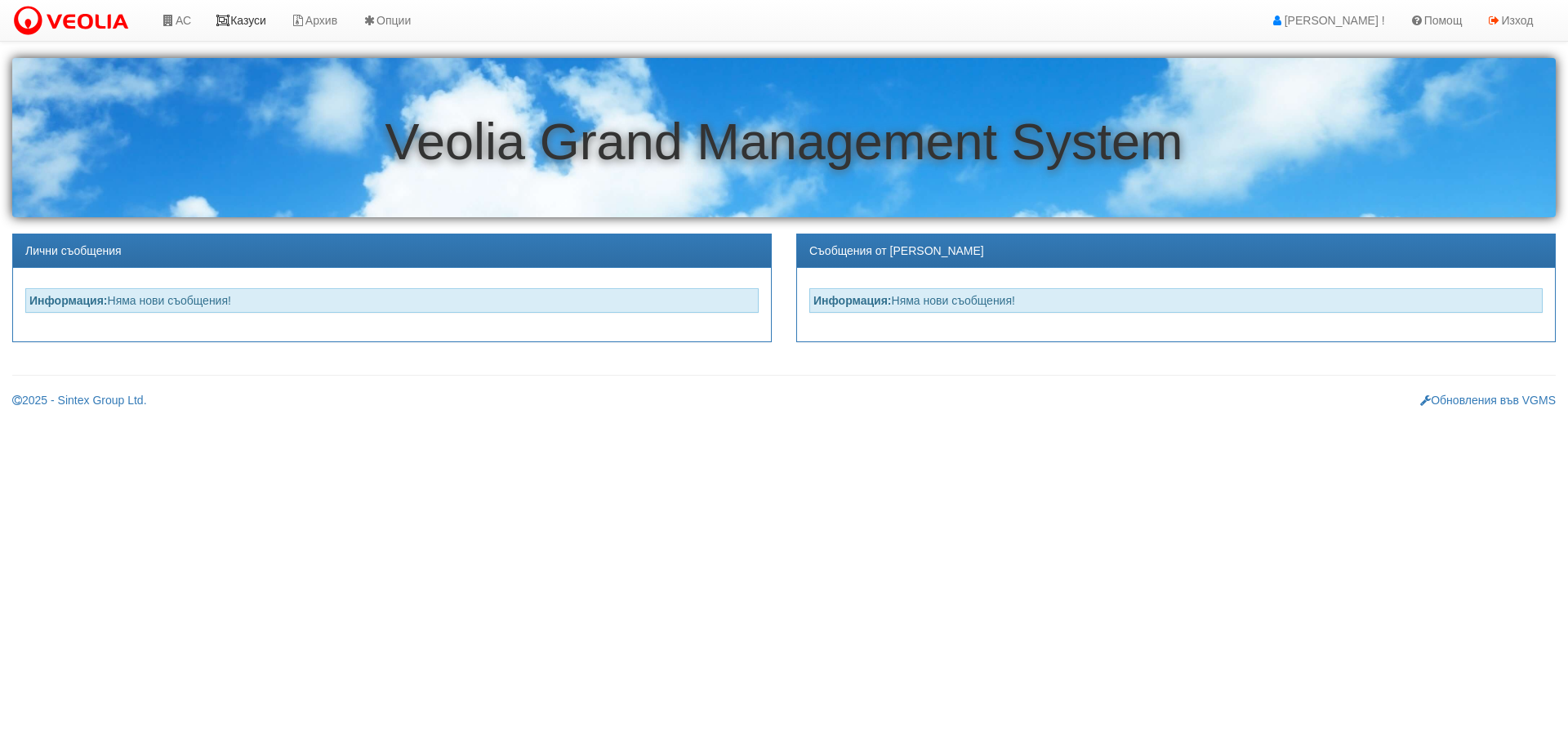
click at [273, 24] on link "Казуси" at bounding box center [241, 21] width 75 height 41
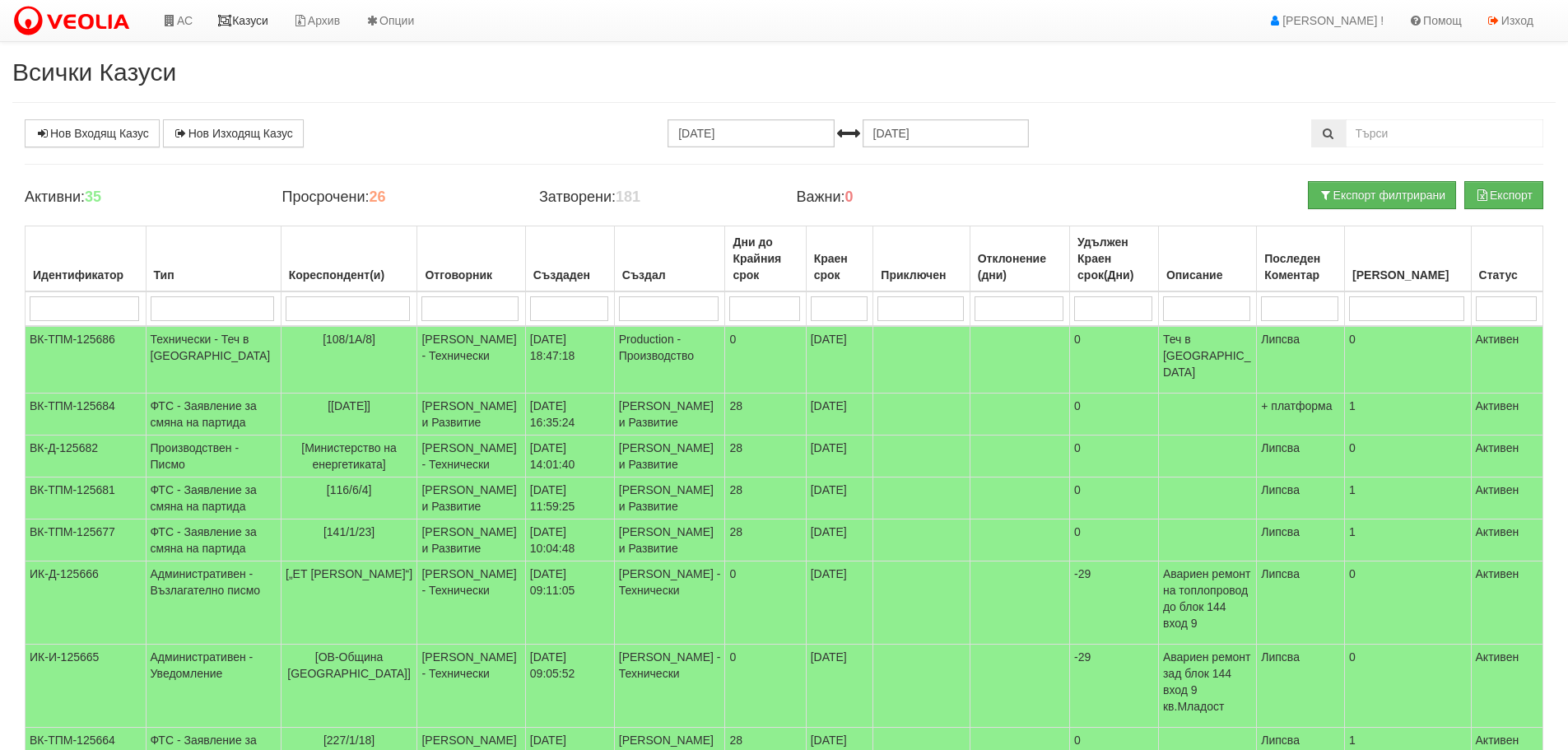
click at [259, 18] on link "Казуси" at bounding box center [243, 21] width 76 height 41
click at [351, 308] on input "search" at bounding box center [348, 308] width 125 height 25
click at [619, 61] on h2 "Всички Казуси" at bounding box center [784, 72] width 1543 height 27
click at [194, 346] on td "Технически - Теч в [GEOGRAPHIC_DATA]" at bounding box center [213, 359] width 135 height 67
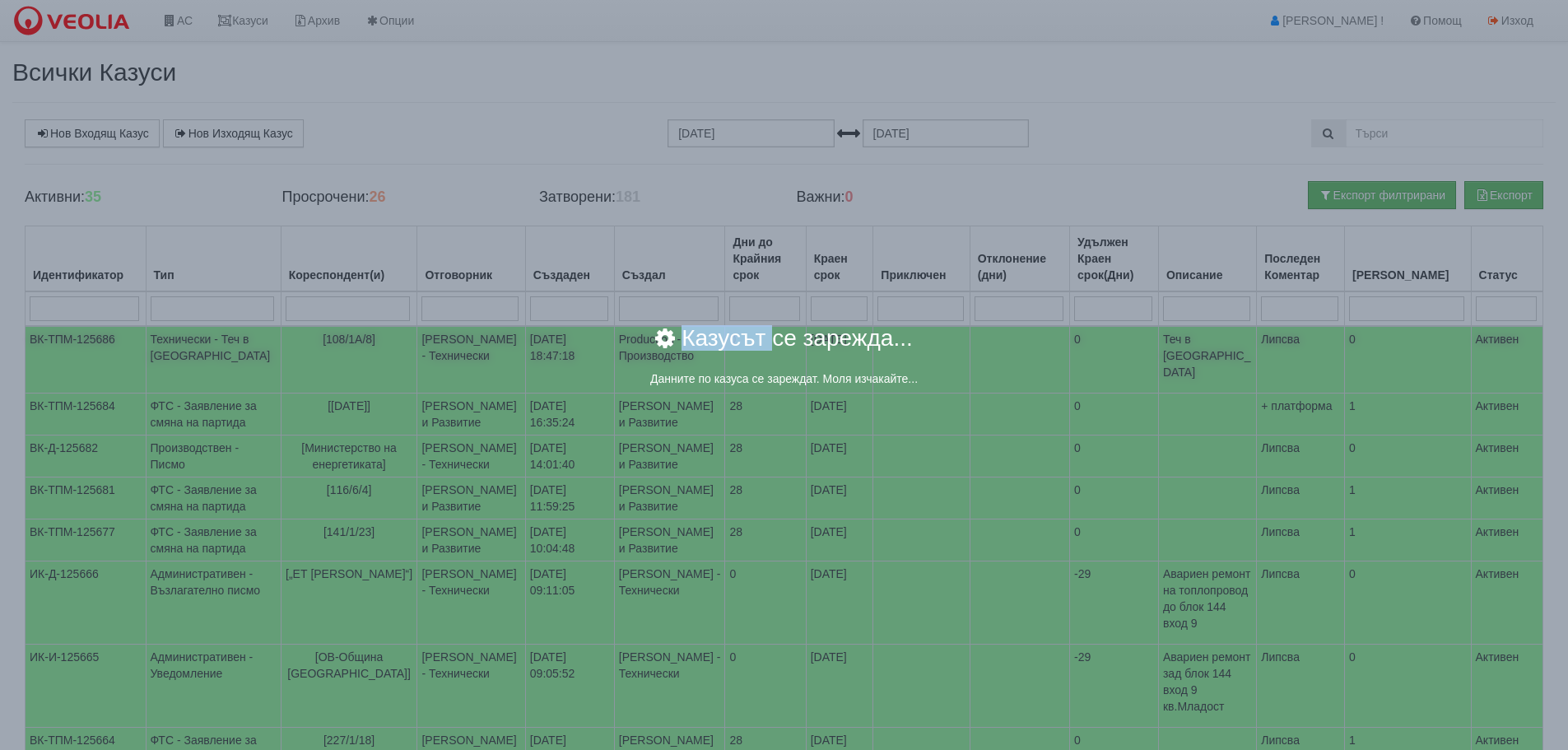
click at [194, 346] on body "АС Казуси Архив Опции Здравей [PERSON_NAME] ! Помощ Изход Всички Казуси Нов Вхо…" at bounding box center [784, 510] width 1568 height 1020
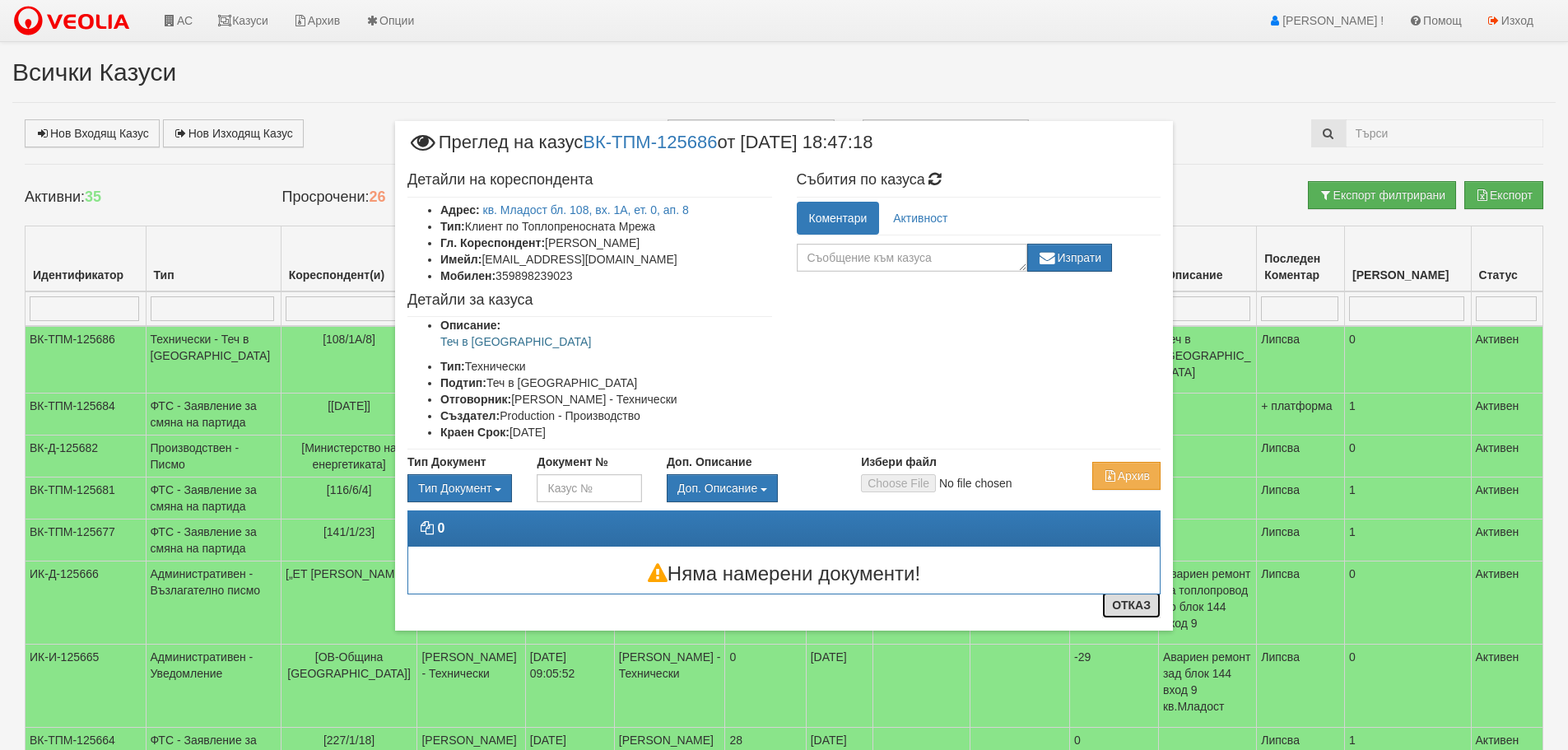
click at [1152, 613] on button "Отказ" at bounding box center [1131, 605] width 59 height 26
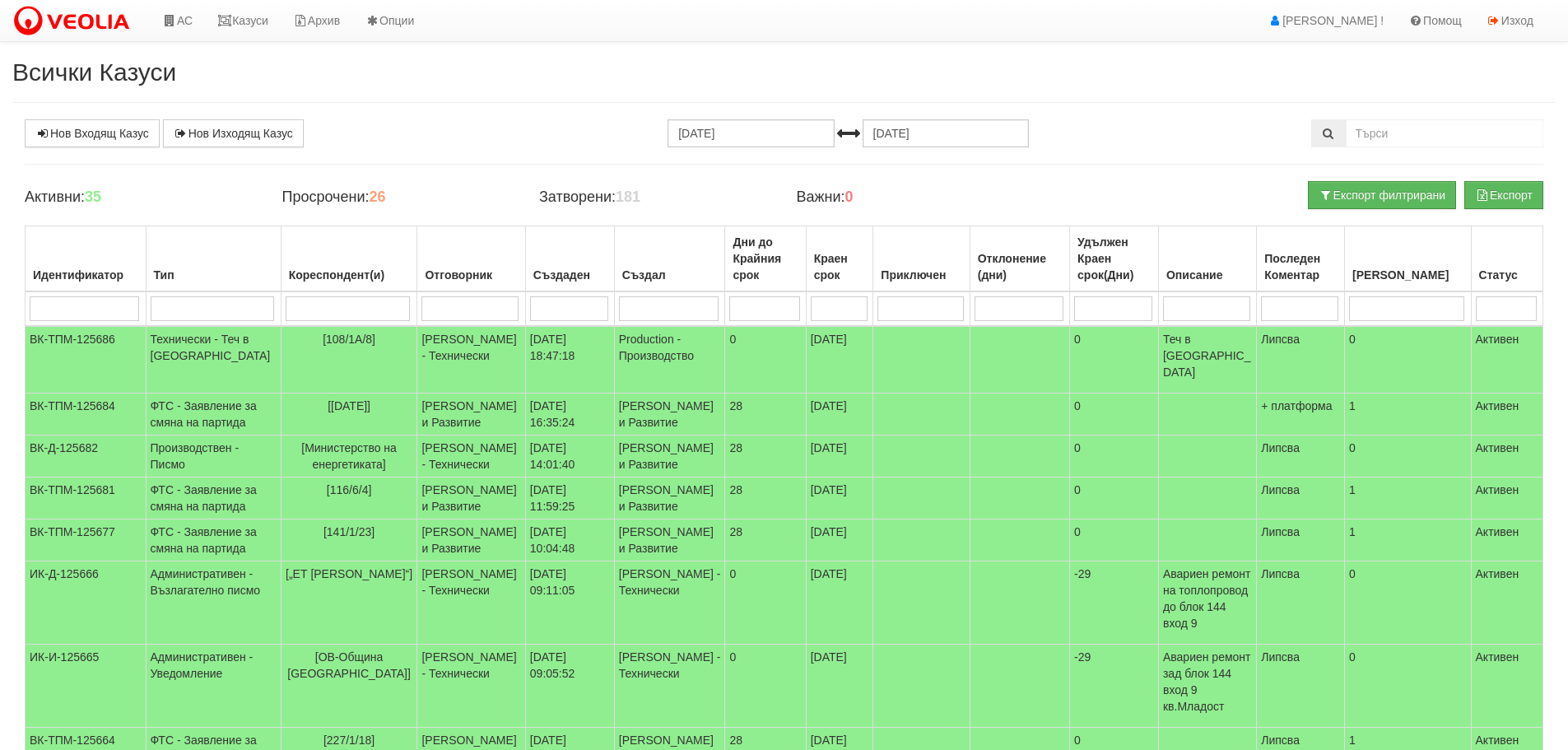
click at [213, 308] on input "search" at bounding box center [212, 308] width 124 height 25
click at [384, 308] on input "search" at bounding box center [348, 308] width 125 height 25
click at [892, 78] on h2 "Всички Казуси" at bounding box center [784, 72] width 1543 height 27
